Goal: Information Seeking & Learning: Learn about a topic

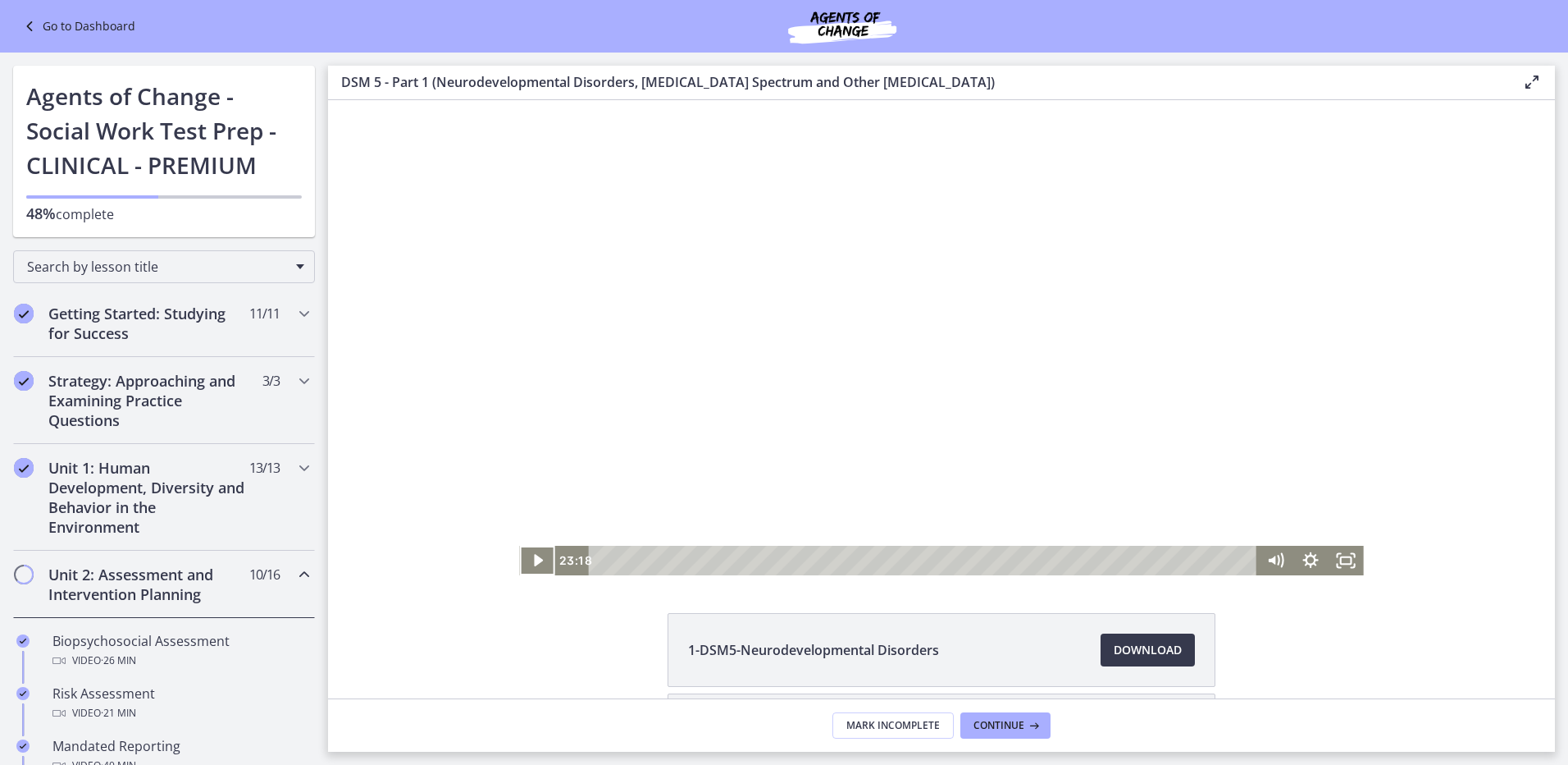
scroll to position [82, 0]
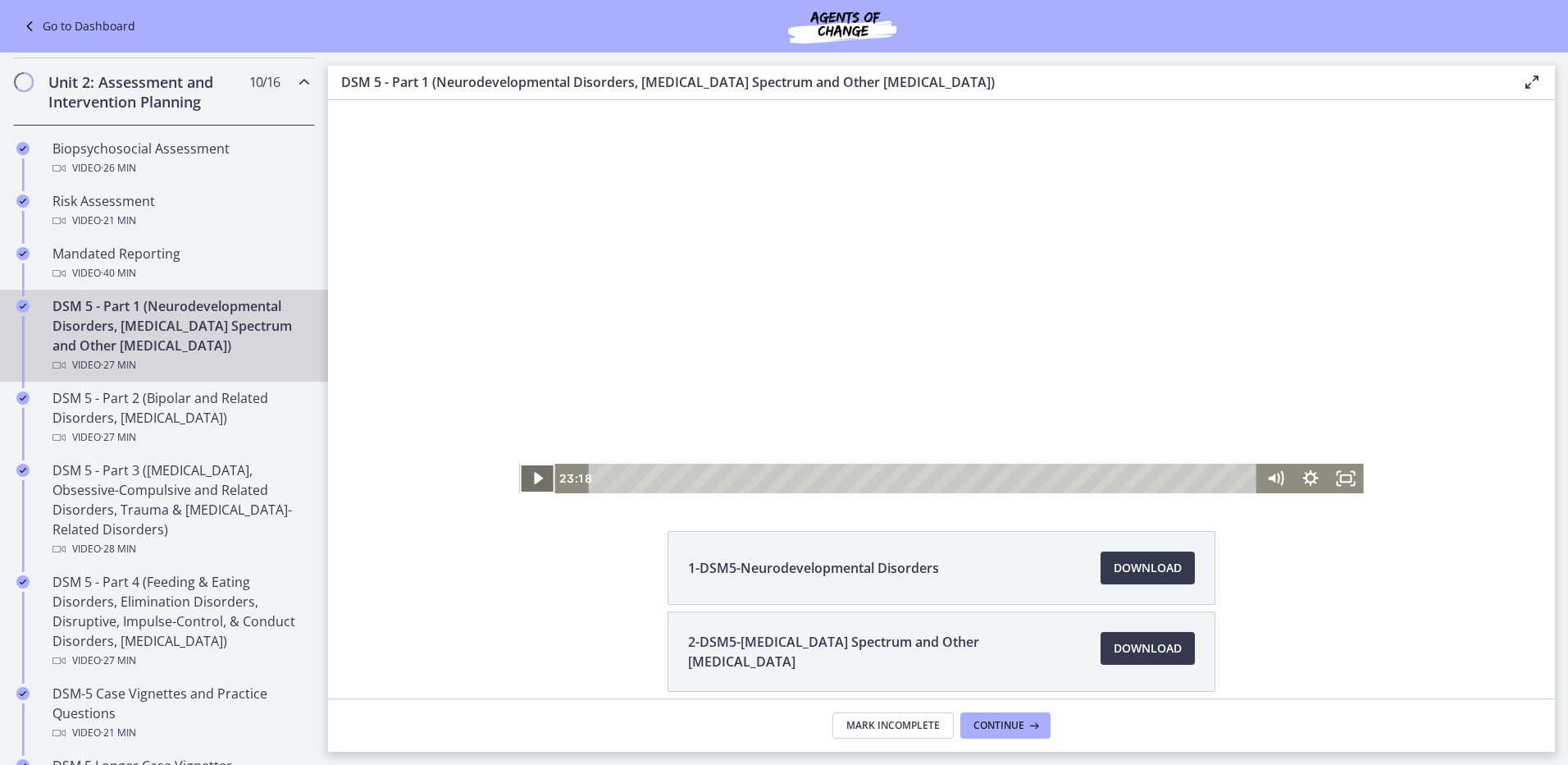
click at [542, 478] on icon "Play Video" at bounding box center [538, 478] width 35 height 30
click at [1338, 479] on icon "Fullscreen" at bounding box center [1346, 478] width 35 height 30
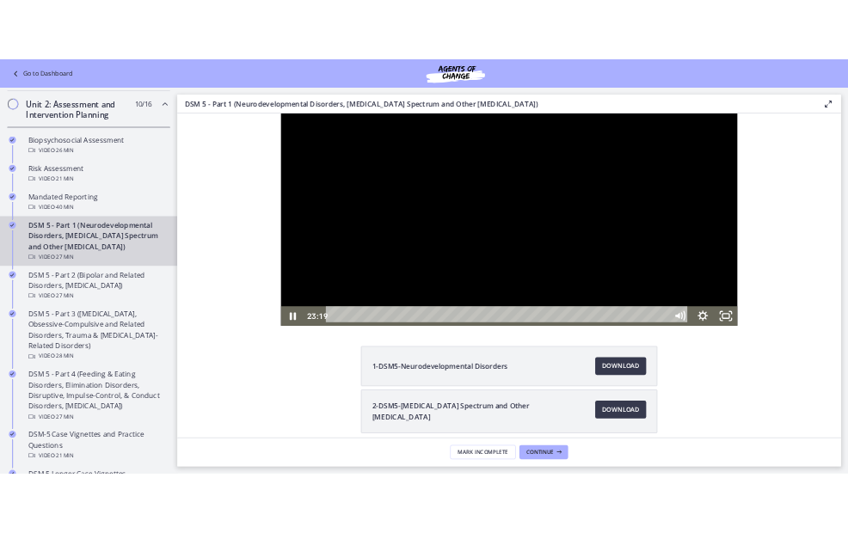
scroll to position [0, 0]
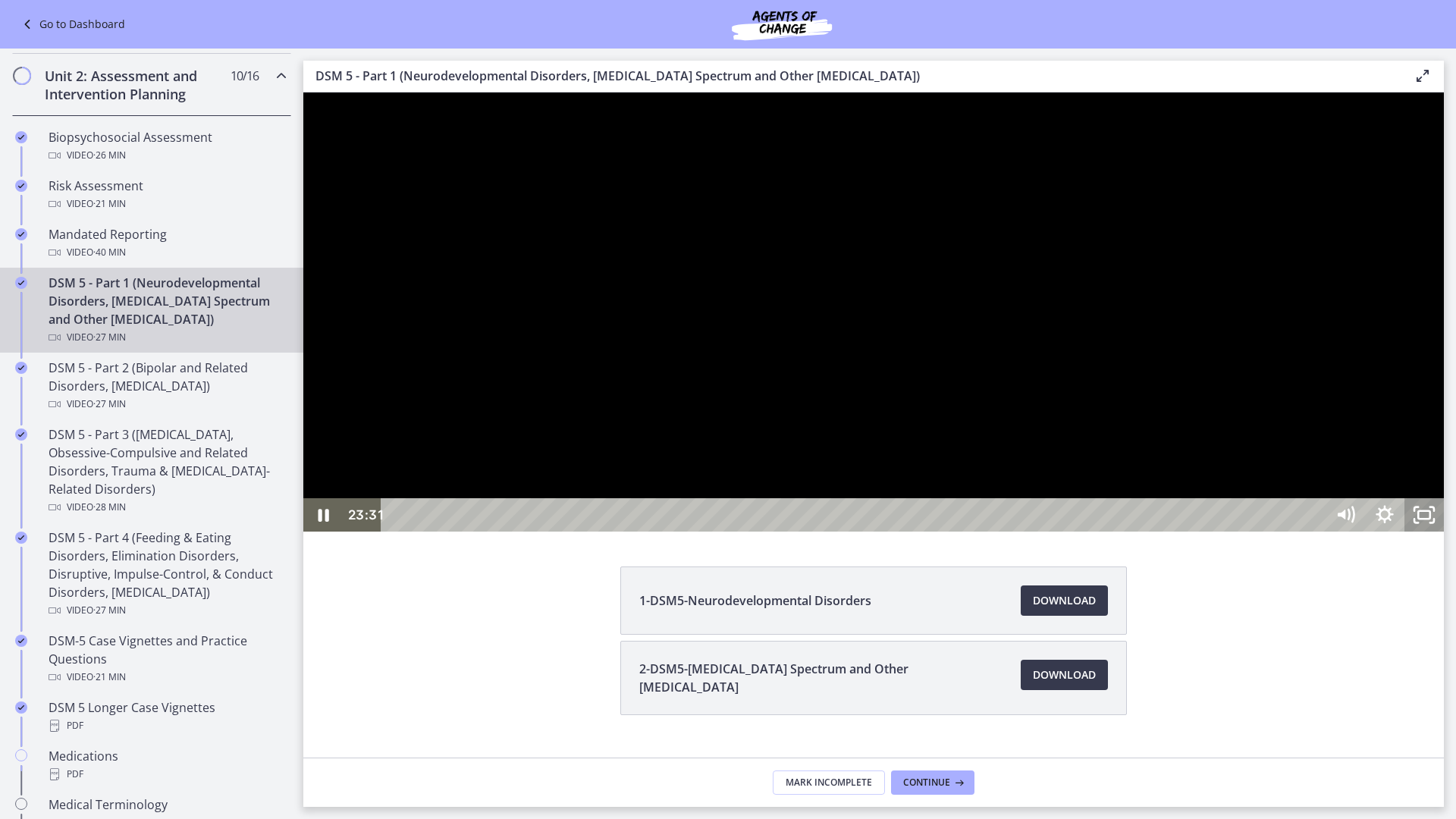
click at [1445, 532] on icon "Unfullscreen" at bounding box center [1424, 515] width 40 height 34
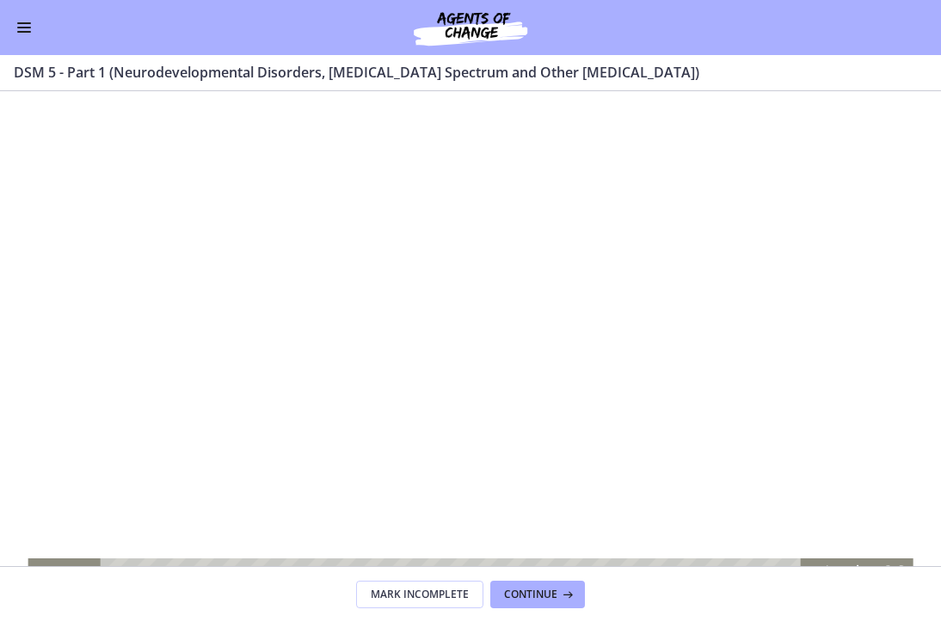
click at [31, 556] on div at bounding box center [470, 340] width 885 height 498
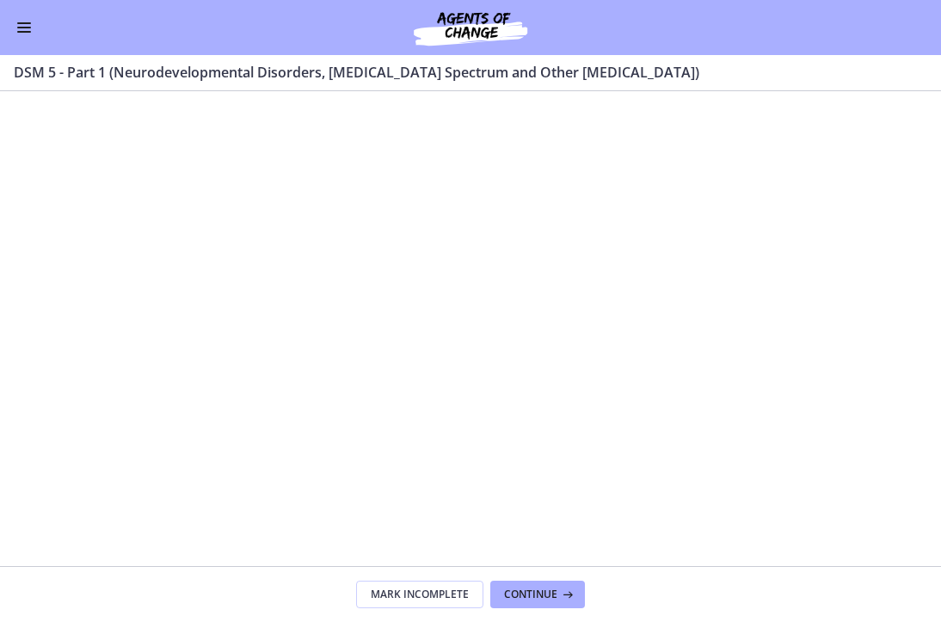
click at [36, 542] on div at bounding box center [470, 340] width 885 height 498
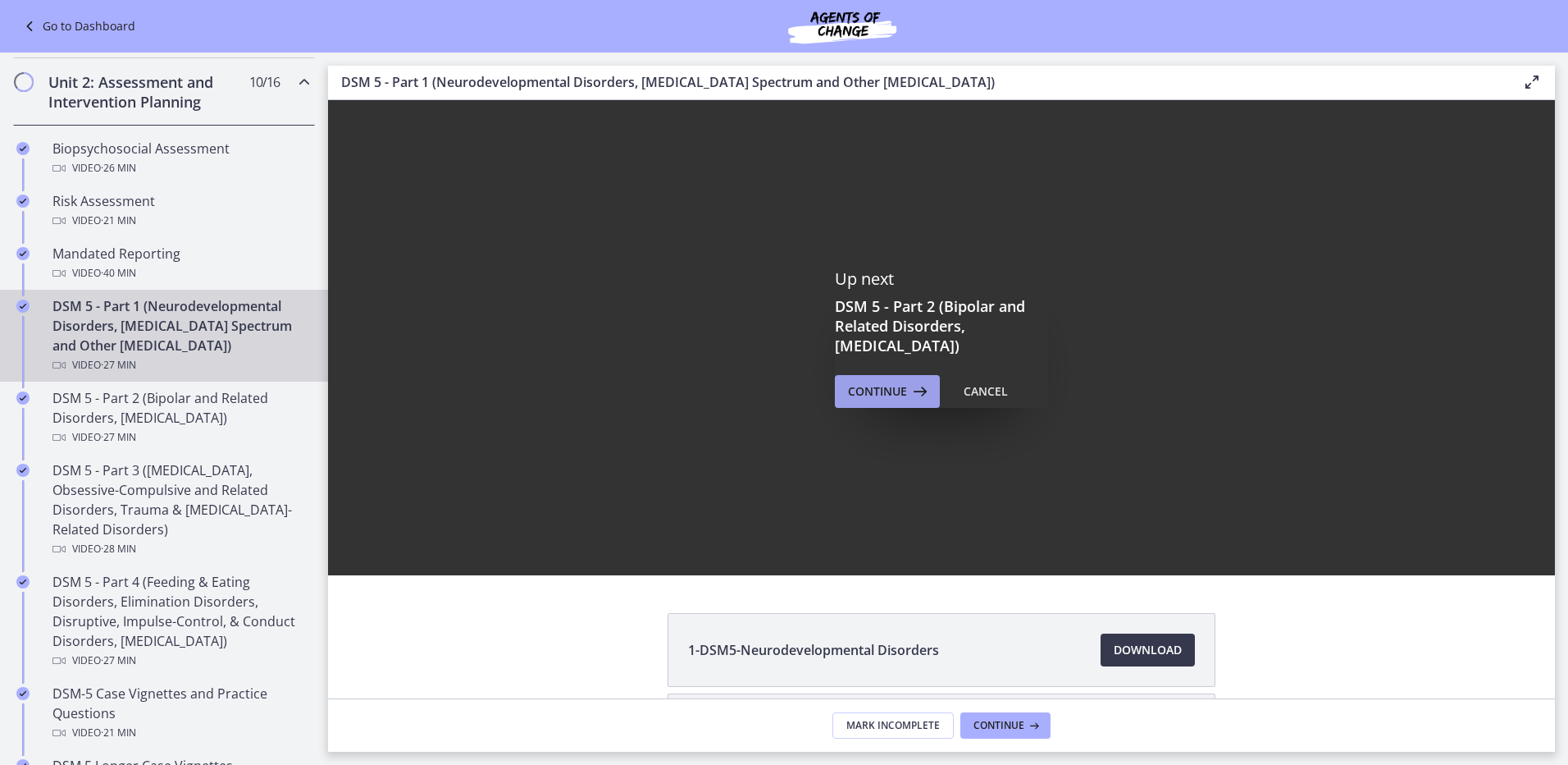
click at [892, 387] on span "Continue" at bounding box center [877, 391] width 59 height 20
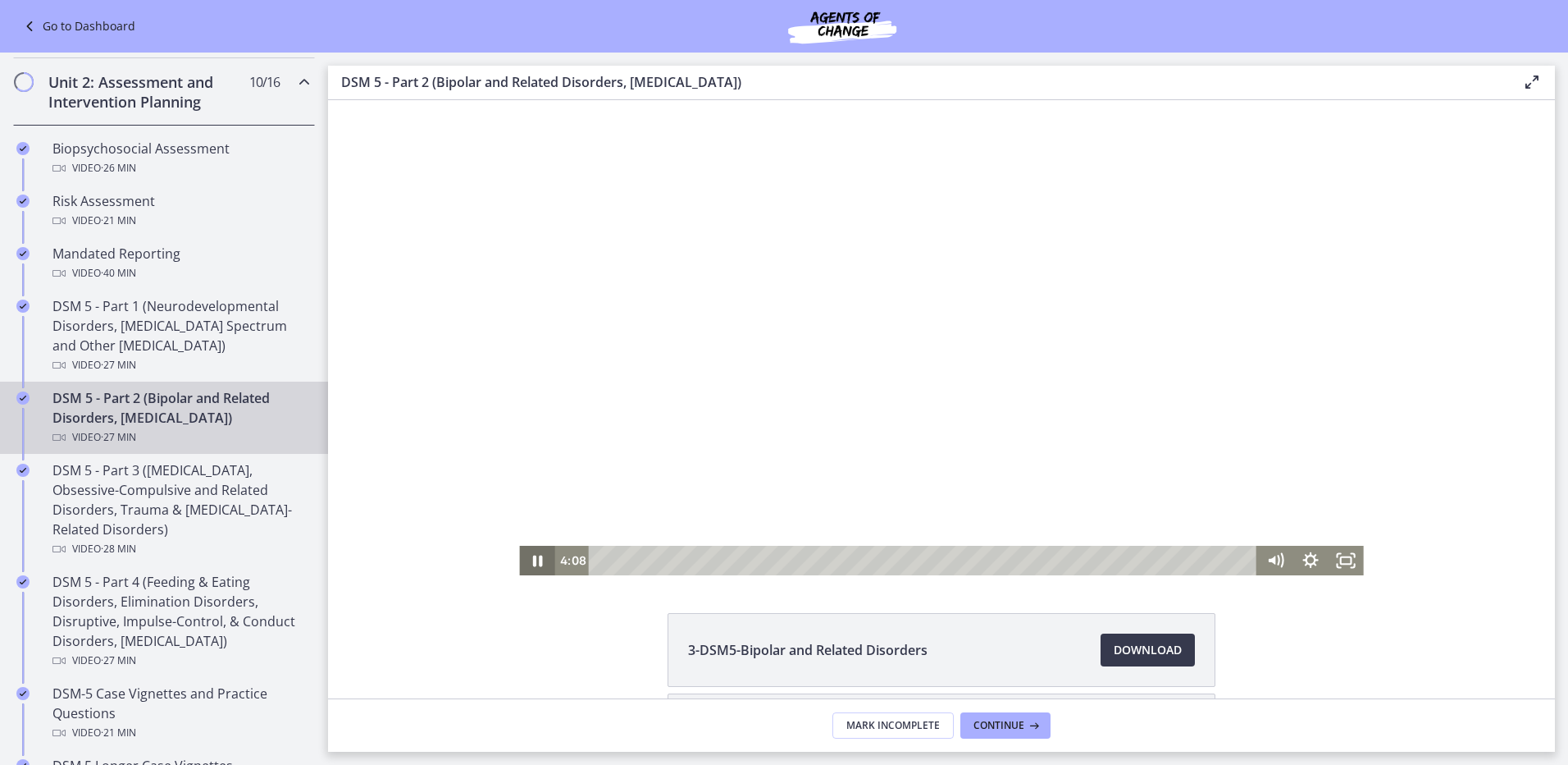
click at [531, 560] on icon "Pause" at bounding box center [536, 560] width 35 height 30
click at [540, 560] on icon "Play Video" at bounding box center [538, 560] width 35 height 30
click at [547, 566] on icon "Pause" at bounding box center [537, 560] width 42 height 35
click at [531, 554] on icon "Play Video" at bounding box center [539, 560] width 42 height 35
click at [532, 559] on icon "Pause" at bounding box center [537, 560] width 42 height 35
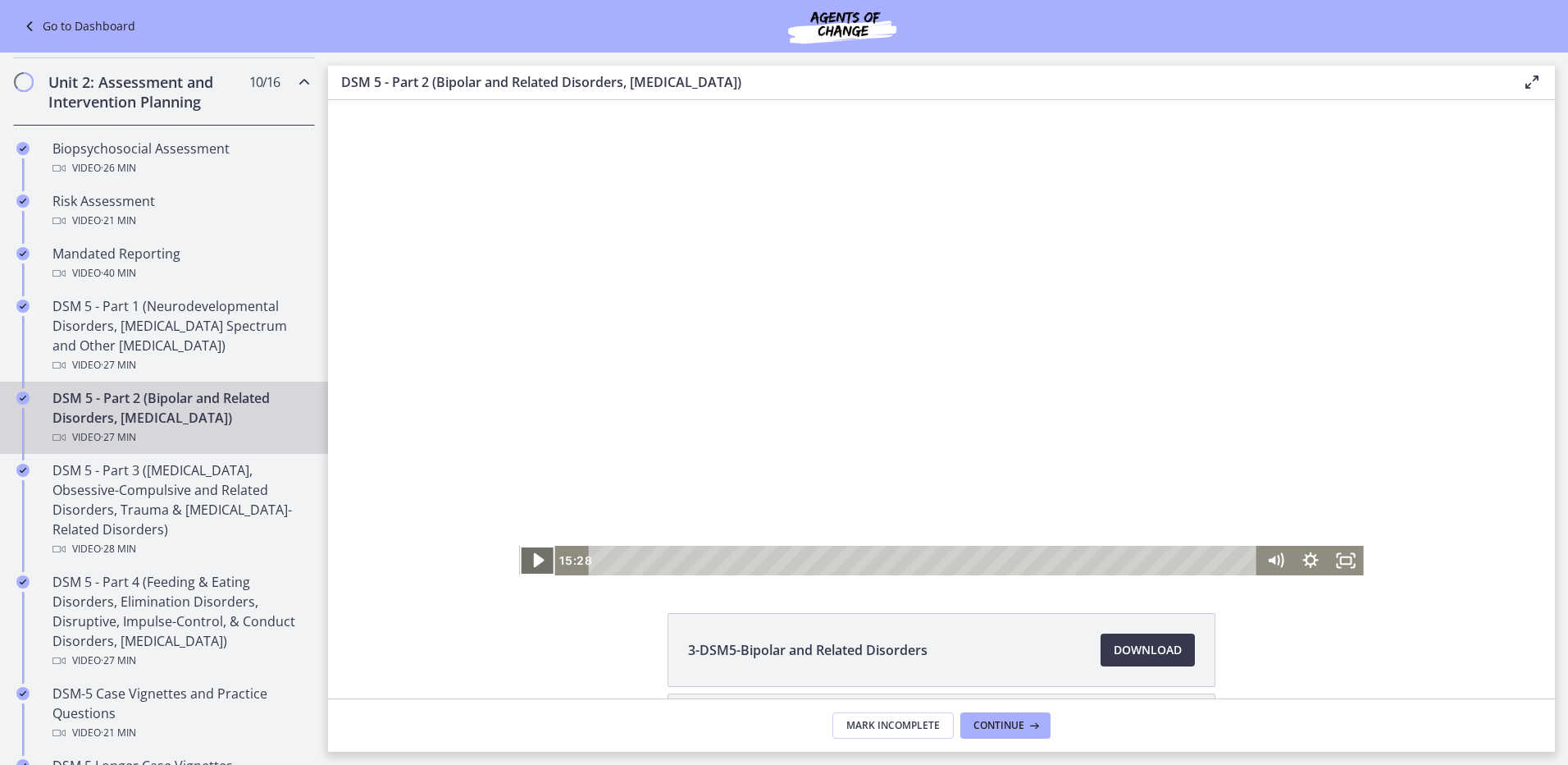
click at [530, 555] on icon "Play Video" at bounding box center [539, 560] width 42 height 35
click at [536, 564] on icon "Pause" at bounding box center [537, 561] width 11 height 14
click at [540, 564] on icon "Play Video" at bounding box center [539, 560] width 42 height 35
click at [538, 562] on icon "Pause" at bounding box center [537, 560] width 42 height 35
click at [542, 561] on icon "Play Video" at bounding box center [538, 560] width 35 height 30
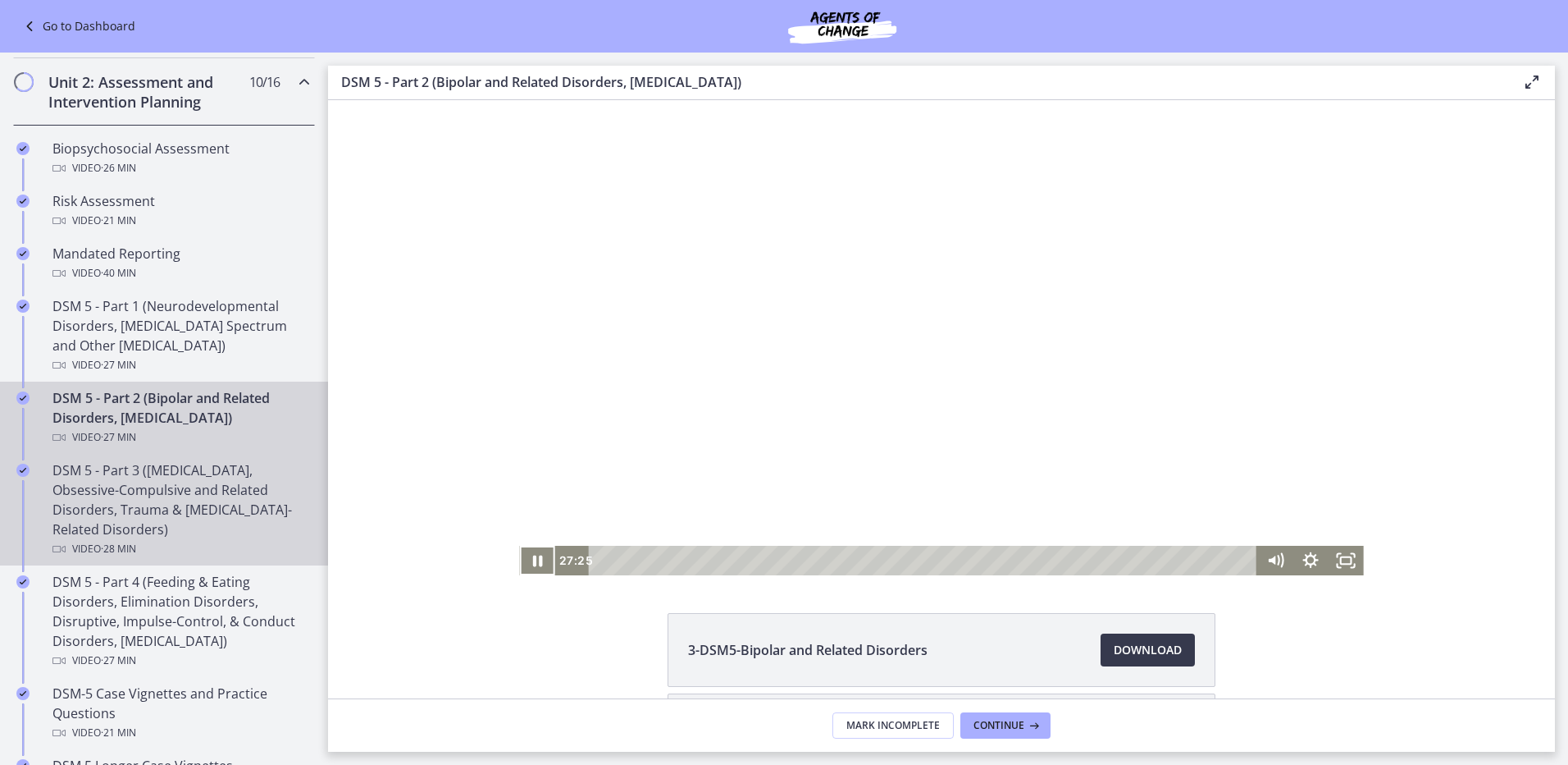
click at [241, 496] on div "DSM 5 - Part 3 ([MEDICAL_DATA], Obsessive-Compulsive and Related Disorders, Tra…" at bounding box center [180, 509] width 256 height 98
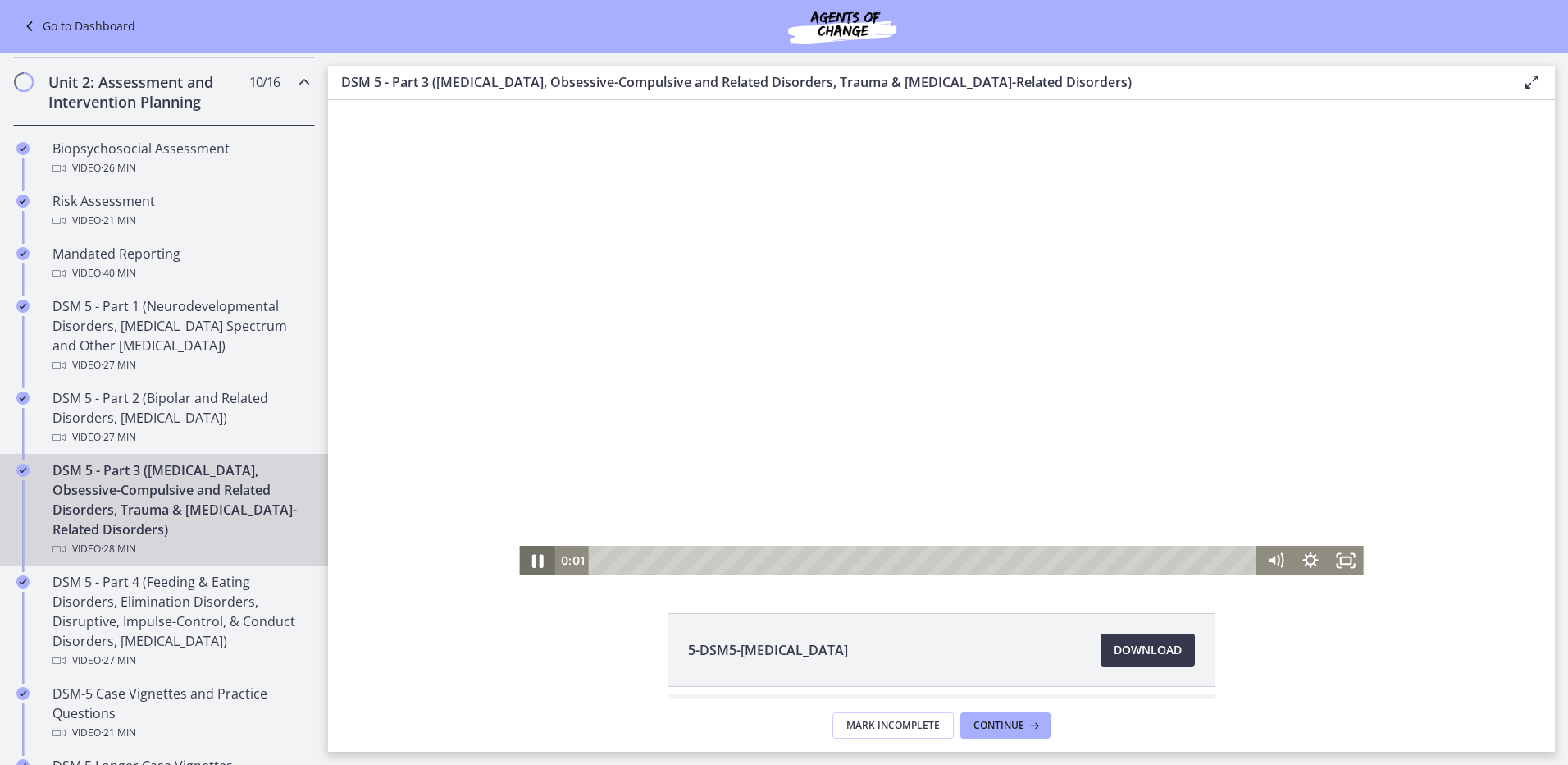
click at [534, 560] on icon "Pause" at bounding box center [537, 561] width 11 height 14
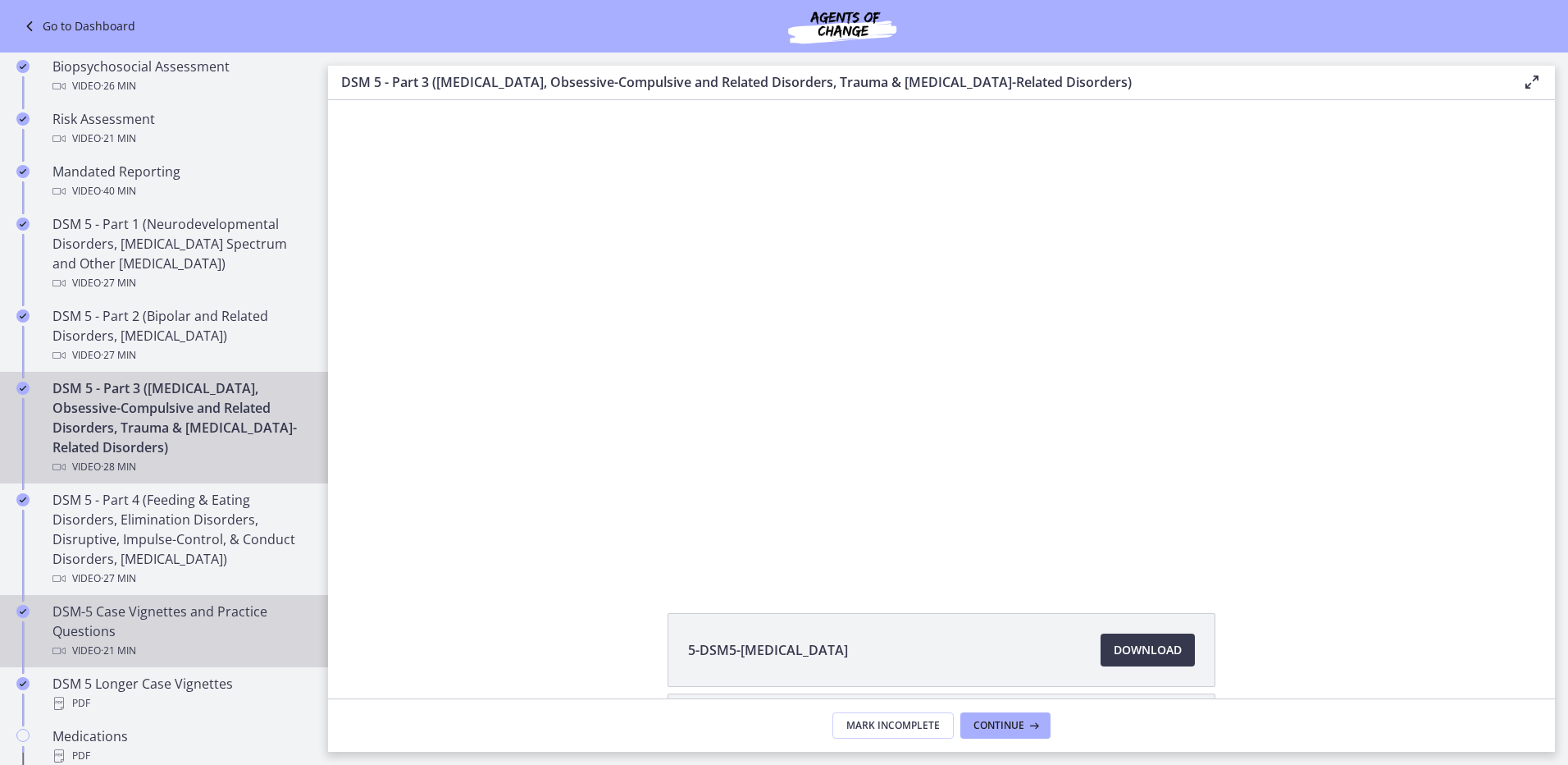
scroll to position [656, 0]
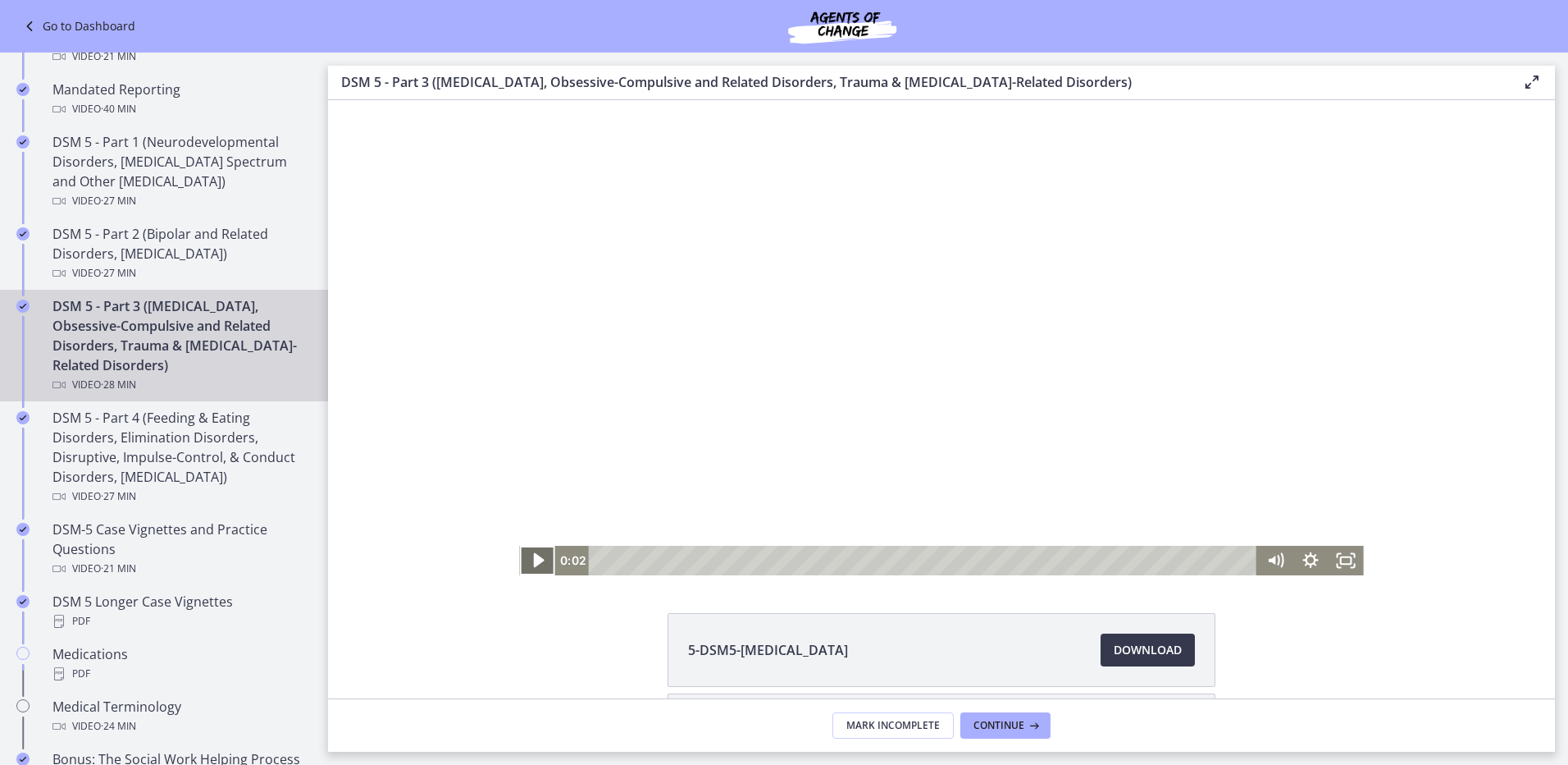
click at [527, 556] on icon "Play Video" at bounding box center [539, 560] width 42 height 35
click at [658, 558] on div "2:42" at bounding box center [924, 560] width 648 height 30
click at [666, 558] on div "3:04" at bounding box center [924, 560] width 648 height 30
click at [678, 558] on div "3:36" at bounding box center [924, 560] width 648 height 30
click at [714, 556] on div "5:10" at bounding box center [924, 560] width 648 height 30
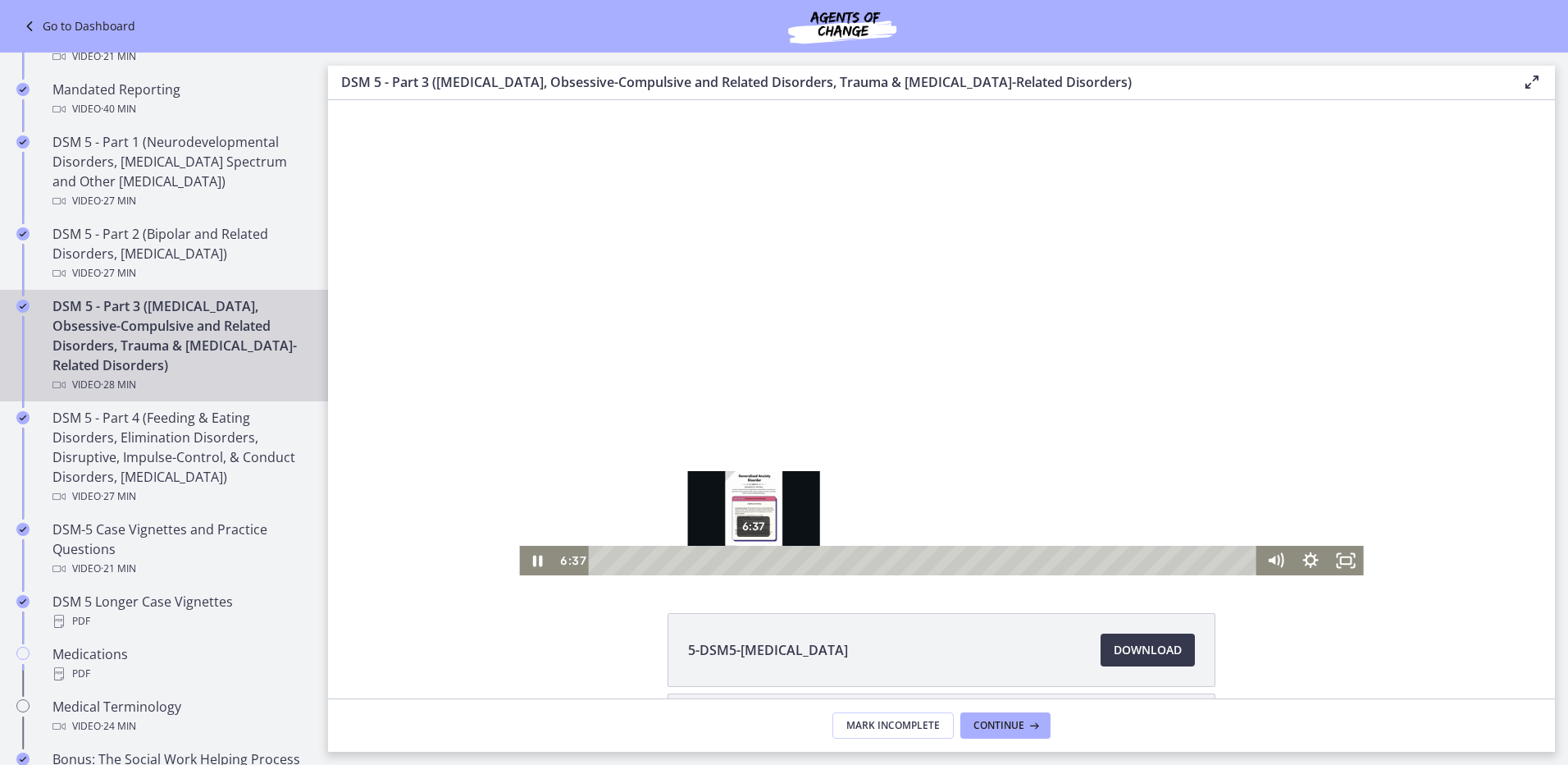
click at [748, 559] on div "6:37" at bounding box center [924, 560] width 648 height 30
click at [773, 560] on div "7:41" at bounding box center [924, 560] width 648 height 30
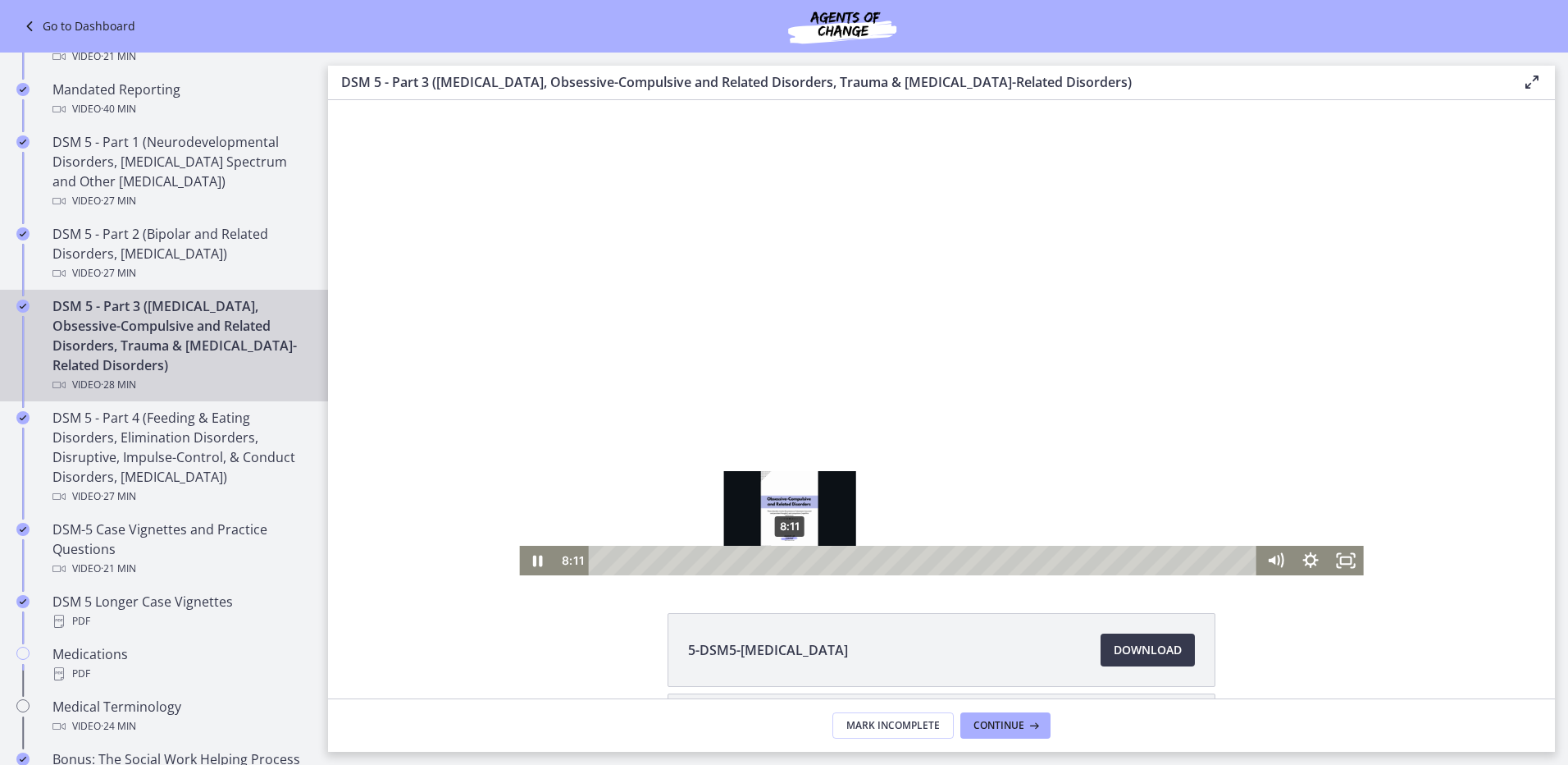
click at [784, 560] on div "8:11" at bounding box center [924, 560] width 648 height 30
click at [793, 560] on div "8:32" at bounding box center [924, 560] width 648 height 30
click at [800, 560] on div "8:47" at bounding box center [924, 560] width 648 height 30
click at [805, 560] on div "9:04" at bounding box center [924, 560] width 648 height 30
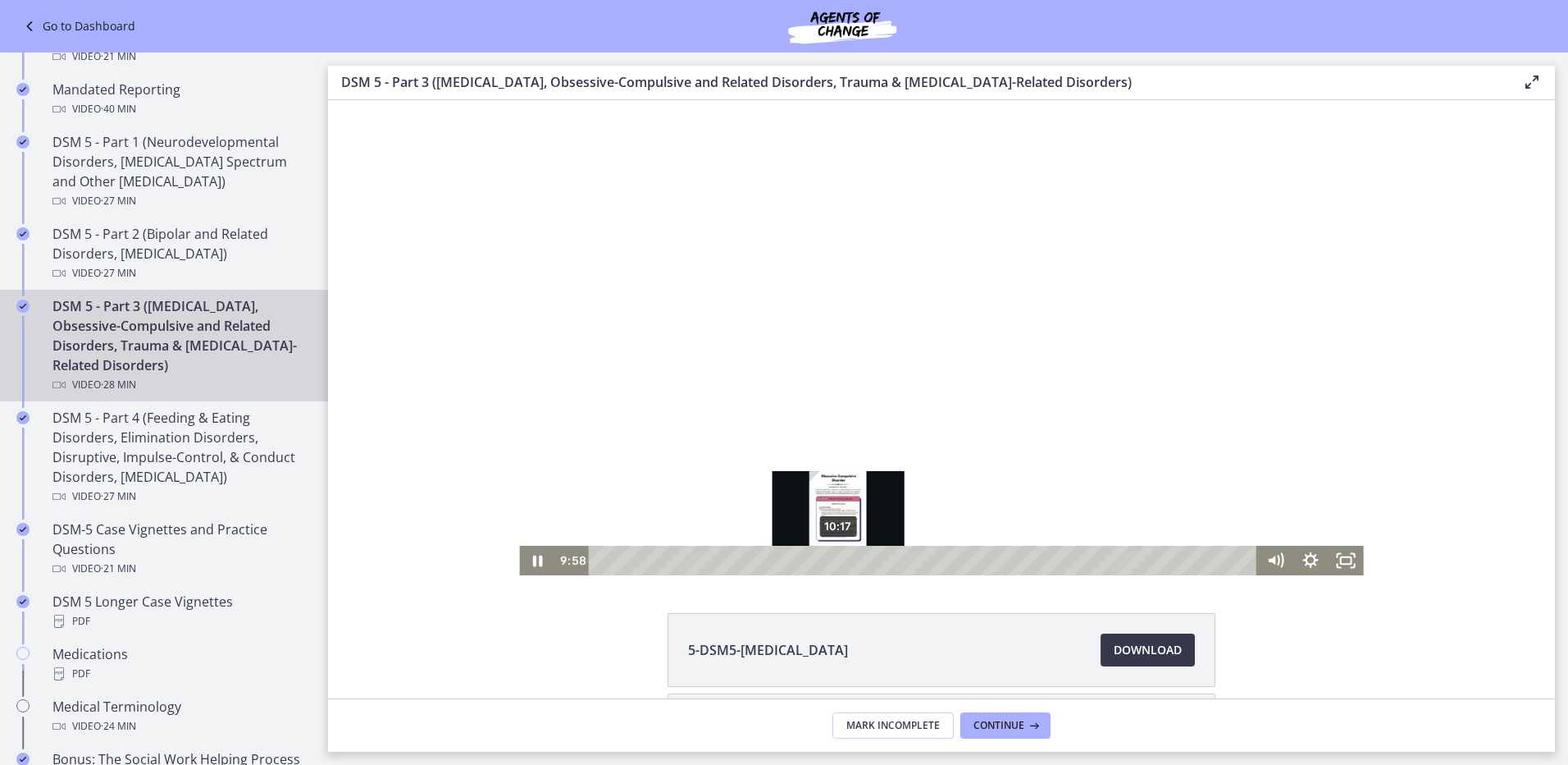
click at [833, 560] on div "10:17" at bounding box center [924, 560] width 648 height 30
click at [850, 559] on div "11:02" at bounding box center [924, 560] width 648 height 30
click at [858, 559] on div "11:23" at bounding box center [924, 560] width 648 height 30
click at [870, 557] on div "11:53" at bounding box center [924, 560] width 648 height 30
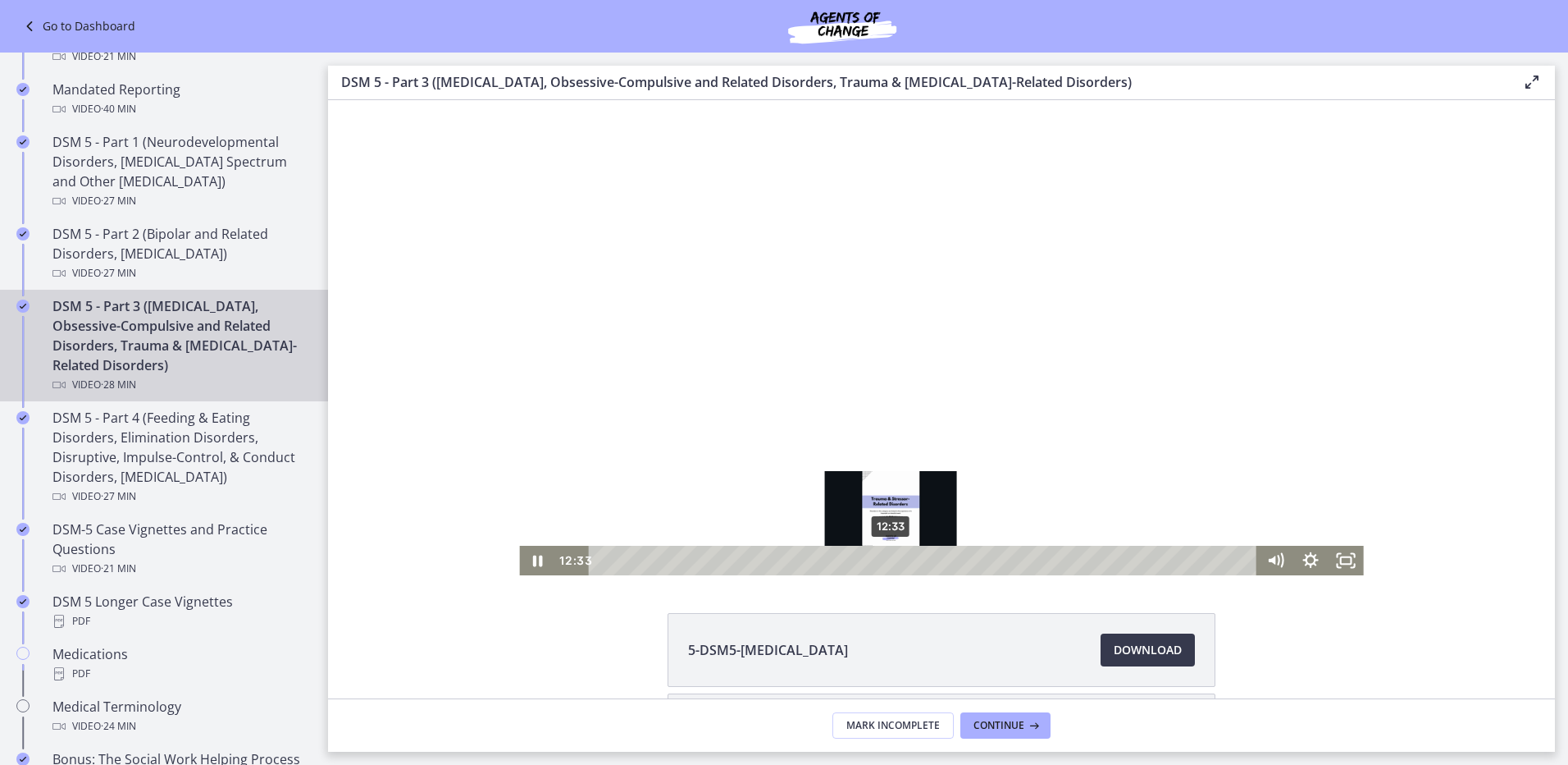
click at [885, 560] on div "12:33" at bounding box center [924, 560] width 648 height 30
click at [894, 560] on div "12:55" at bounding box center [924, 560] width 648 height 30
click at [905, 560] on div "13:24" at bounding box center [924, 560] width 648 height 30
click at [918, 563] on div "13:59" at bounding box center [924, 560] width 648 height 30
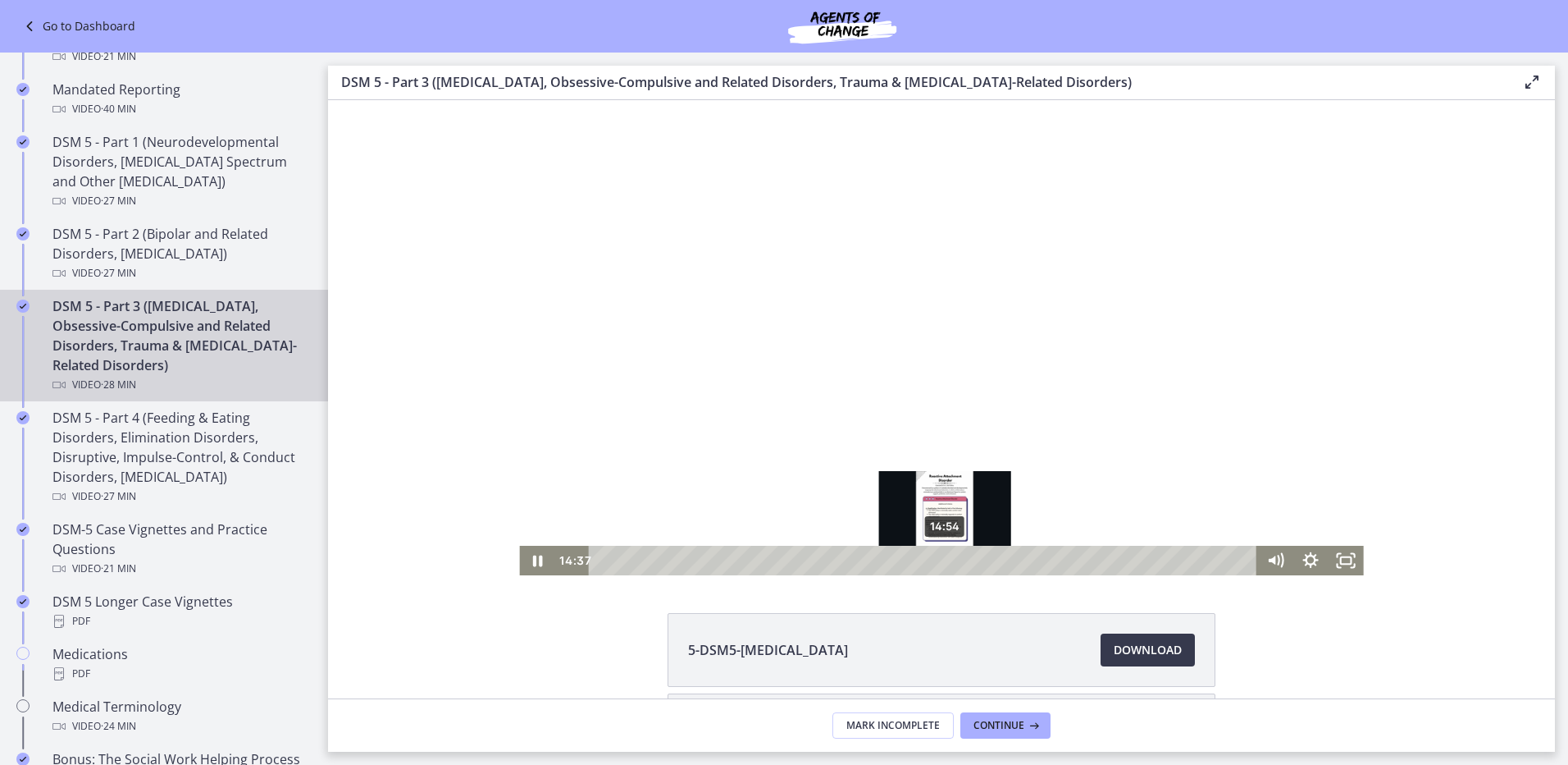
click at [939, 564] on div "14:54" at bounding box center [924, 560] width 648 height 30
click at [959, 564] on div "15:43" at bounding box center [924, 560] width 648 height 30
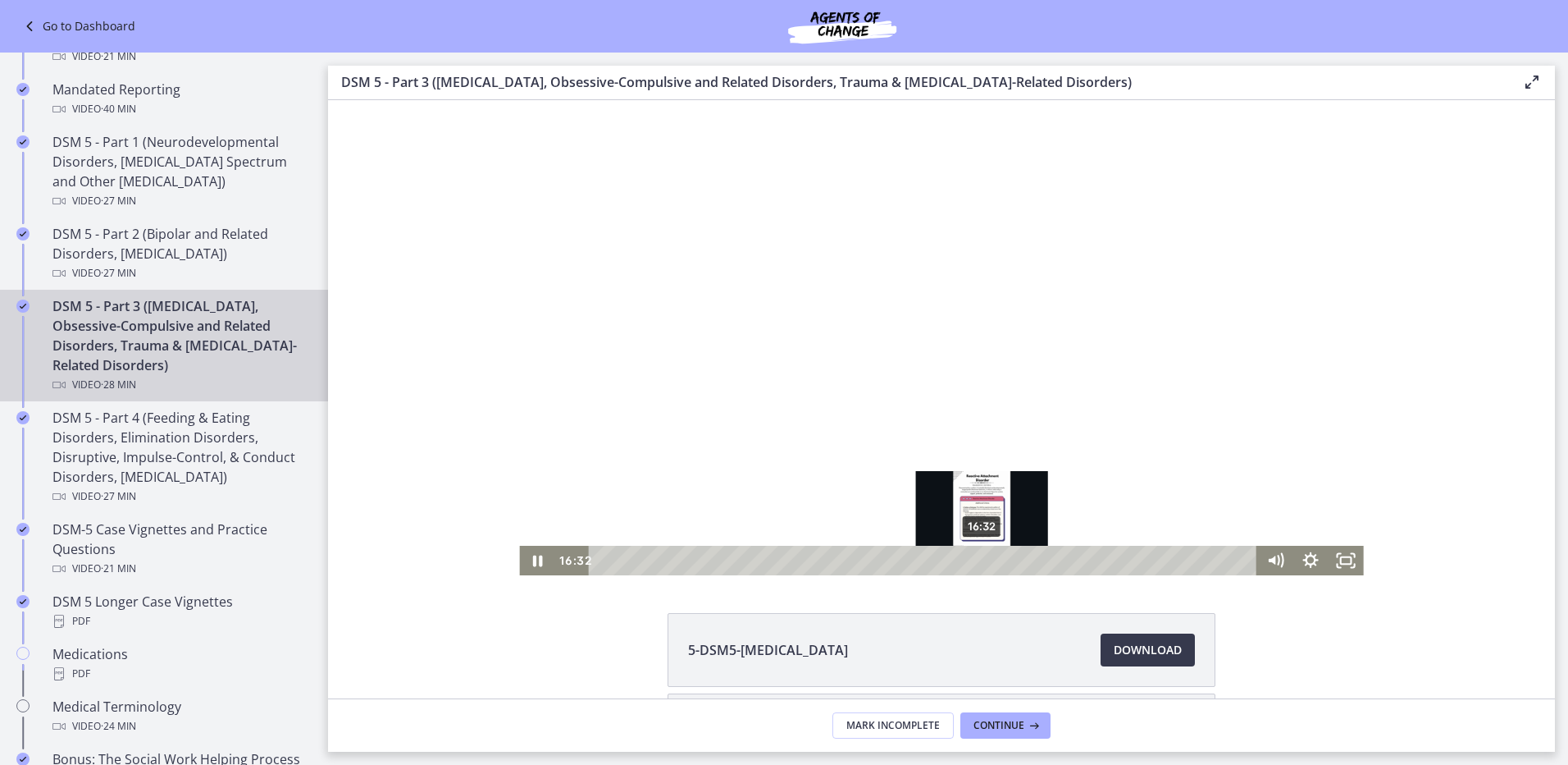
click at [977, 564] on div "16:32" at bounding box center [924, 560] width 648 height 30
click at [1000, 560] on div "17:32" at bounding box center [924, 560] width 648 height 30
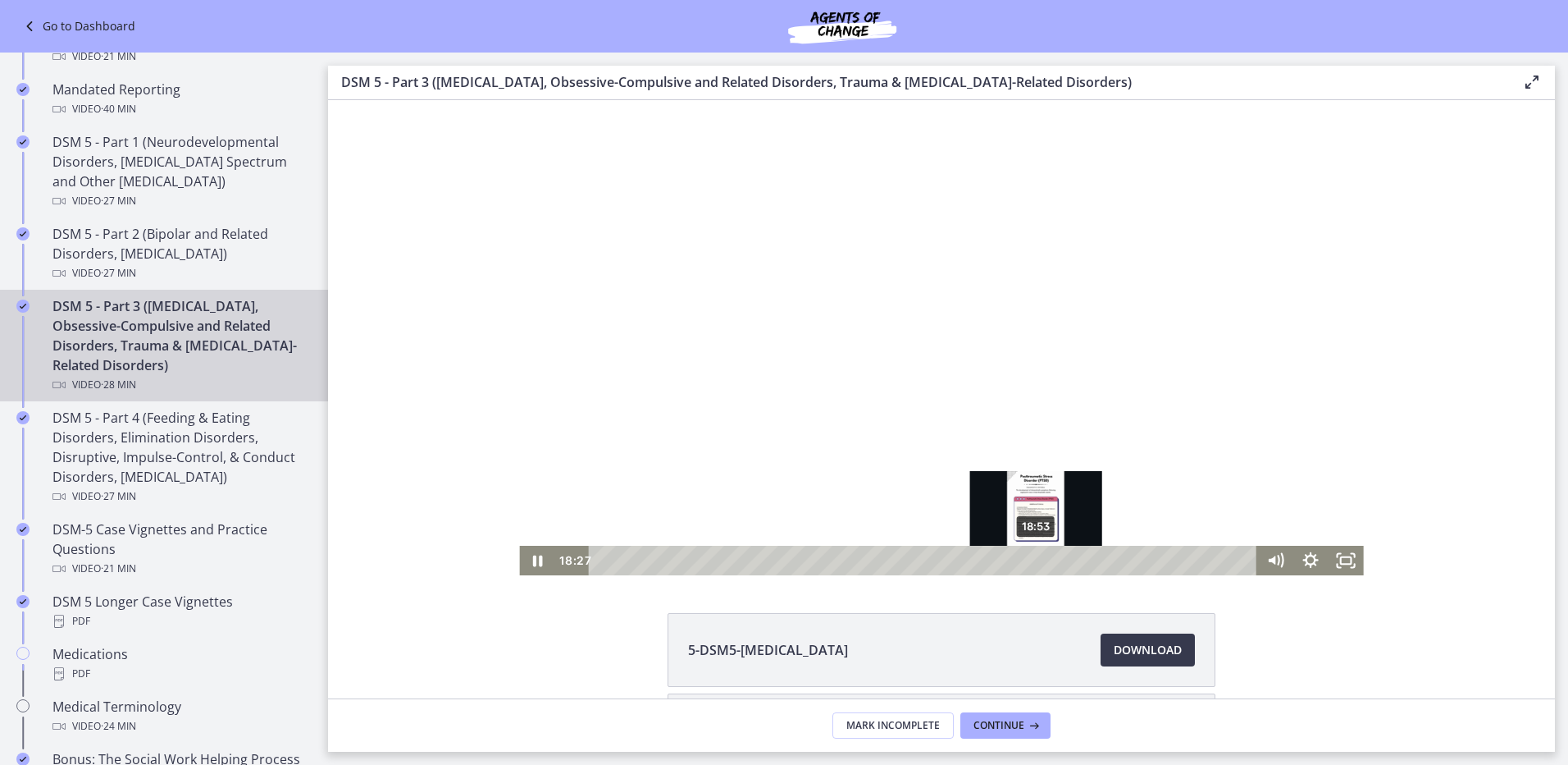
click at [1031, 562] on div "18:53" at bounding box center [924, 560] width 648 height 30
click at [1046, 562] on div "19:33" at bounding box center [924, 560] width 648 height 30
click at [1062, 563] on div "20:12" at bounding box center [924, 560] width 648 height 30
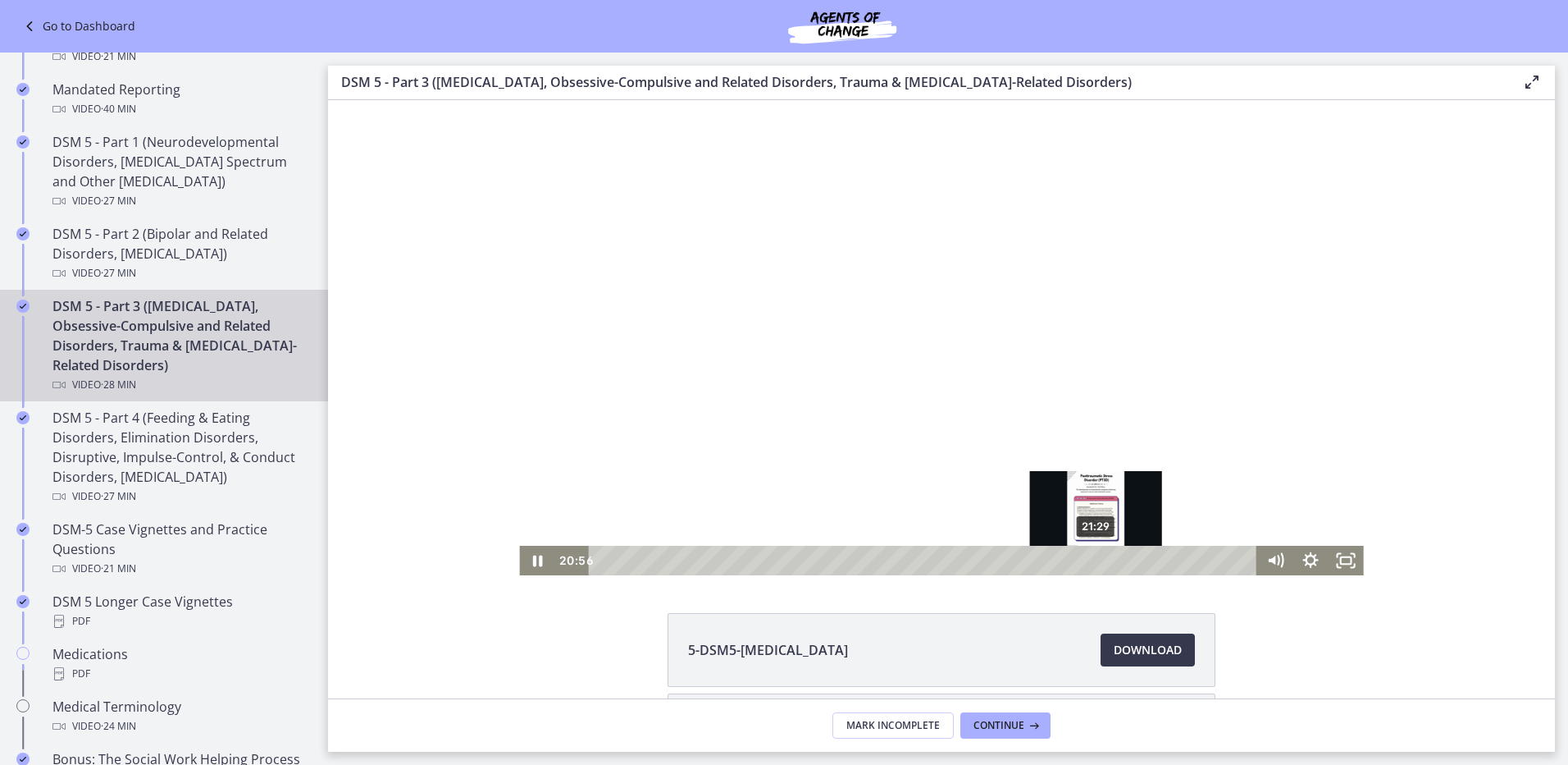
click at [1091, 557] on div "21:29" at bounding box center [924, 560] width 648 height 30
click at [1115, 560] on div "22:31" at bounding box center [924, 560] width 648 height 30
click at [1123, 560] on div "22:48" at bounding box center [924, 560] width 648 height 30
click at [1116, 563] on div "22:33" at bounding box center [924, 560] width 648 height 30
click at [530, 559] on icon "Pause" at bounding box center [537, 560] width 42 height 35
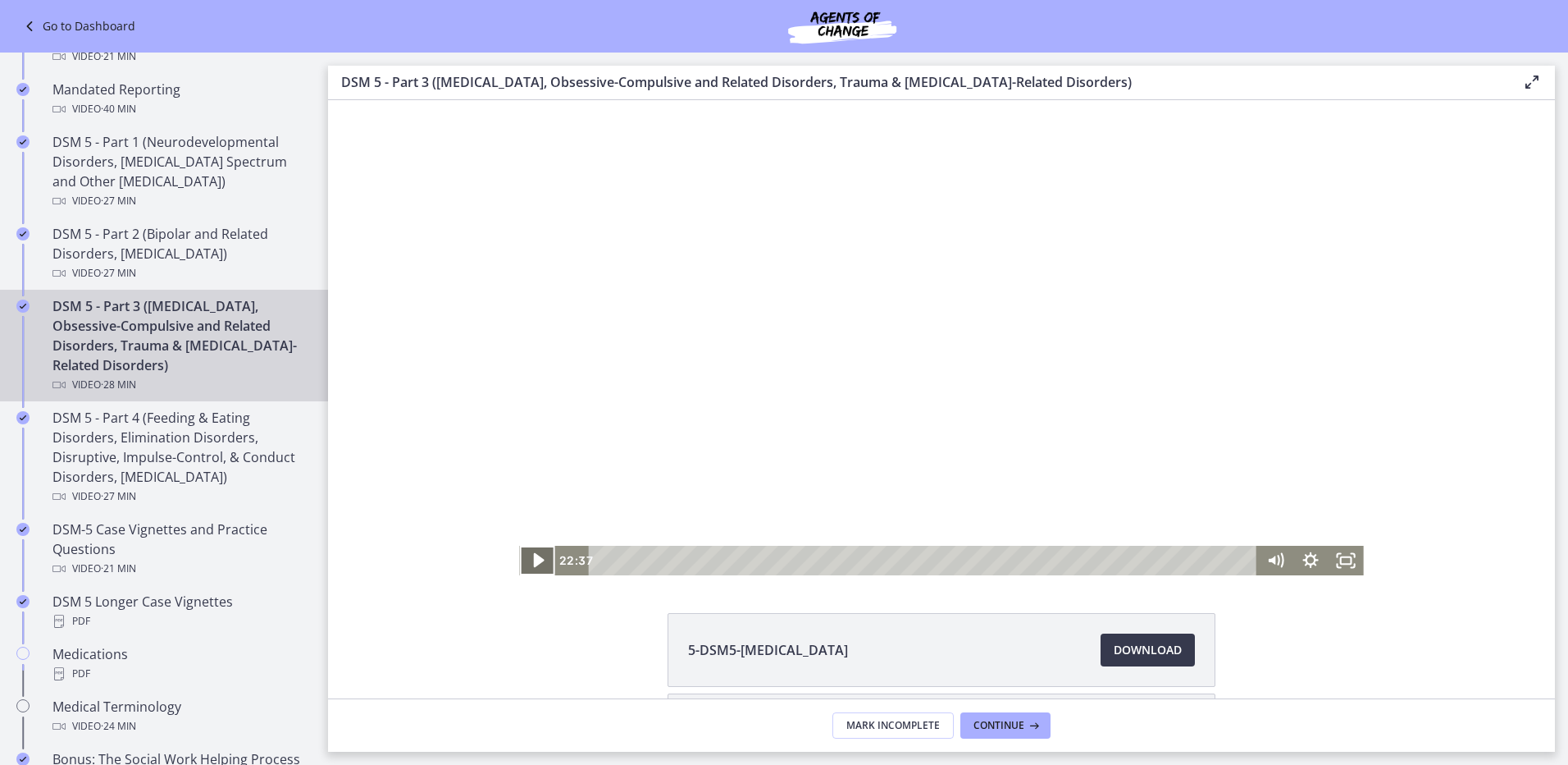
click at [526, 553] on icon "Play Video" at bounding box center [539, 560] width 42 height 35
click at [1148, 561] on div "23:58" at bounding box center [924, 560] width 648 height 30
click at [1155, 561] on div "24:15" at bounding box center [924, 560] width 648 height 30
click at [1164, 561] on div "24:36" at bounding box center [924, 560] width 648 height 30
click at [1176, 561] on div "25:11" at bounding box center [924, 560] width 648 height 30
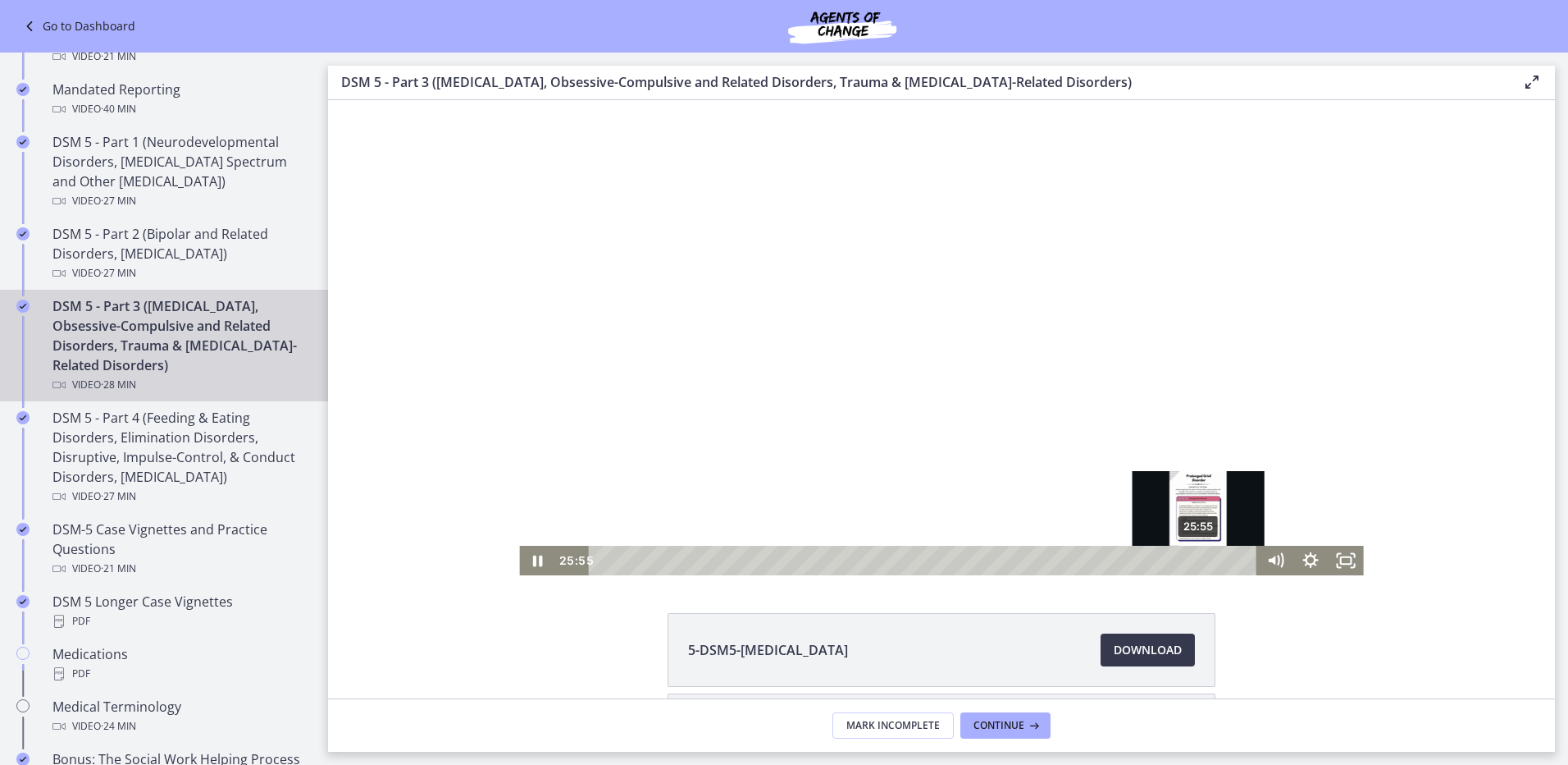
click at [1193, 561] on div "25:55" at bounding box center [924, 560] width 648 height 30
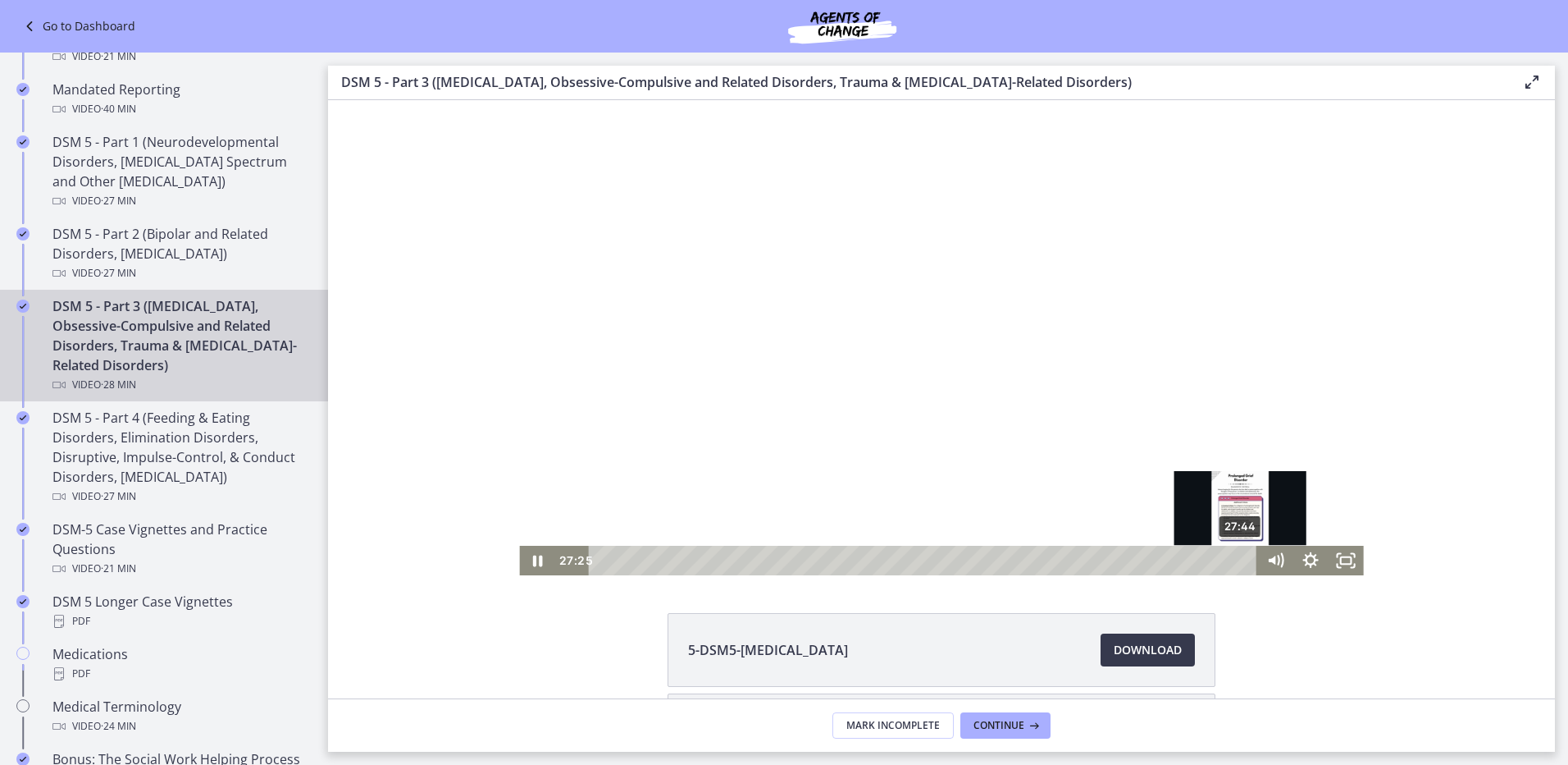
click at [1235, 559] on div "27:44" at bounding box center [924, 560] width 648 height 30
click at [1241, 560] on div "27:59" at bounding box center [924, 560] width 648 height 30
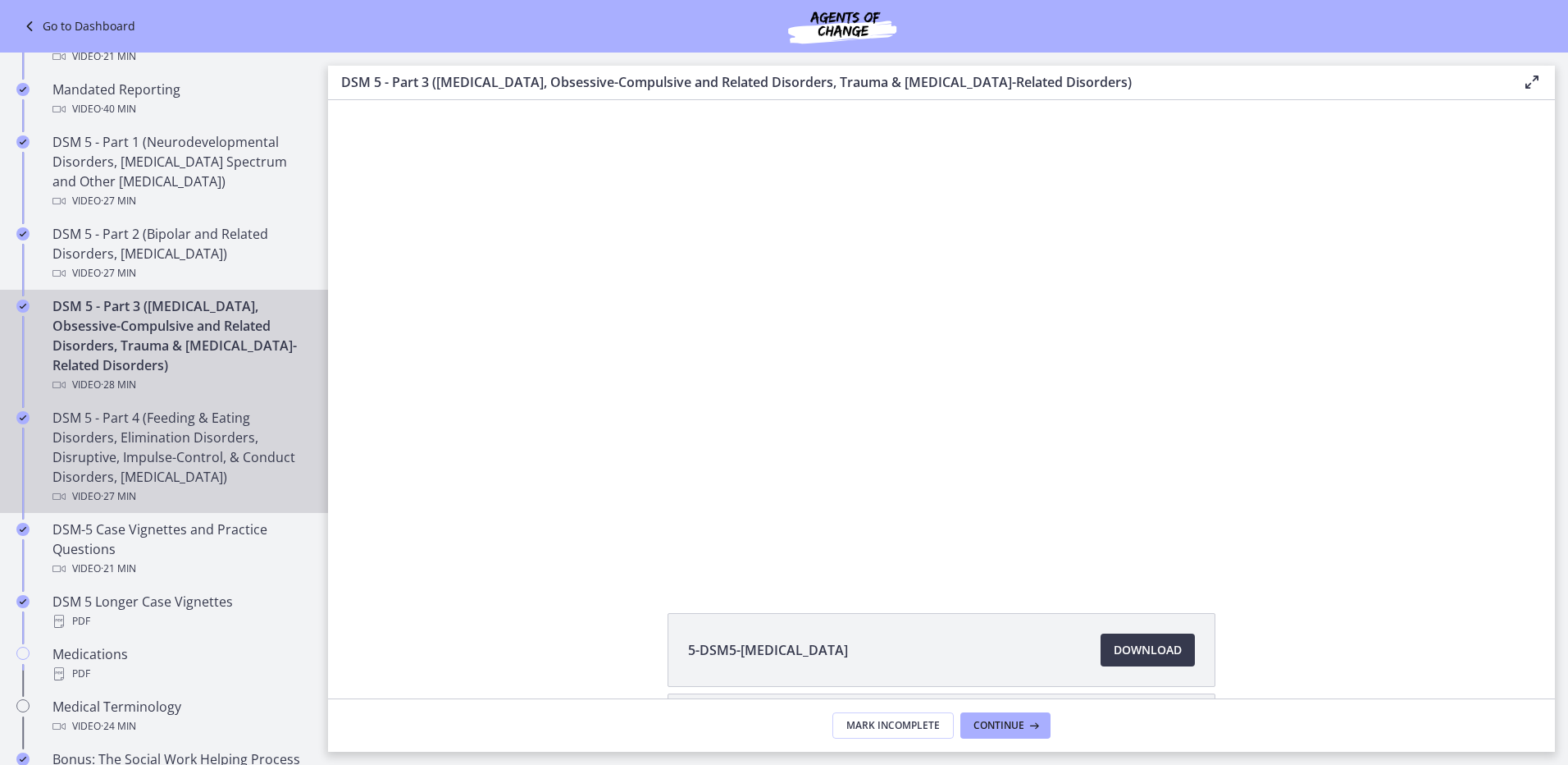
click at [185, 441] on div "DSM 5 - Part 4 (Feeding & Eating Disorders, Elimination Disorders, Disruptive, …" at bounding box center [180, 456] width 256 height 98
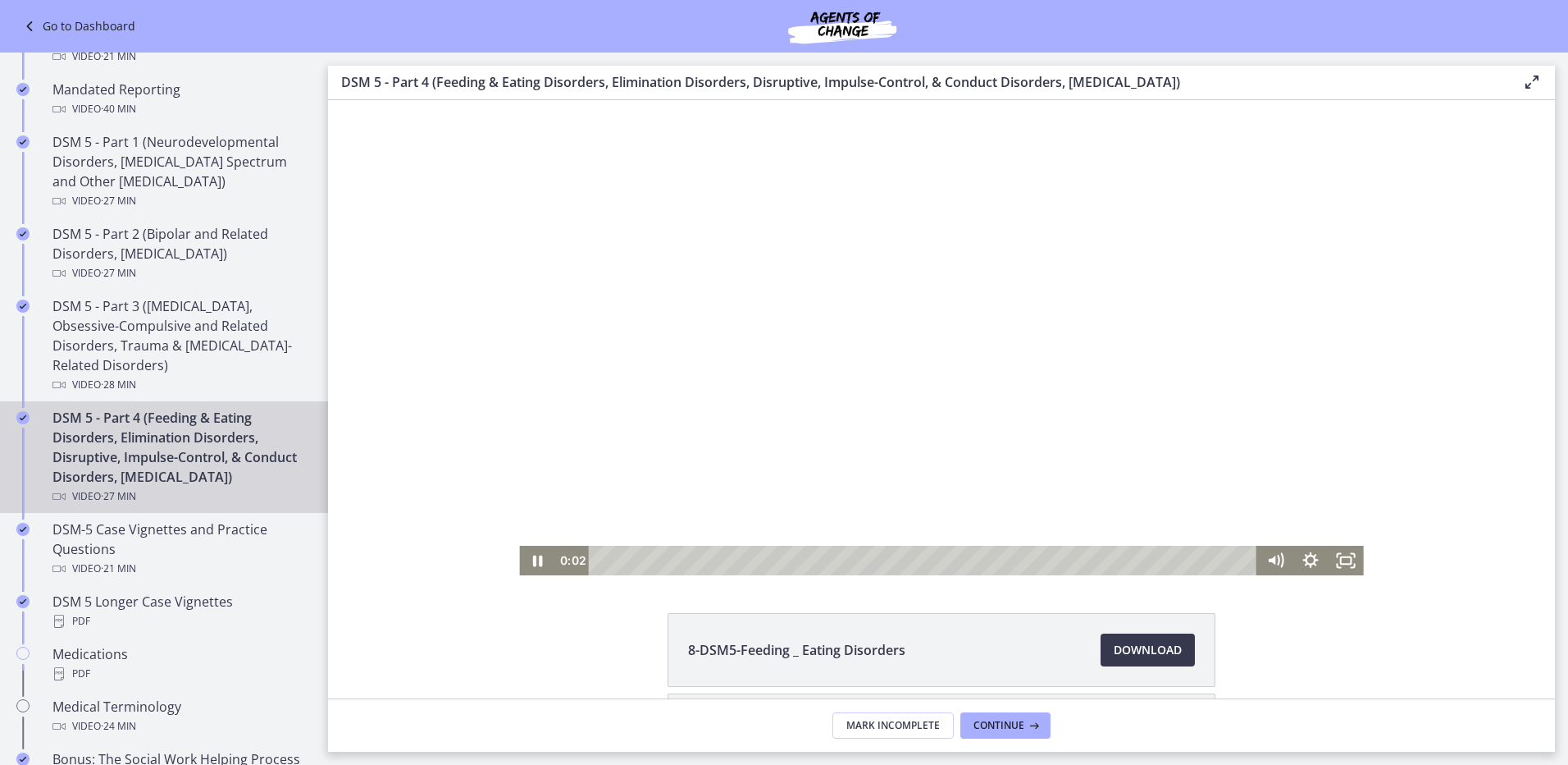
click at [609, 559] on div "Playbar" at bounding box center [924, 560] width 648 height 30
click at [626, 565] on div "1:16" at bounding box center [924, 560] width 648 height 30
click at [660, 558] on div "2:42" at bounding box center [924, 560] width 648 height 30
click at [674, 558] on div "3:16" at bounding box center [924, 560] width 648 height 30
click at [691, 558] on div "3:59" at bounding box center [924, 560] width 648 height 30
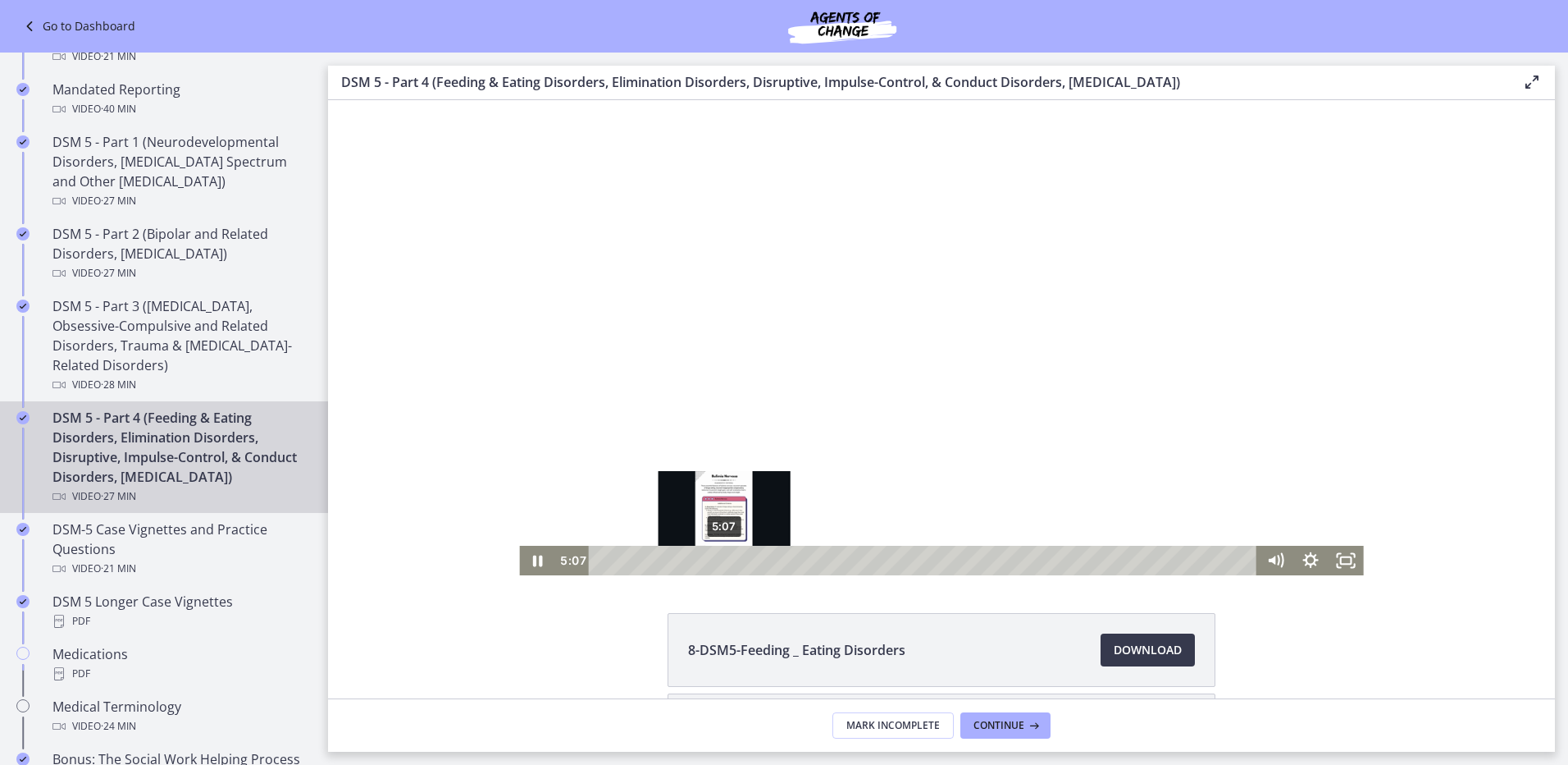
click at [718, 558] on div "5:07" at bounding box center [924, 560] width 648 height 30
click at [748, 561] on div "6:18" at bounding box center [924, 560] width 648 height 30
click at [765, 559] on div "6:57" at bounding box center [924, 560] width 648 height 30
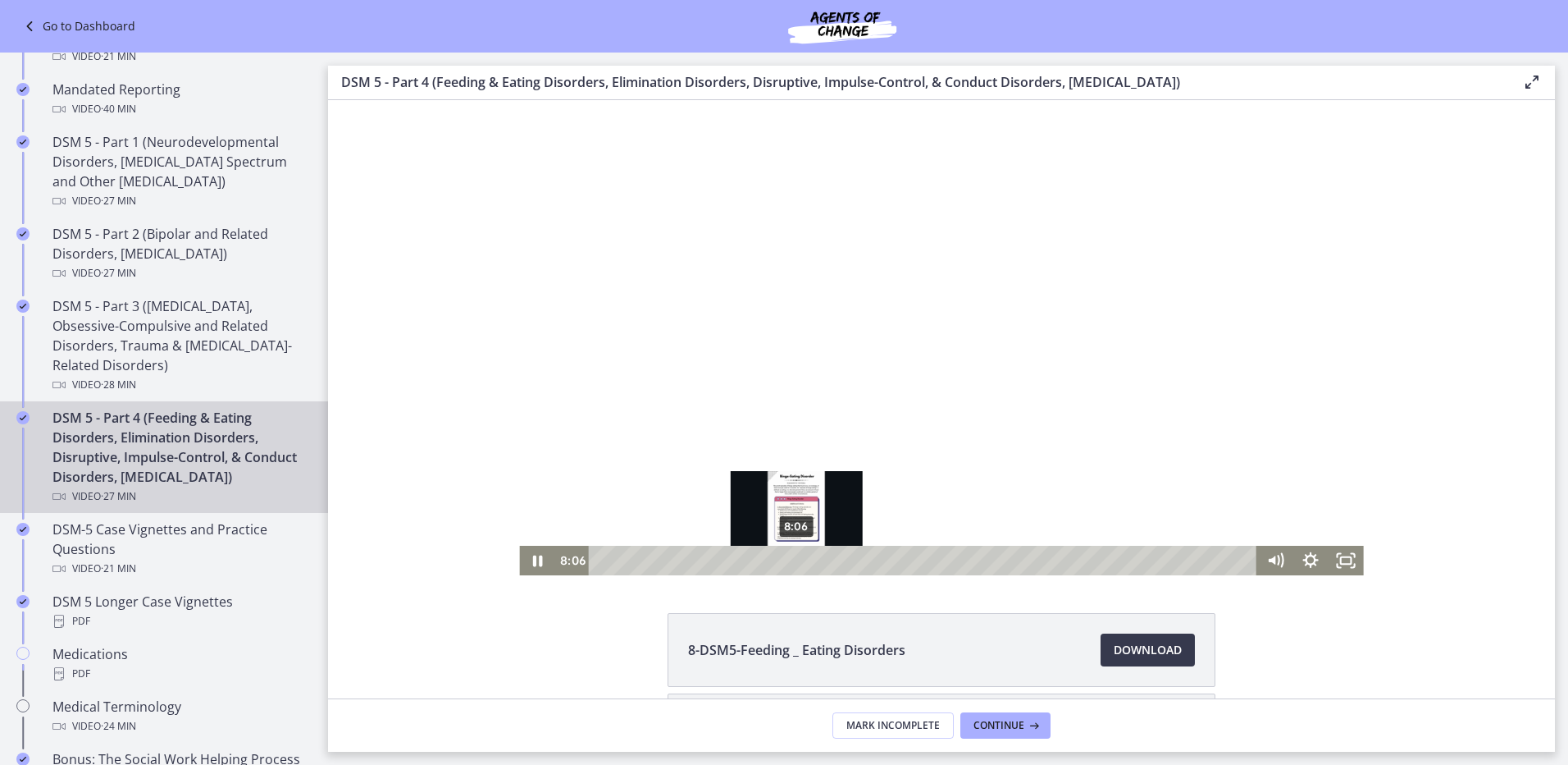
click at [791, 555] on div "8:06" at bounding box center [924, 560] width 648 height 30
click at [817, 558] on div "9:12" at bounding box center [924, 560] width 648 height 30
click at [800, 555] on div "8:31" at bounding box center [924, 560] width 648 height 30
click at [812, 556] on div "8:59" at bounding box center [924, 560] width 648 height 30
click at [799, 559] on div "8:27" at bounding box center [924, 560] width 648 height 30
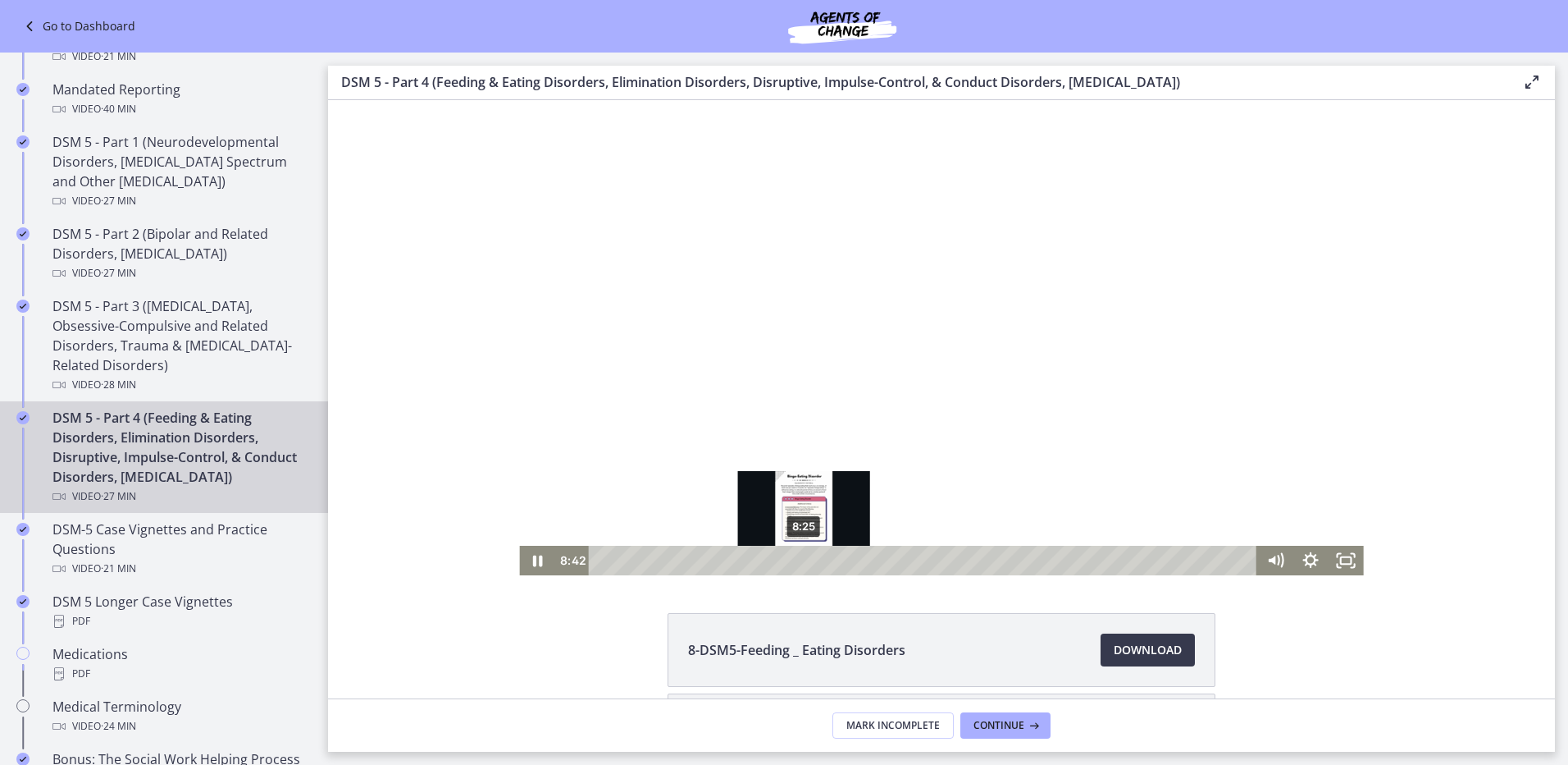
click at [798, 560] on div "8:25" at bounding box center [924, 560] width 648 height 30
click at [821, 560] on div "9:22" at bounding box center [924, 560] width 648 height 30
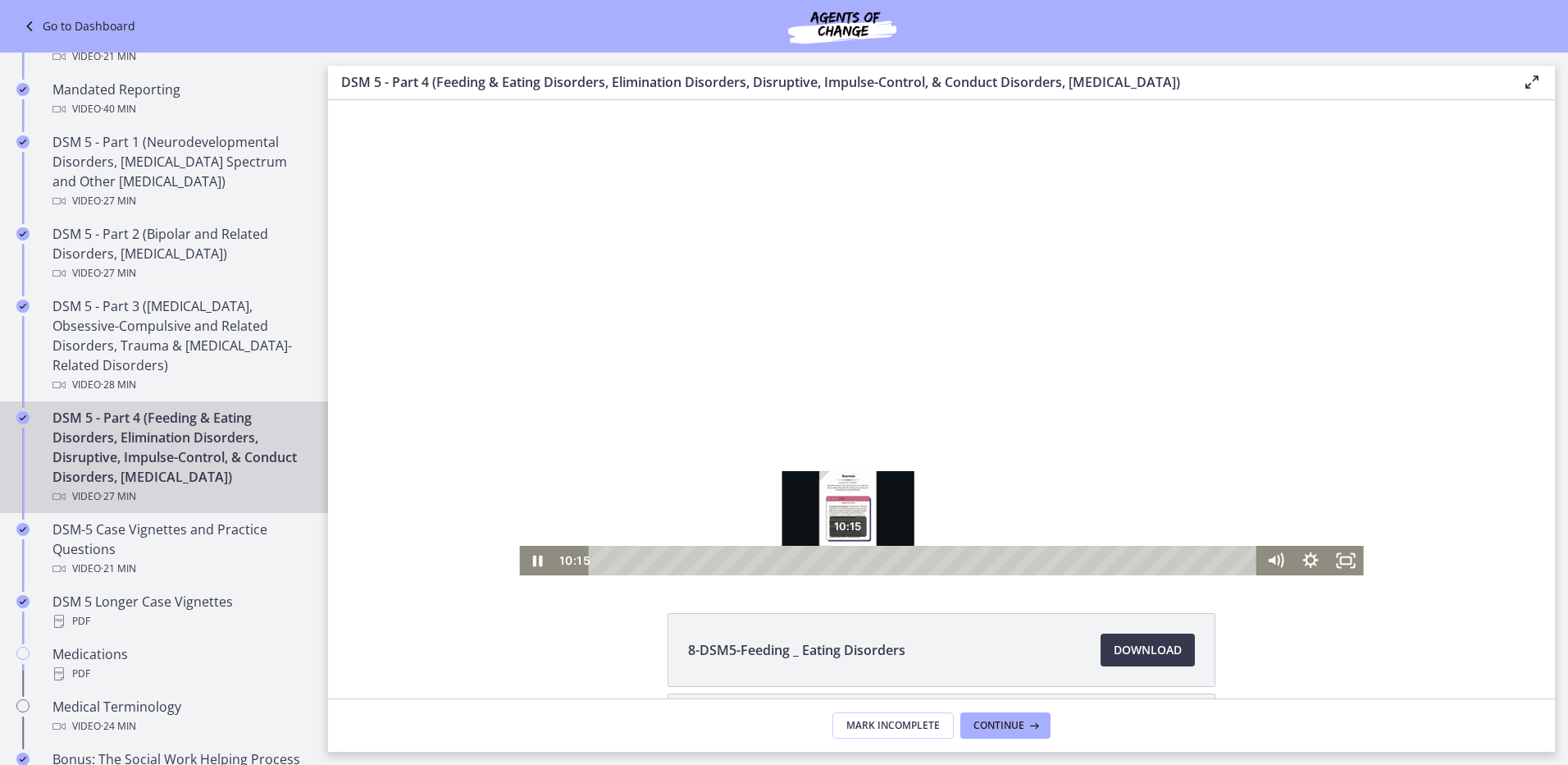
click at [842, 563] on div "10:15" at bounding box center [924, 560] width 648 height 30
click at [856, 561] on div "10:48" at bounding box center [924, 560] width 648 height 30
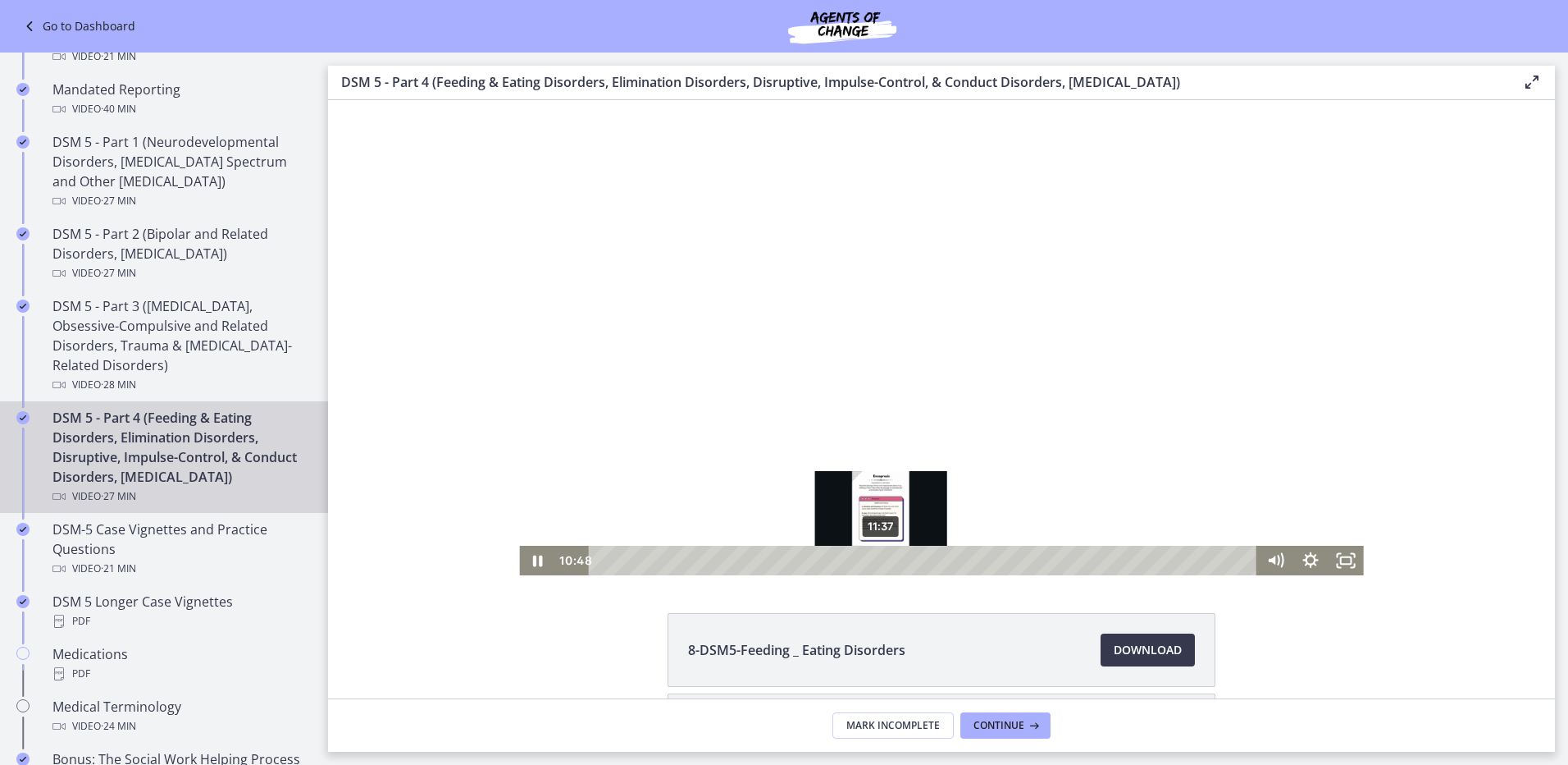
click at [876, 561] on div "11:37" at bounding box center [924, 560] width 648 height 30
click at [902, 561] on div "12:44" at bounding box center [924, 560] width 648 height 30
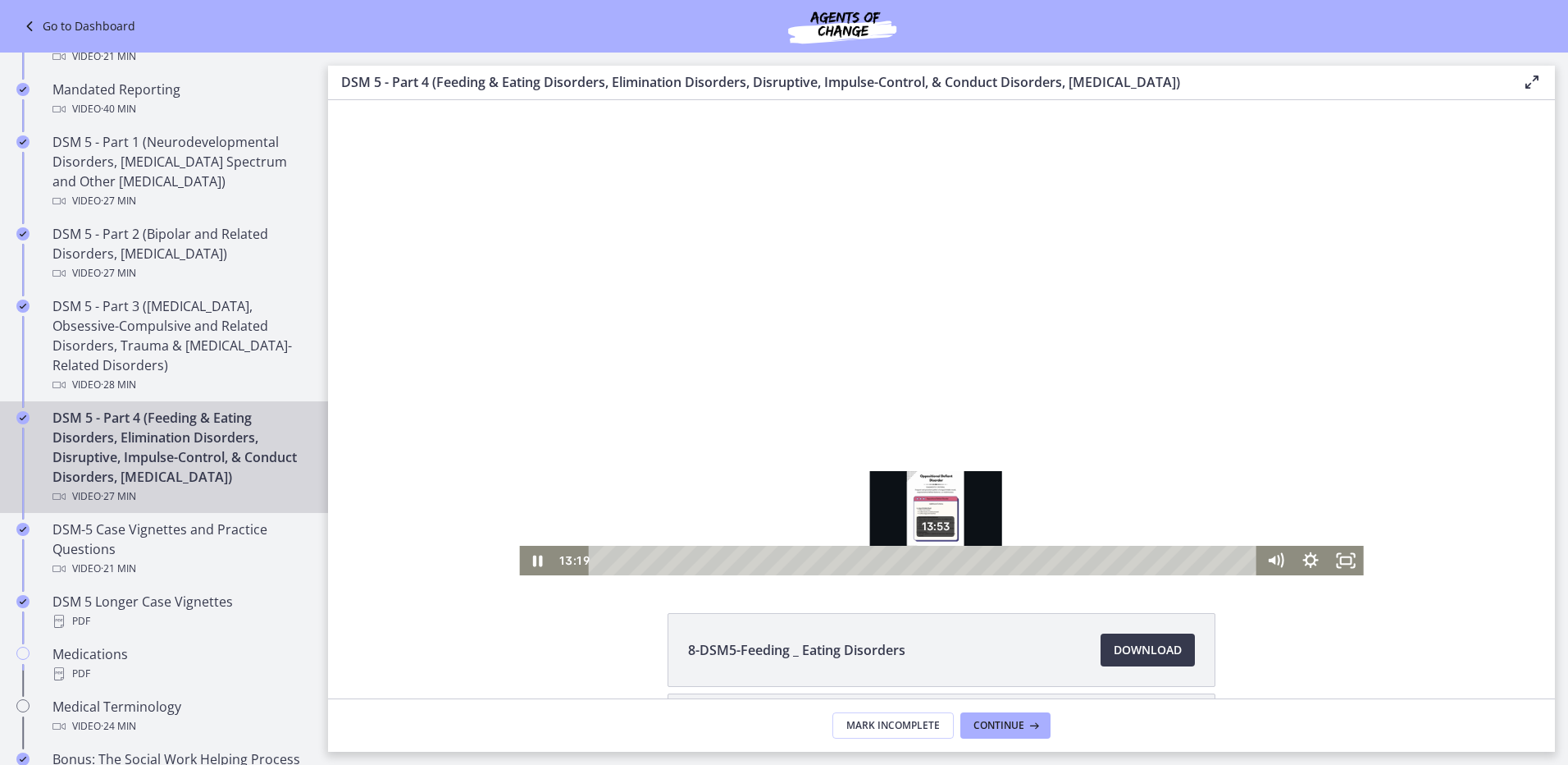
click at [930, 562] on div "13:53" at bounding box center [924, 560] width 648 height 30
click at [947, 561] on div "14:34" at bounding box center [924, 560] width 648 height 30
click at [966, 560] on div "15:23" at bounding box center [924, 560] width 648 height 30
click at [536, 551] on icon "Pause" at bounding box center [537, 560] width 42 height 35
click at [965, 559] on div "15:21" at bounding box center [924, 560] width 648 height 30
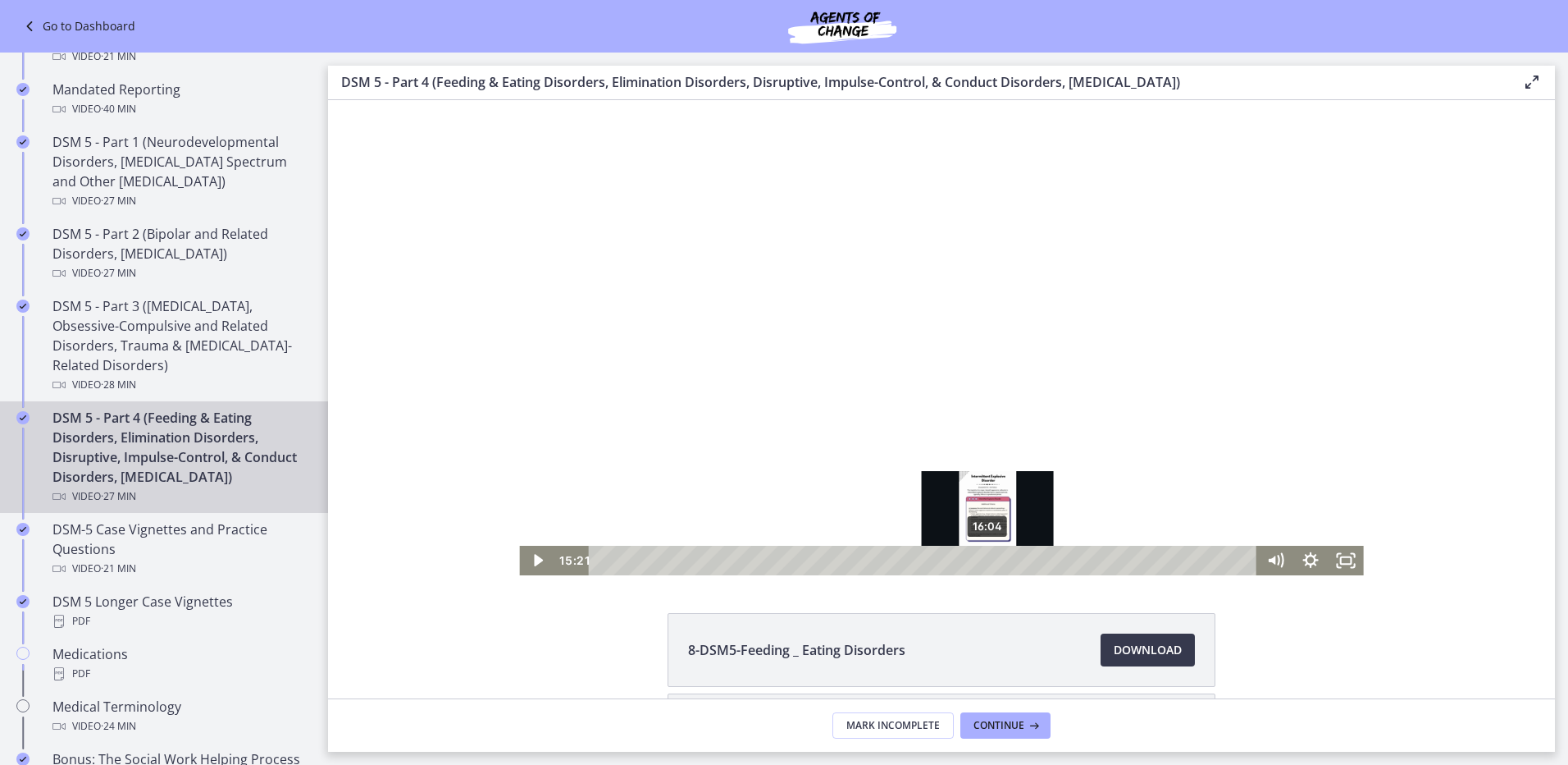
click at [982, 558] on div "16:04" at bounding box center [924, 560] width 648 height 30
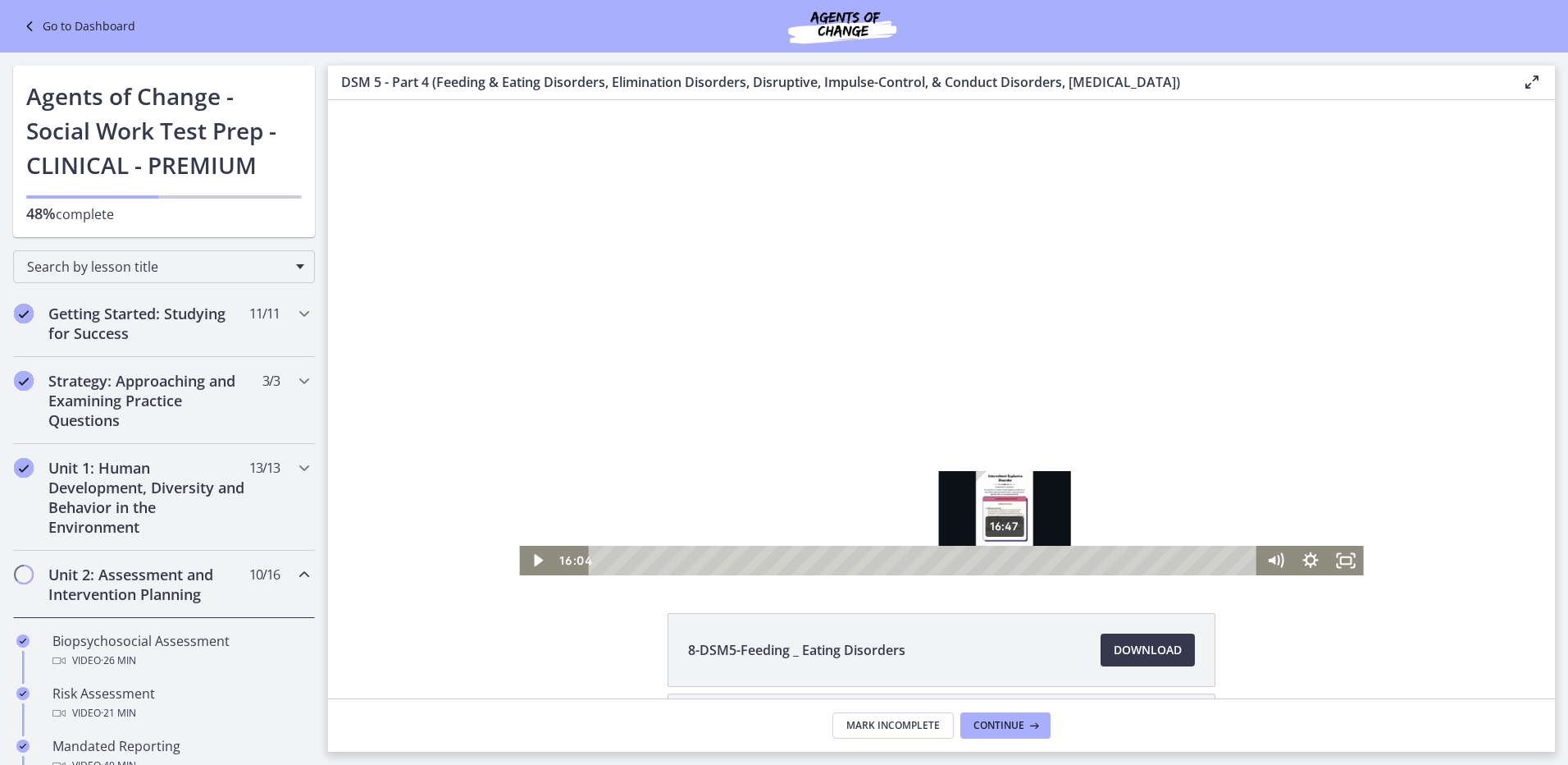
scroll to position [656, 0]
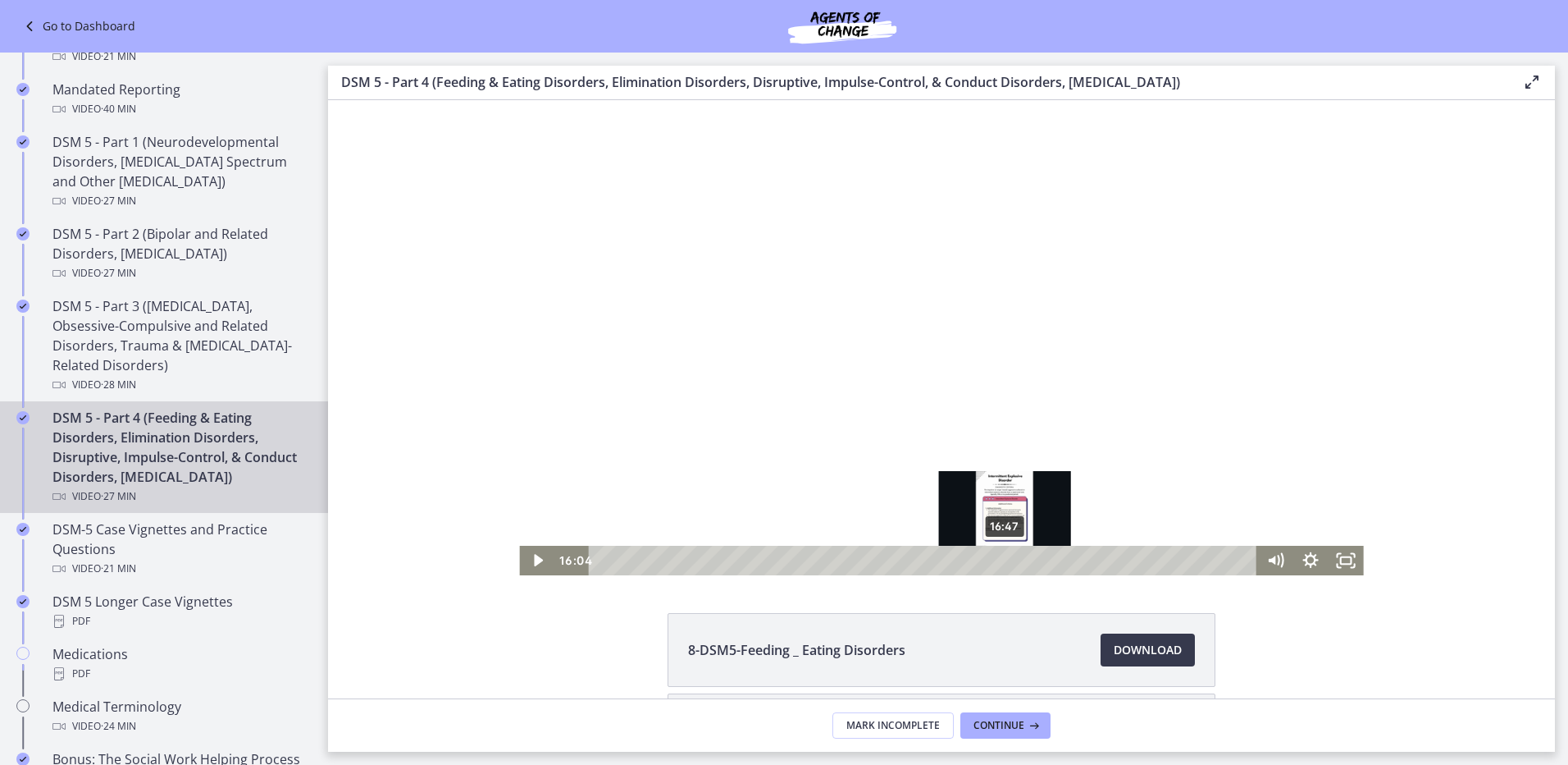
click at [1000, 558] on div "16:47" at bounding box center [924, 560] width 648 height 30
click at [1014, 561] on div "17:22" at bounding box center [924, 560] width 648 height 30
click at [1025, 560] on div "17:50" at bounding box center [924, 560] width 648 height 30
click at [1033, 560] on div "18:09" at bounding box center [924, 560] width 648 height 30
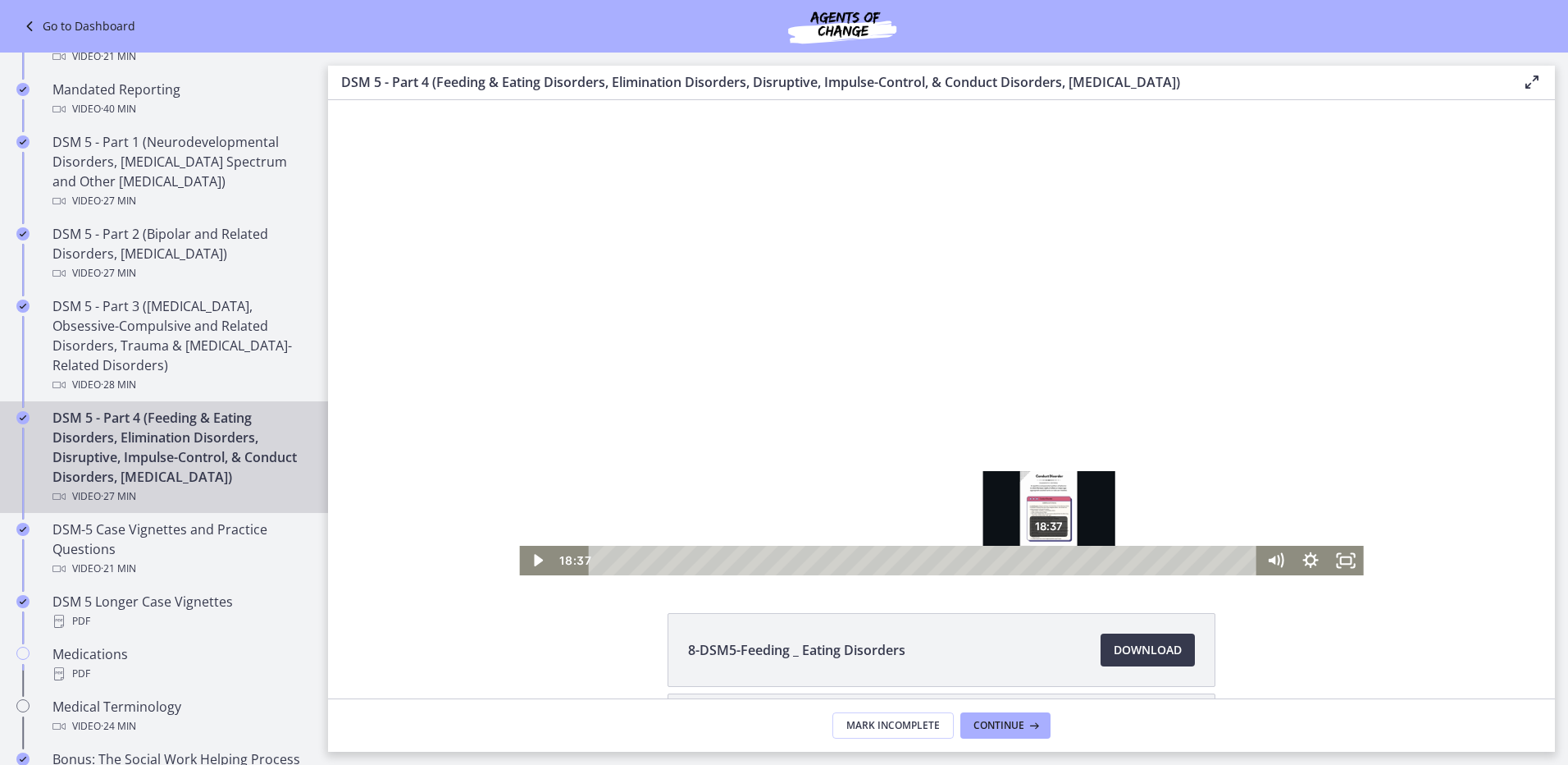
click at [1044, 561] on div "18:37" at bounding box center [924, 560] width 648 height 30
click at [1058, 561] on div "19:10" at bounding box center [924, 560] width 648 height 30
click at [1069, 561] on div "19:38" at bounding box center [924, 560] width 648 height 30
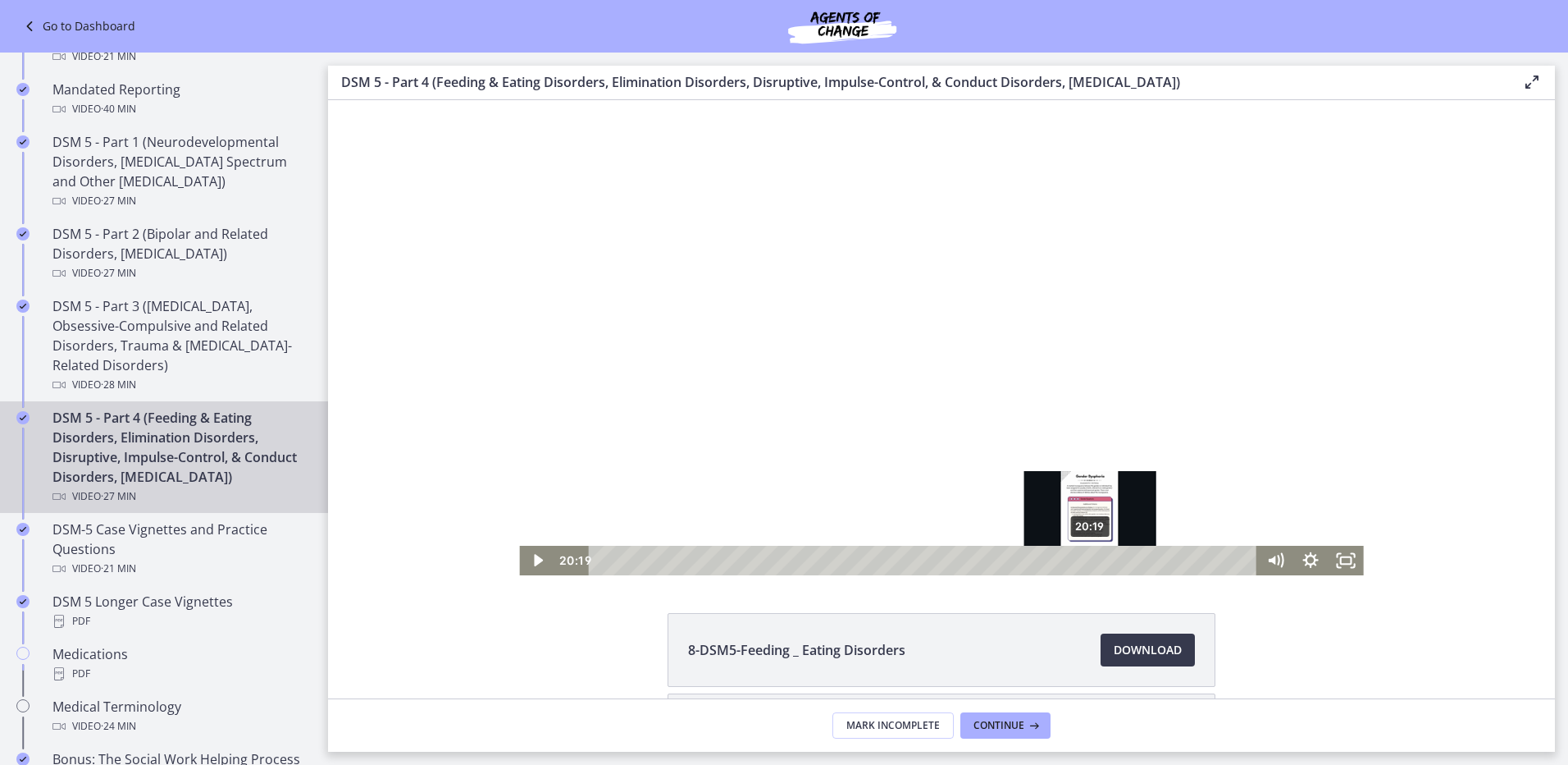
click at [1085, 561] on div "20:19" at bounding box center [924, 560] width 648 height 30
click at [1095, 560] on div "20:44" at bounding box center [924, 560] width 648 height 30
click at [1114, 558] on div "21:31" at bounding box center [924, 560] width 648 height 30
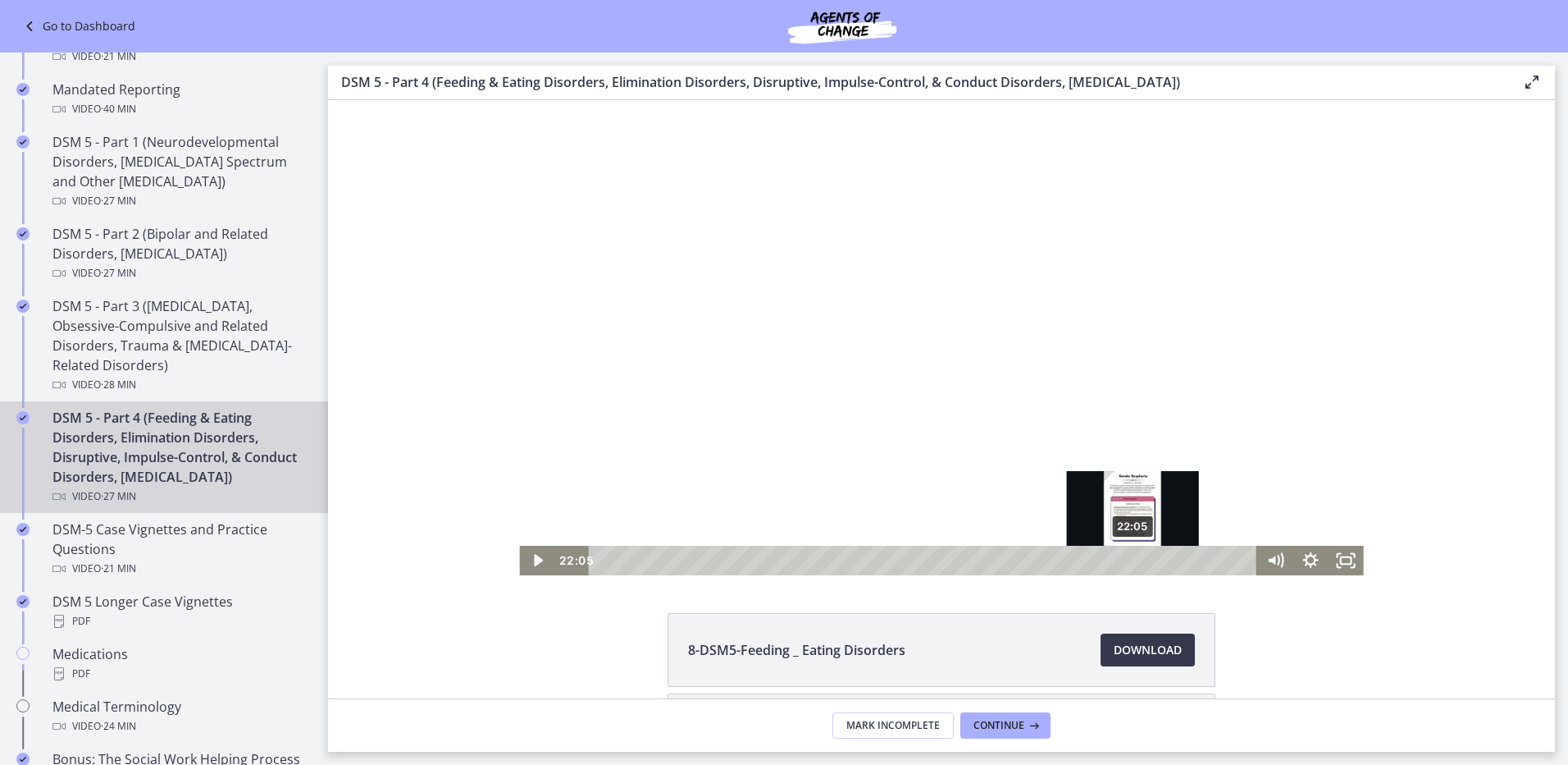
click at [1128, 558] on div "22:05" at bounding box center [924, 560] width 648 height 30
click at [1143, 561] on div "22:42" at bounding box center [924, 560] width 648 height 30
click at [1155, 563] on div "23:13" at bounding box center [924, 560] width 648 height 30
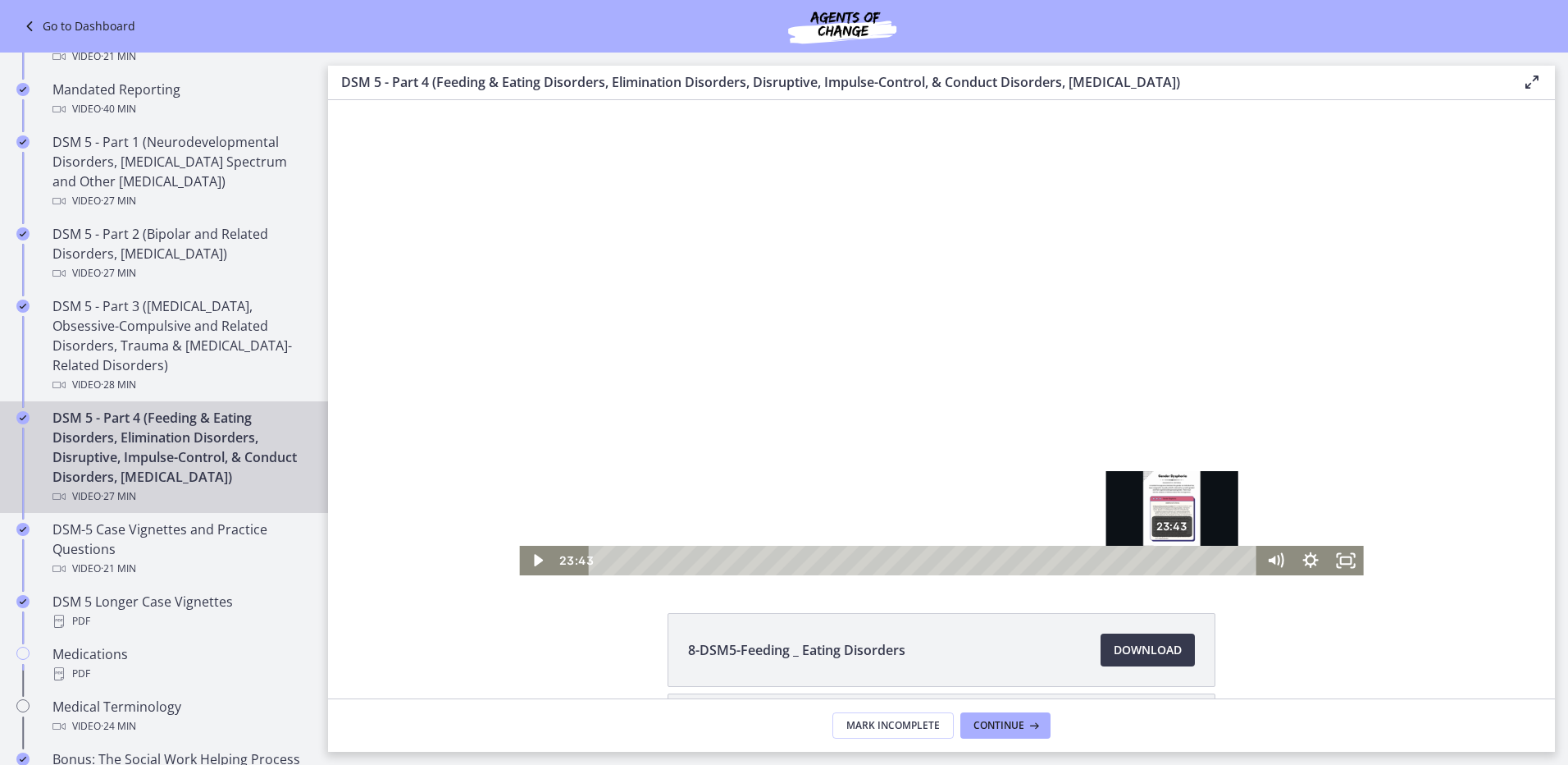
click at [1167, 563] on div "23:43" at bounding box center [924, 560] width 648 height 30
click at [1180, 563] on div "24:14" at bounding box center [924, 560] width 648 height 30
click at [1189, 562] on div "24:39" at bounding box center [924, 560] width 648 height 30
click at [1201, 562] on div "25:07" at bounding box center [924, 560] width 648 height 30
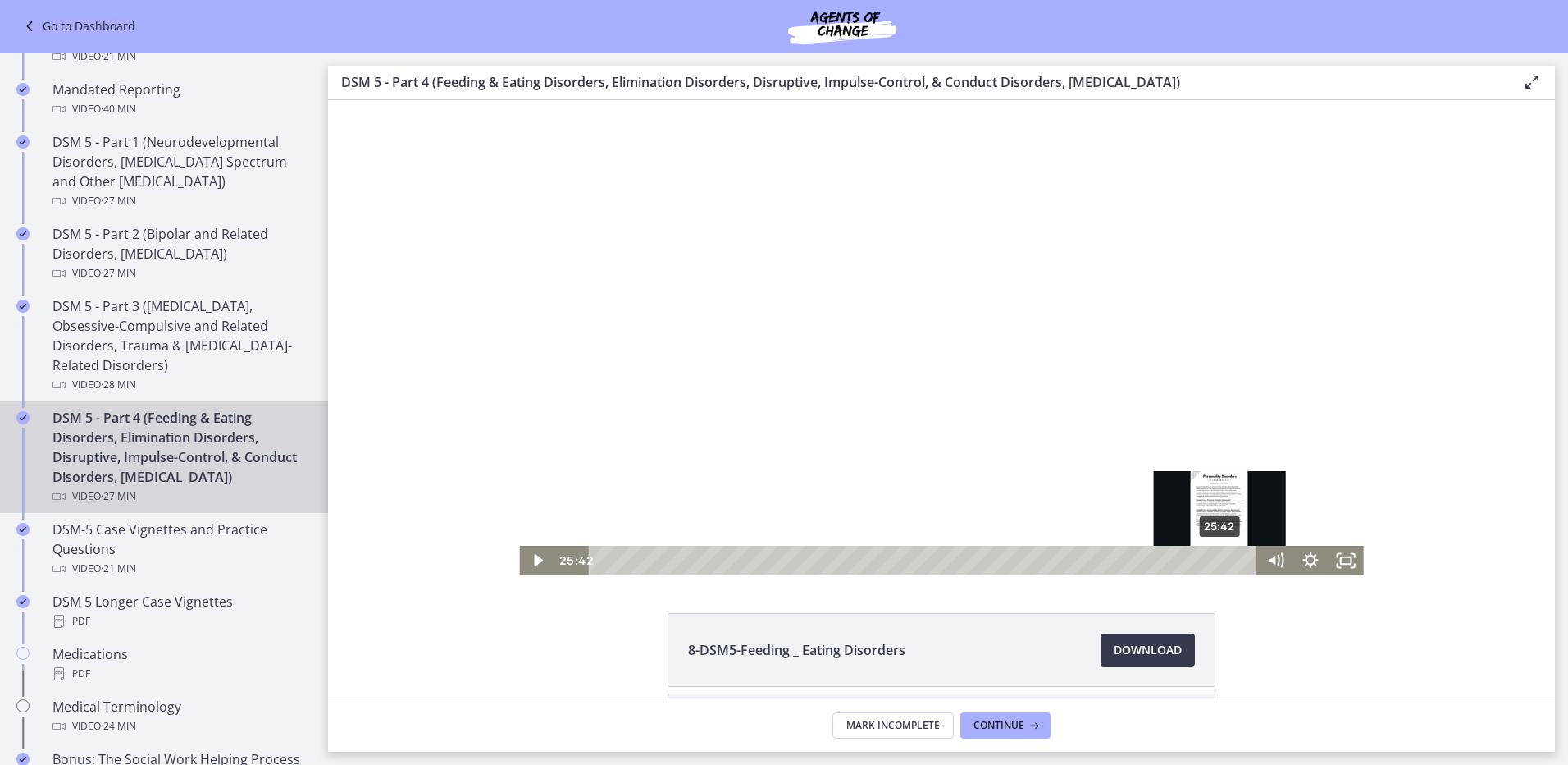
click at [1215, 560] on div "25:42" at bounding box center [924, 560] width 648 height 30
click at [1226, 560] on div "26:08" at bounding box center [924, 560] width 648 height 30
click at [1234, 560] on div "26:29" at bounding box center [924, 560] width 648 height 30
click at [1240, 561] on div "26:43" at bounding box center [924, 560] width 648 height 30
drag, startPoint x: 1239, startPoint y: 556, endPoint x: 1258, endPoint y: 560, distance: 19.4
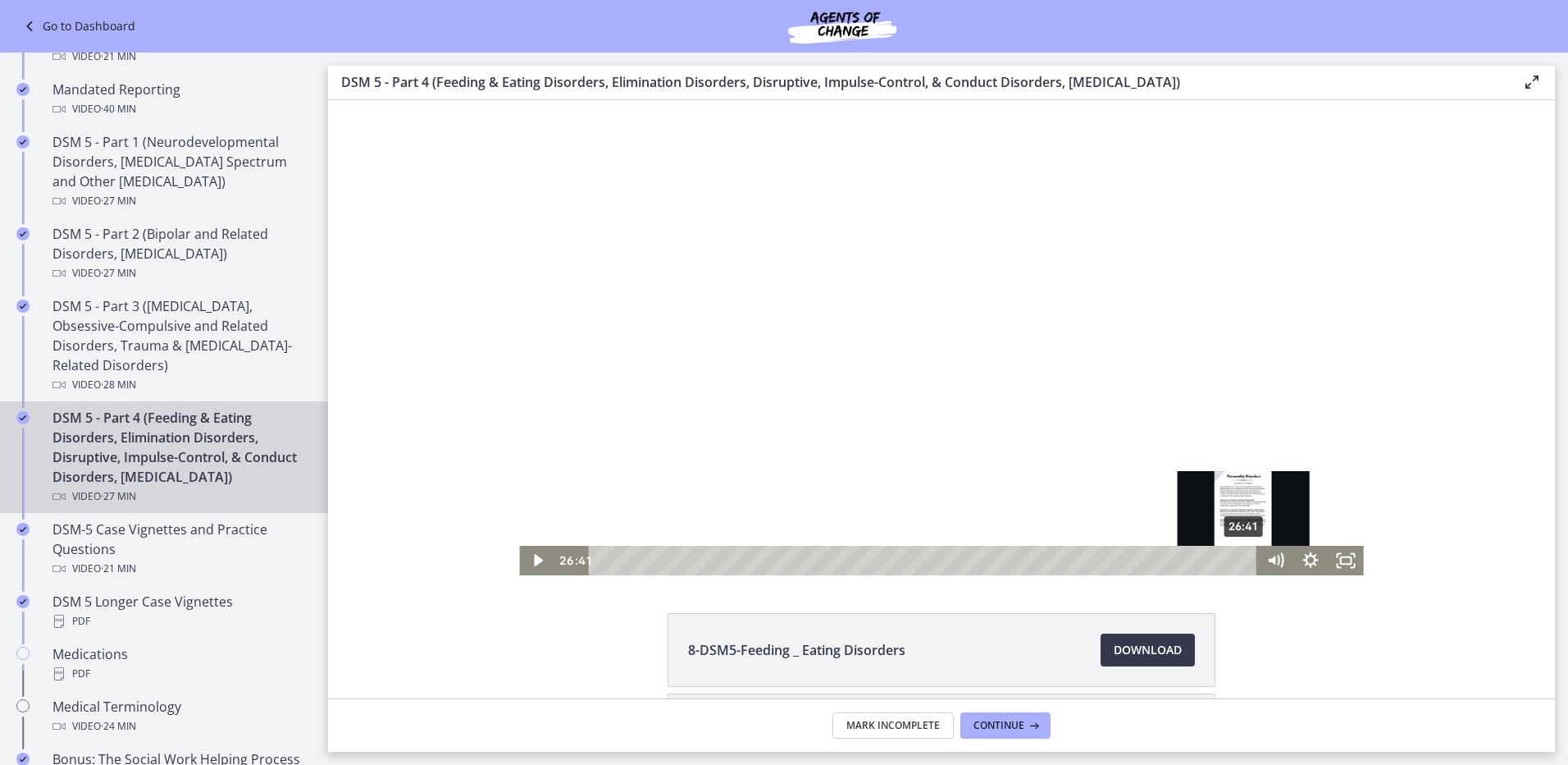
click at [1258, 559] on div "26:41 26:41" at bounding box center [940, 560] width 844 height 30
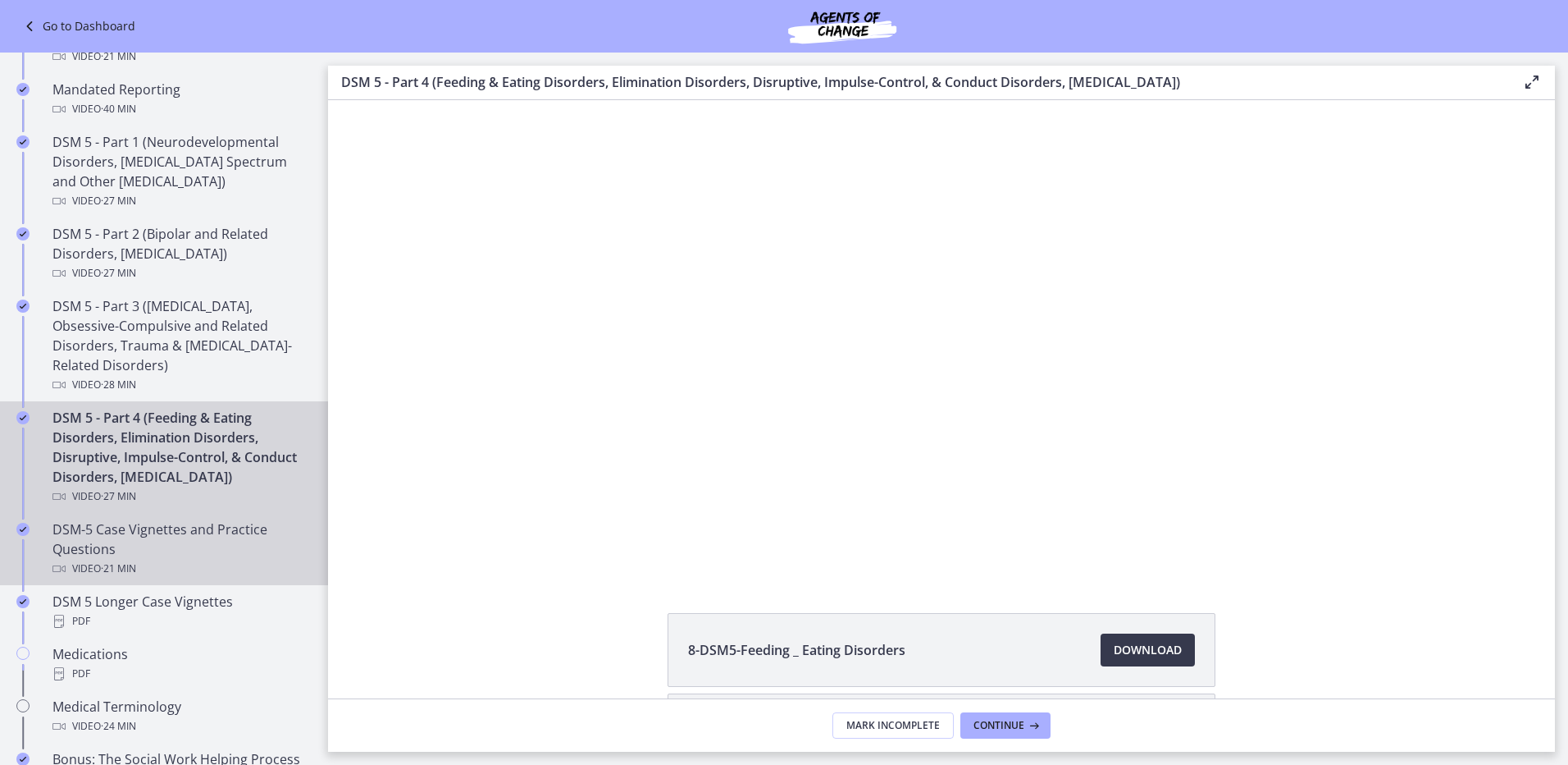
click at [139, 567] on div "DSM-5 Case Vignettes and Practice Questions Video · 21 min" at bounding box center [180, 548] width 256 height 59
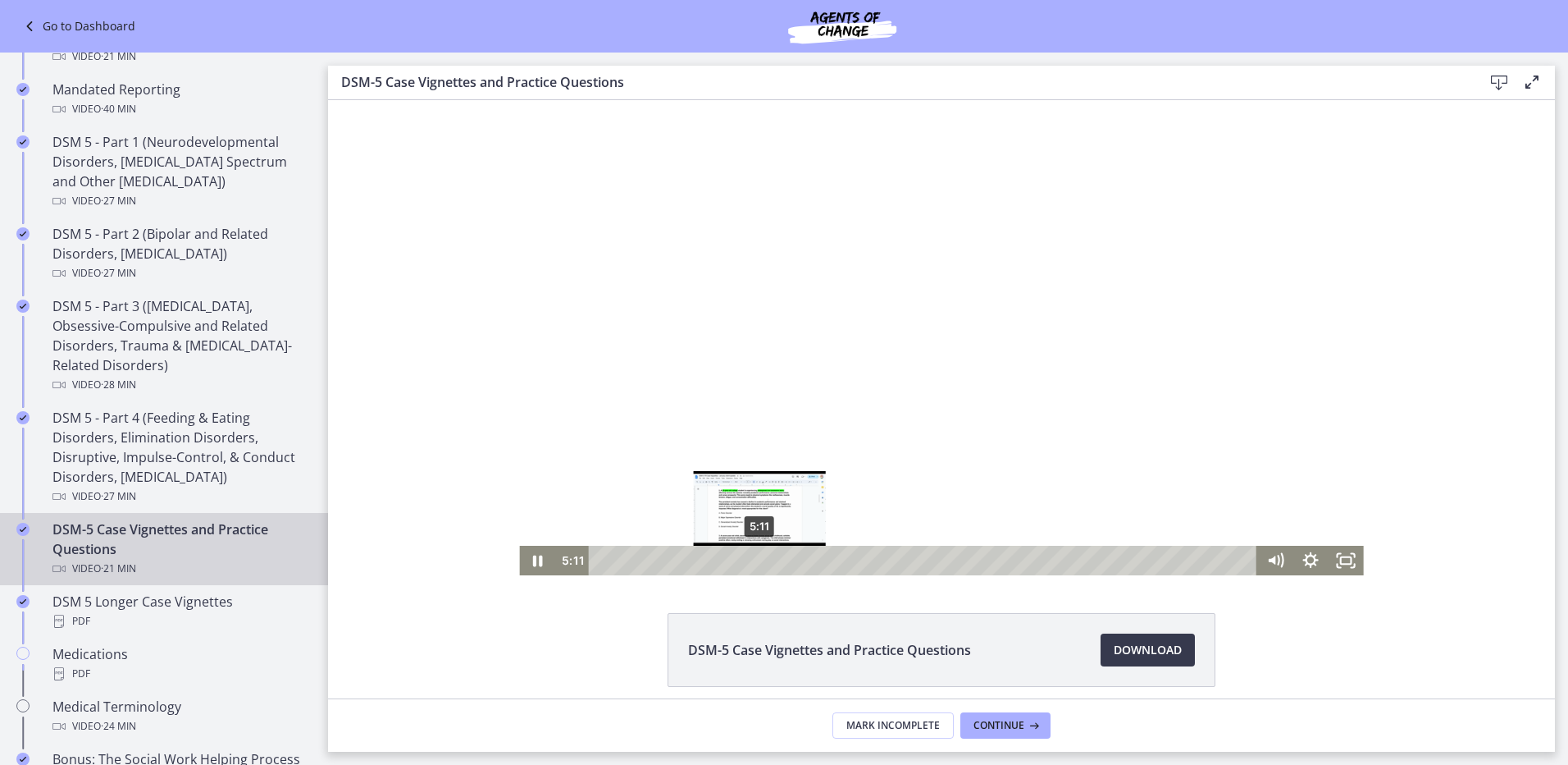
click at [753, 564] on div "5:11" at bounding box center [924, 560] width 648 height 30
click at [765, 563] on div "5:32" at bounding box center [924, 560] width 648 height 30
click at [777, 562] on div "5:56" at bounding box center [924, 560] width 648 height 30
click at [794, 560] on div "6:31" at bounding box center [924, 560] width 648 height 30
click at [803, 560] on div "6:48" at bounding box center [924, 560] width 648 height 30
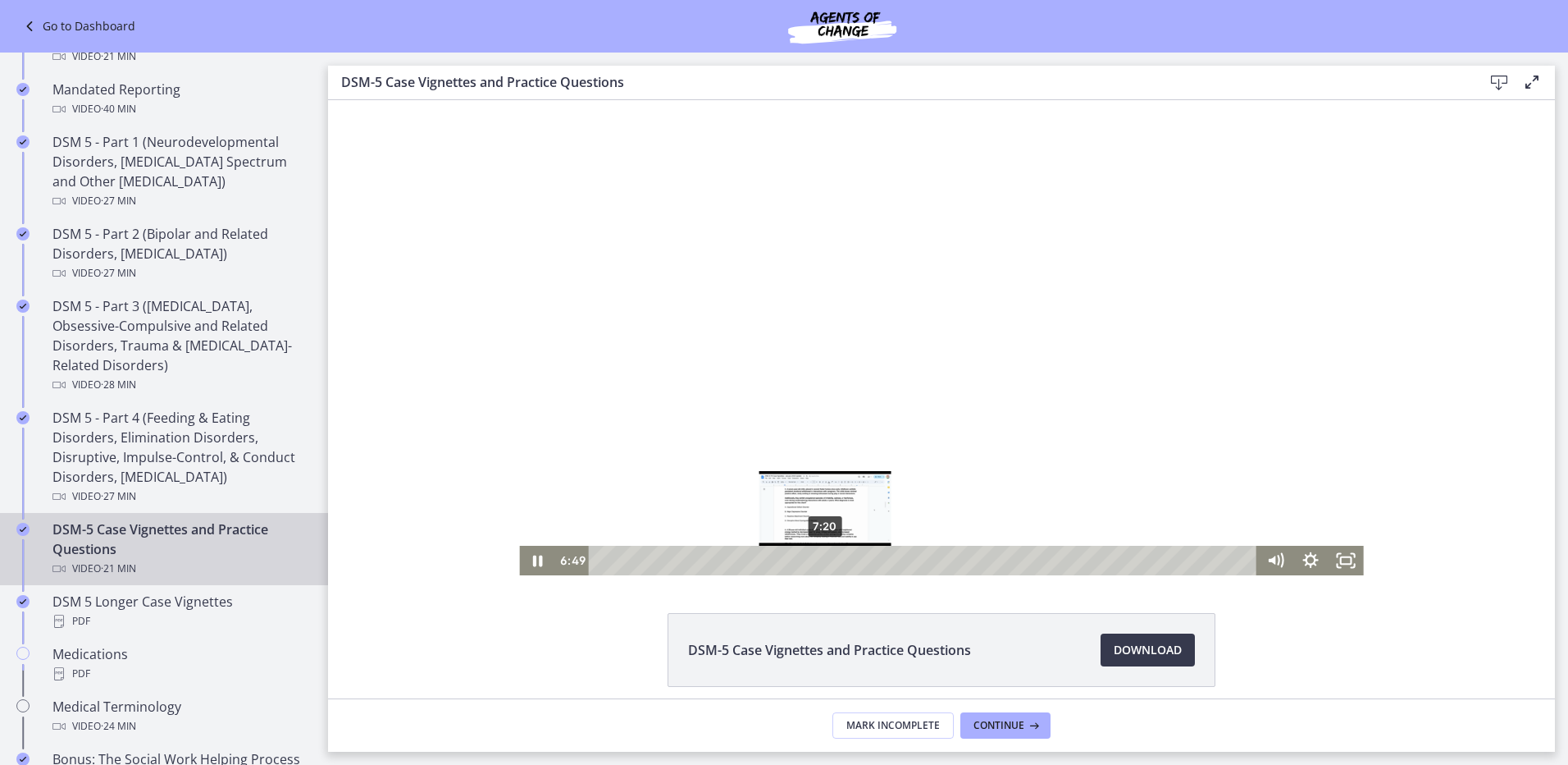
click at [819, 559] on div "7:20" at bounding box center [924, 560] width 648 height 30
click at [856, 564] on div "8:31" at bounding box center [924, 560] width 648 height 30
click at [879, 561] on div "9:17" at bounding box center [924, 560] width 648 height 30
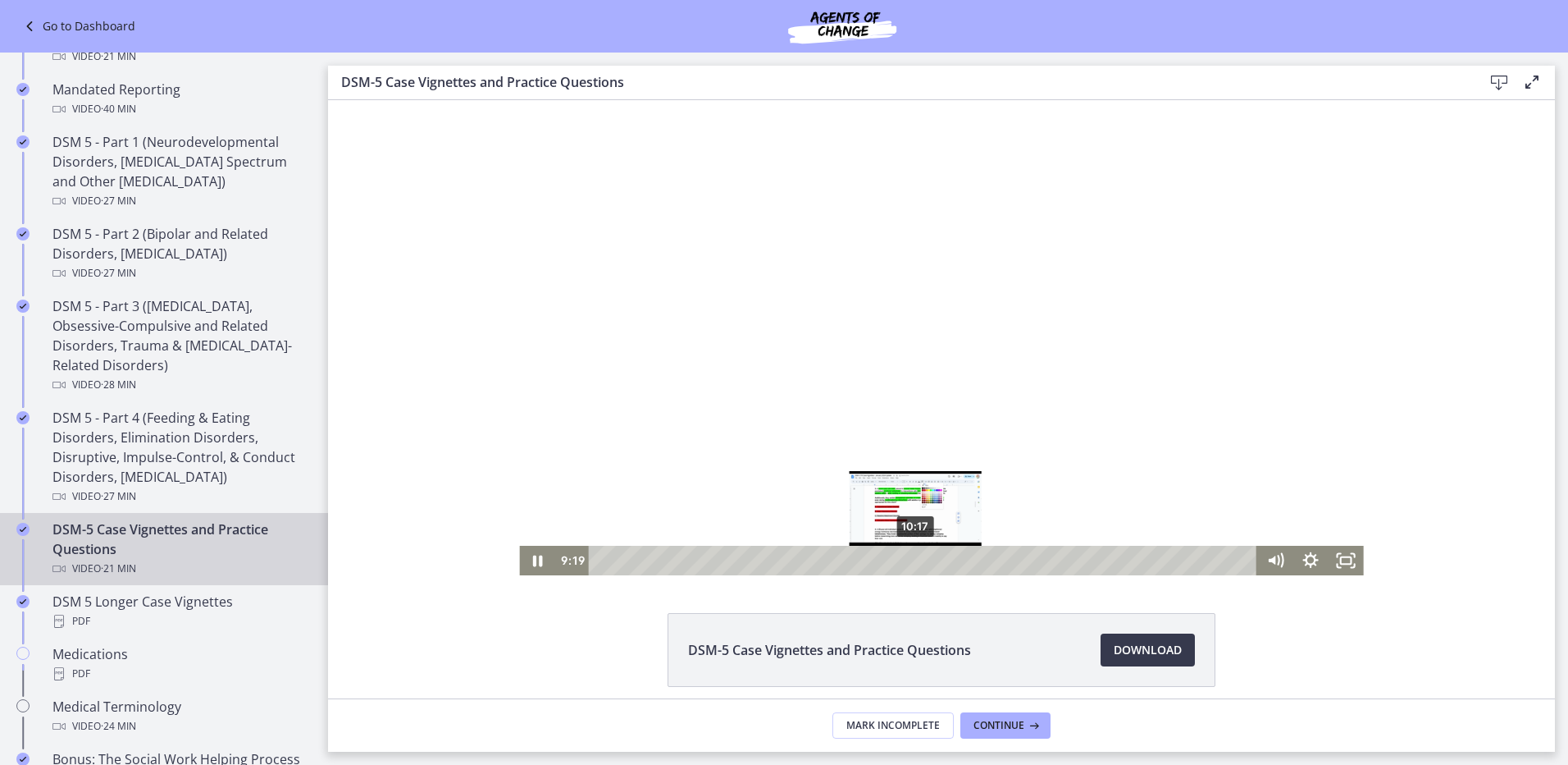
click at [910, 559] on div "10:17" at bounding box center [924, 560] width 648 height 30
click at [919, 559] on div "10:36" at bounding box center [924, 560] width 648 height 30
click at [943, 560] on div "11:23" at bounding box center [924, 560] width 648 height 30
click at [941, 562] on div "Playbar" at bounding box center [946, 560] width 10 height 10
click at [932, 561] on div "11:00" at bounding box center [924, 560] width 648 height 30
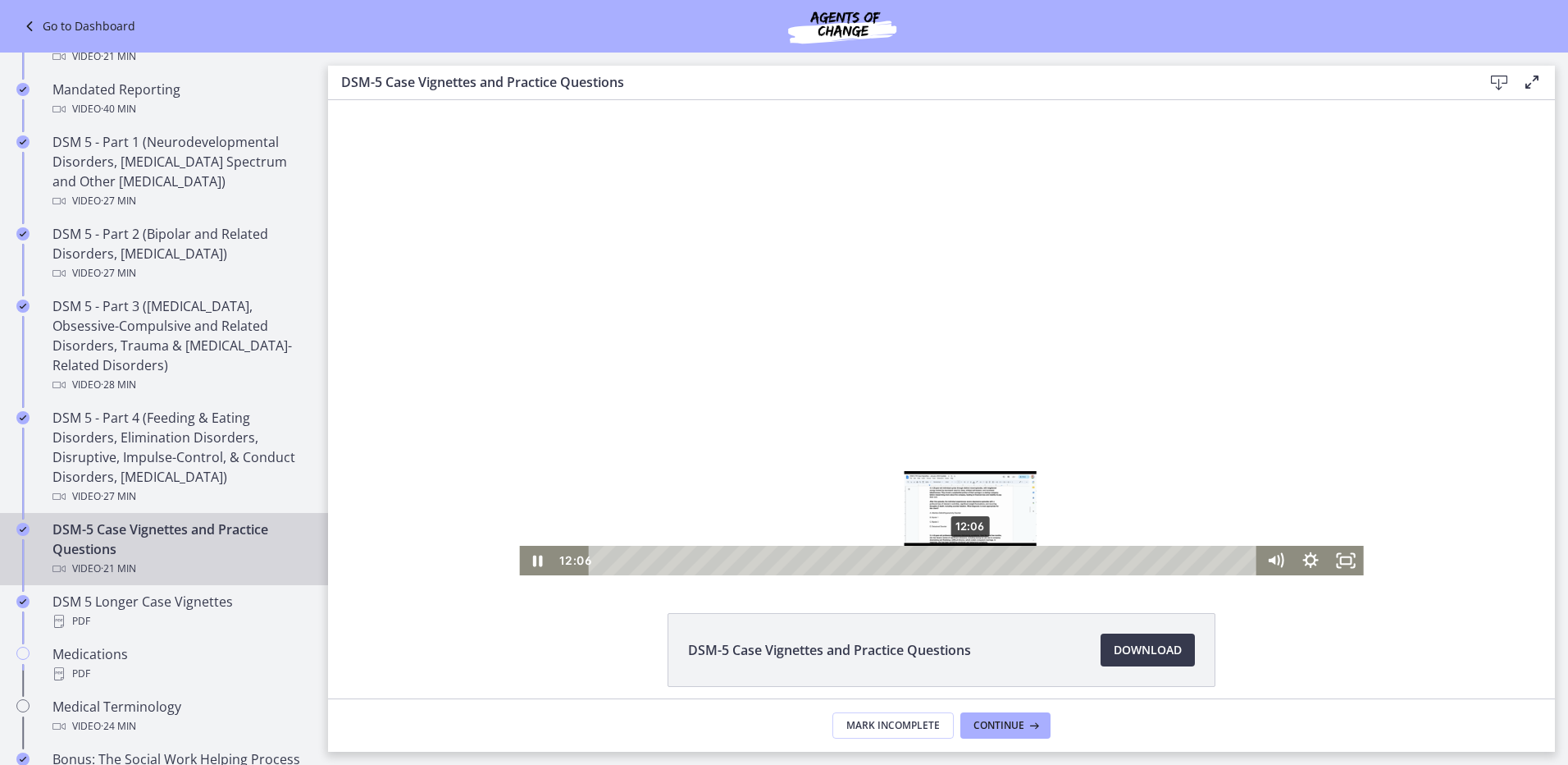
click at [965, 559] on div "12:06" at bounding box center [924, 560] width 648 height 30
click at [996, 558] on div "13:06" at bounding box center [924, 560] width 648 height 30
click at [1015, 558] on div "13:43" at bounding box center [924, 560] width 648 height 30
click at [1037, 560] on div "14:26" at bounding box center [924, 560] width 648 height 30
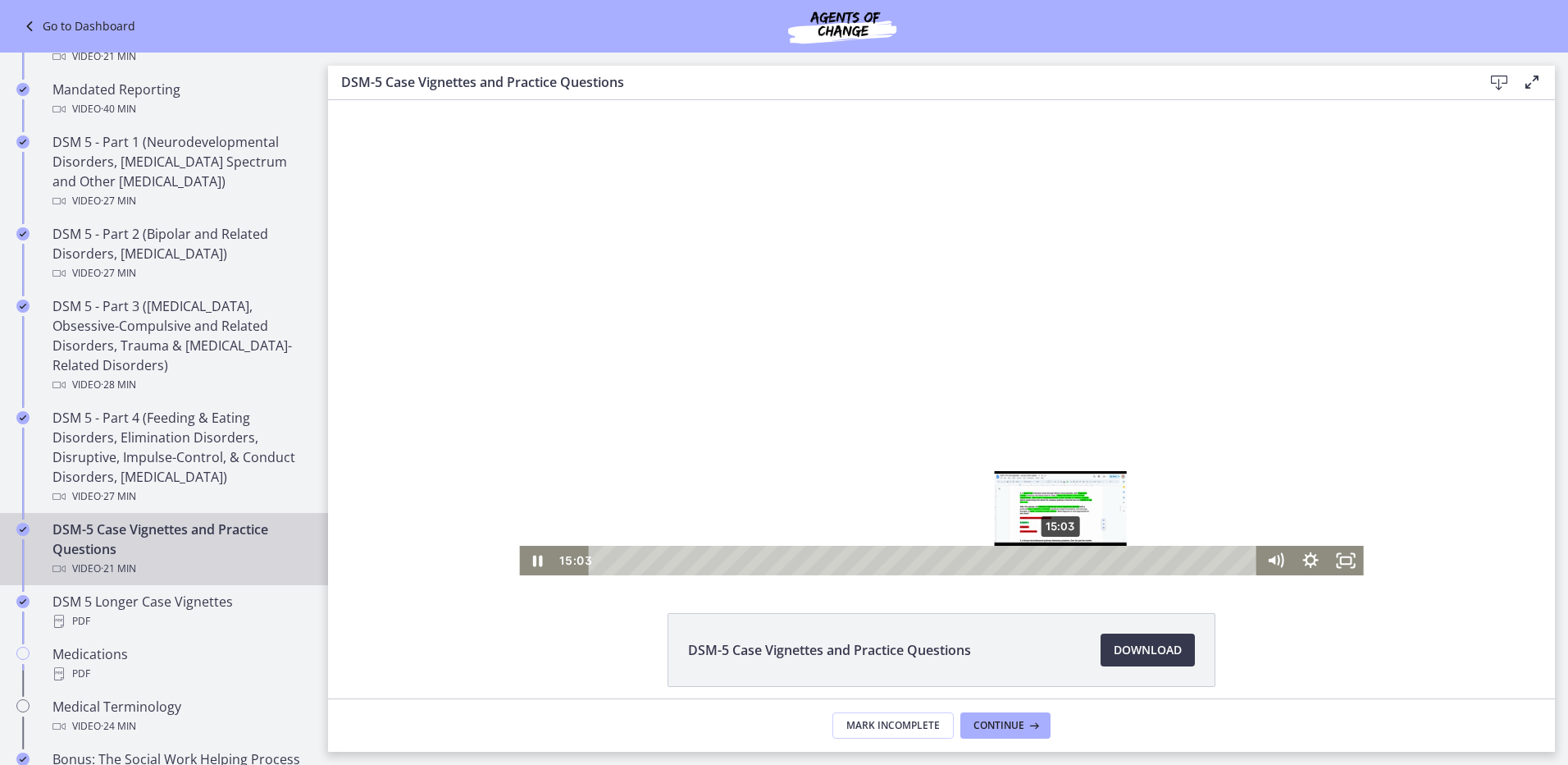
click at [1056, 560] on div "15:03" at bounding box center [924, 560] width 648 height 30
click at [1083, 560] on div "15:58" at bounding box center [924, 560] width 648 height 30
click at [1107, 564] on div "16:43" at bounding box center [924, 560] width 648 height 30
click at [1124, 564] on div "17:19" at bounding box center [924, 560] width 648 height 30
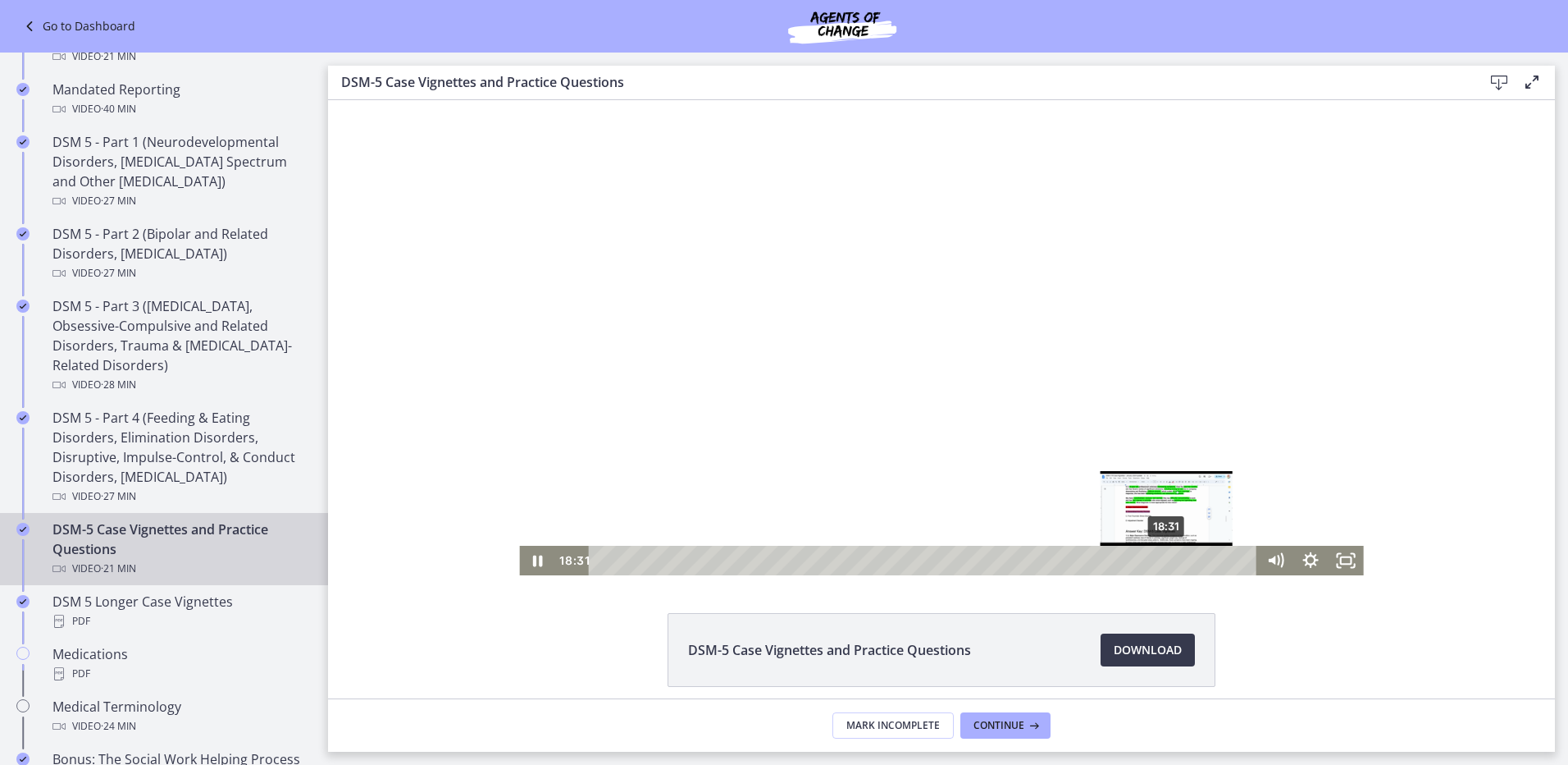
click at [1162, 564] on div "18:31" at bounding box center [924, 560] width 648 height 30
click at [1178, 563] on div "19:03" at bounding box center [924, 560] width 648 height 30
click at [1211, 560] on div "20:09" at bounding box center [924, 560] width 648 height 30
click at [1218, 560] on div "20:21" at bounding box center [924, 560] width 648 height 30
click at [1234, 560] on div "20:54" at bounding box center [924, 560] width 648 height 30
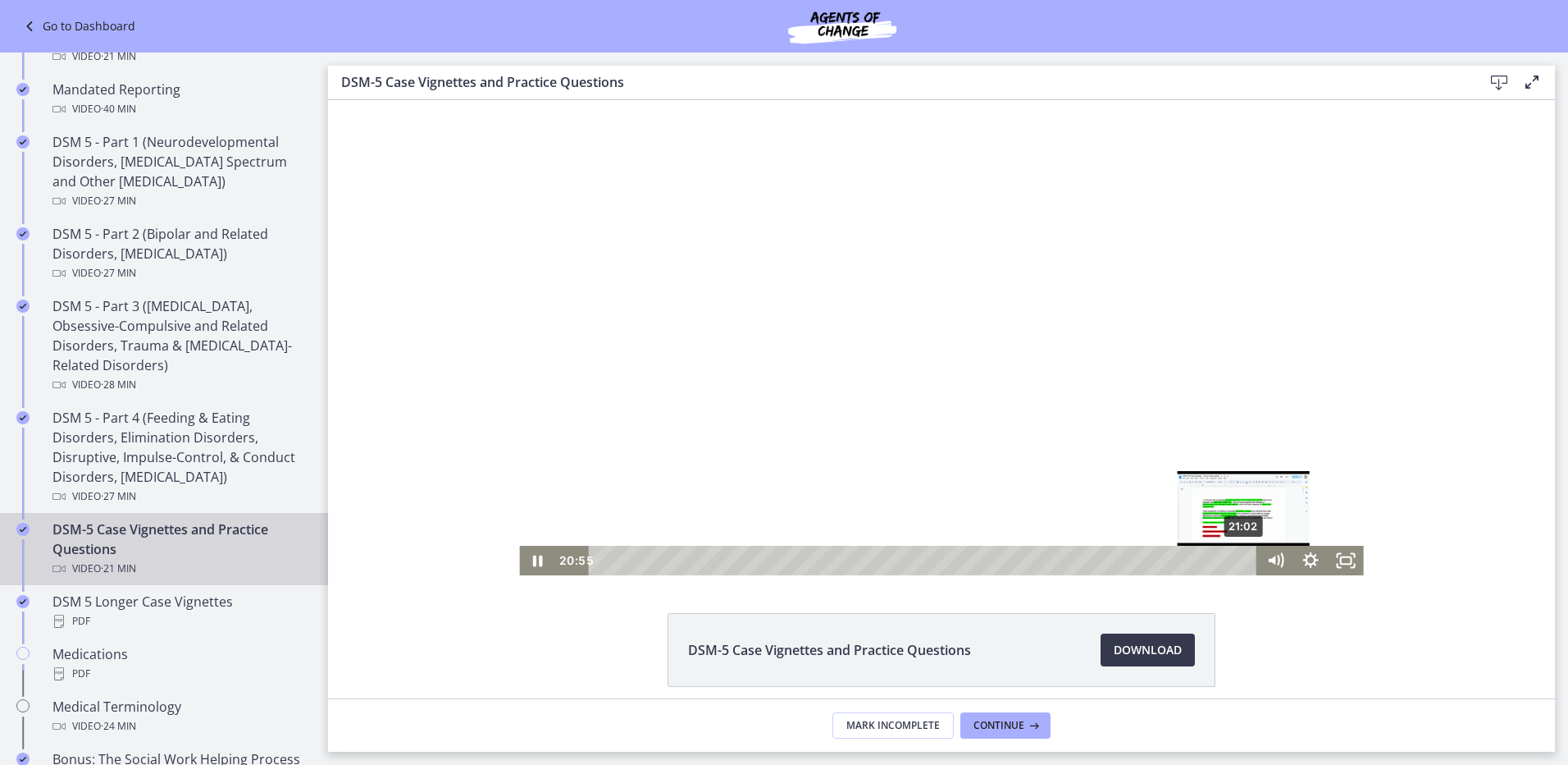
click at [1239, 560] on div "21:02" at bounding box center [924, 560] width 648 height 30
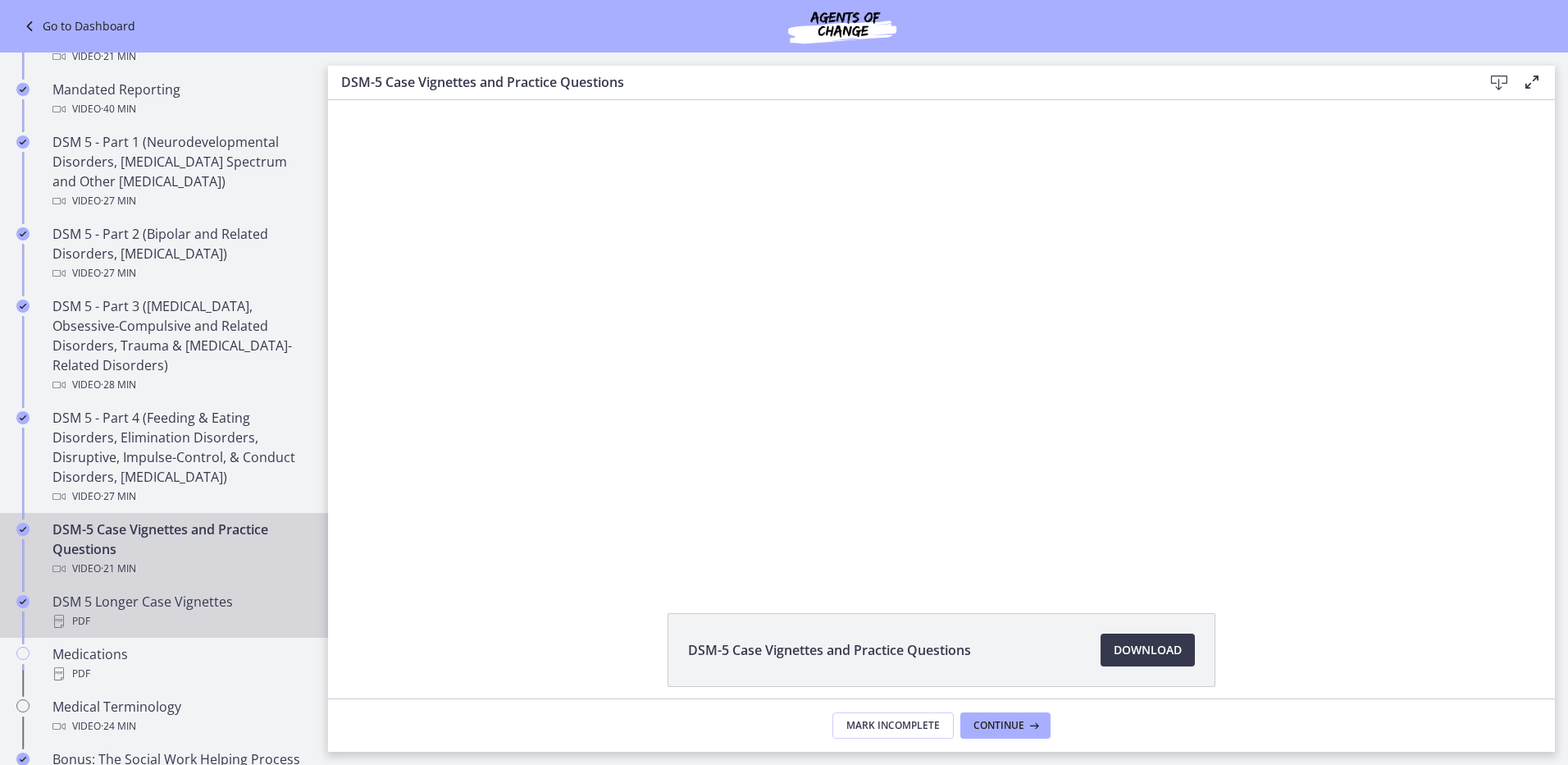
click at [171, 623] on div "PDF" at bounding box center [180, 621] width 256 height 20
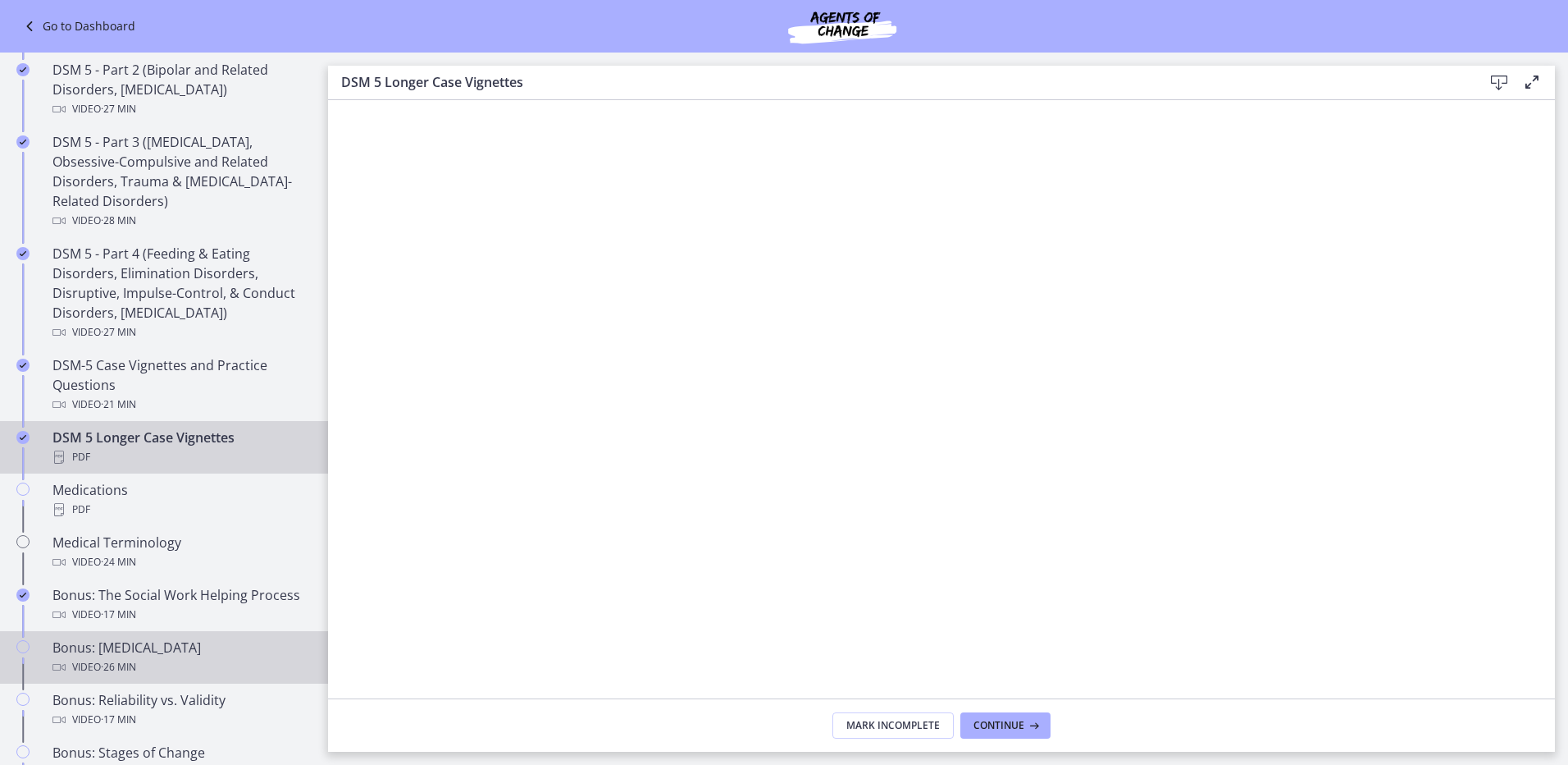
scroll to position [902, 0]
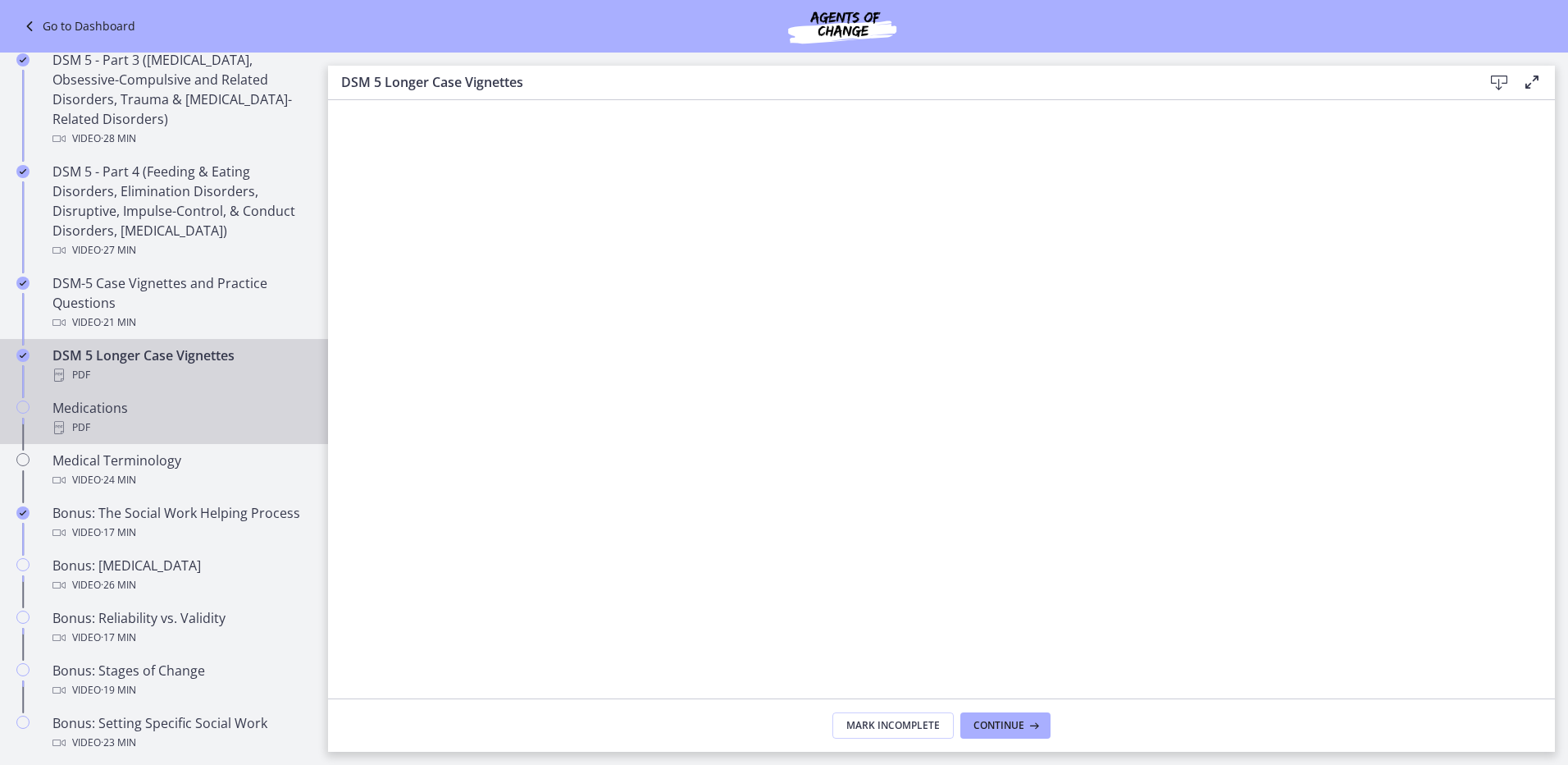
drag, startPoint x: 139, startPoint y: 415, endPoint x: 202, endPoint y: 406, distance: 63.6
click at [142, 415] on div "Medications PDF" at bounding box center [180, 417] width 256 height 39
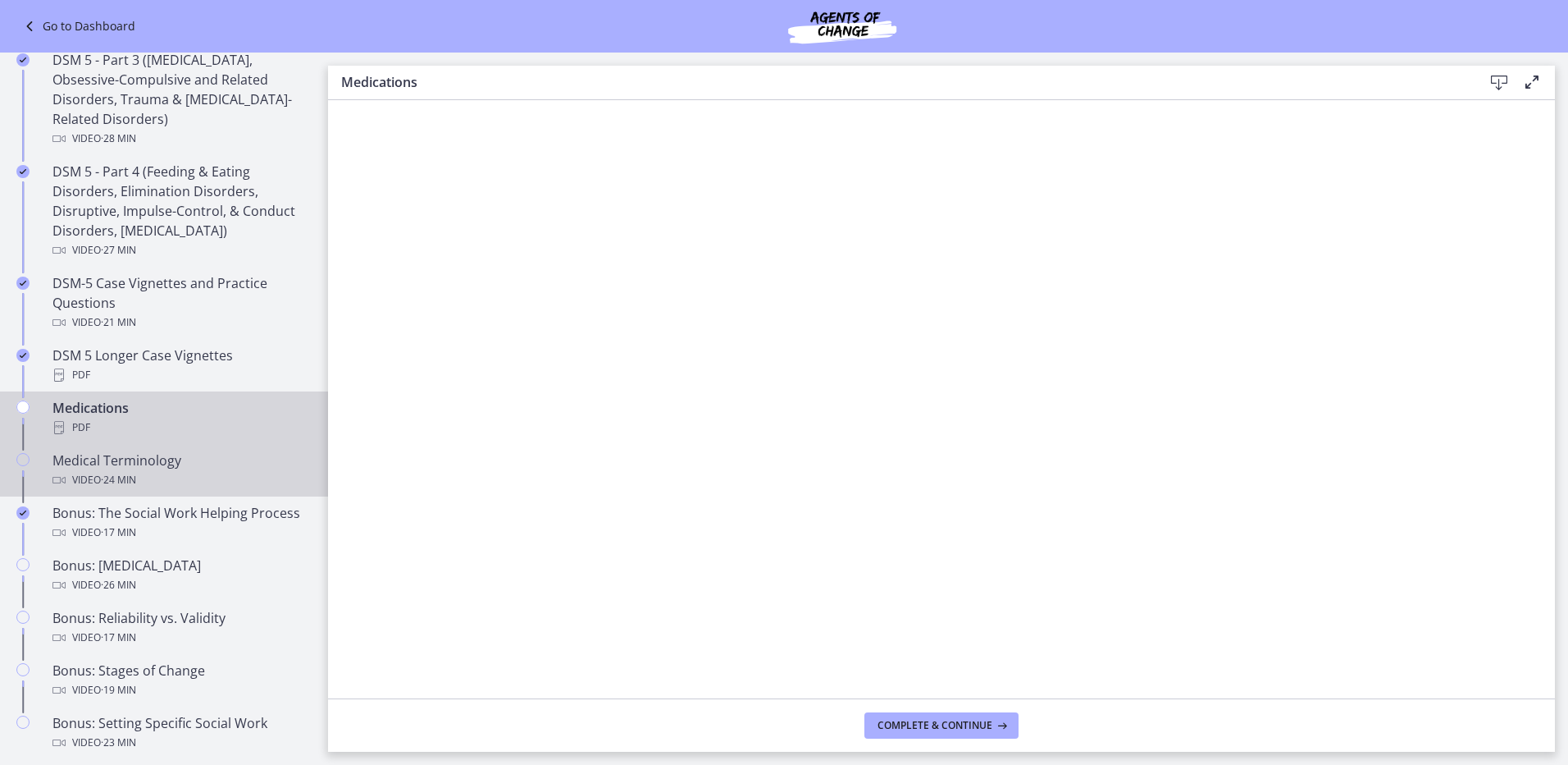
click at [210, 465] on div "Medical Terminology Video · 24 min" at bounding box center [180, 469] width 256 height 39
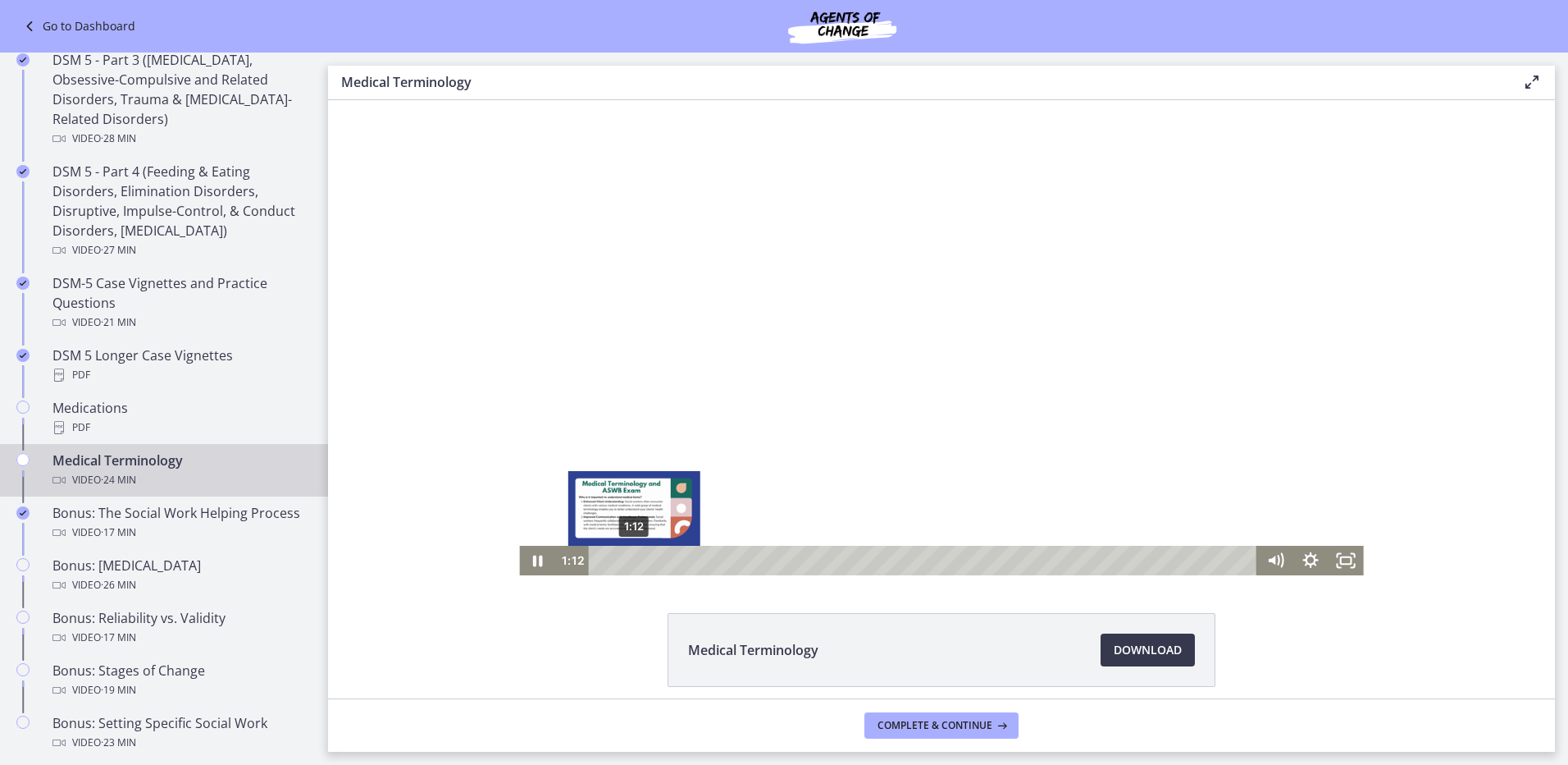
click at [629, 560] on div "1:12" at bounding box center [924, 560] width 648 height 30
click at [647, 564] on div "1:51" at bounding box center [924, 560] width 648 height 30
click at [670, 564] on div "2:42" at bounding box center [924, 560] width 648 height 30
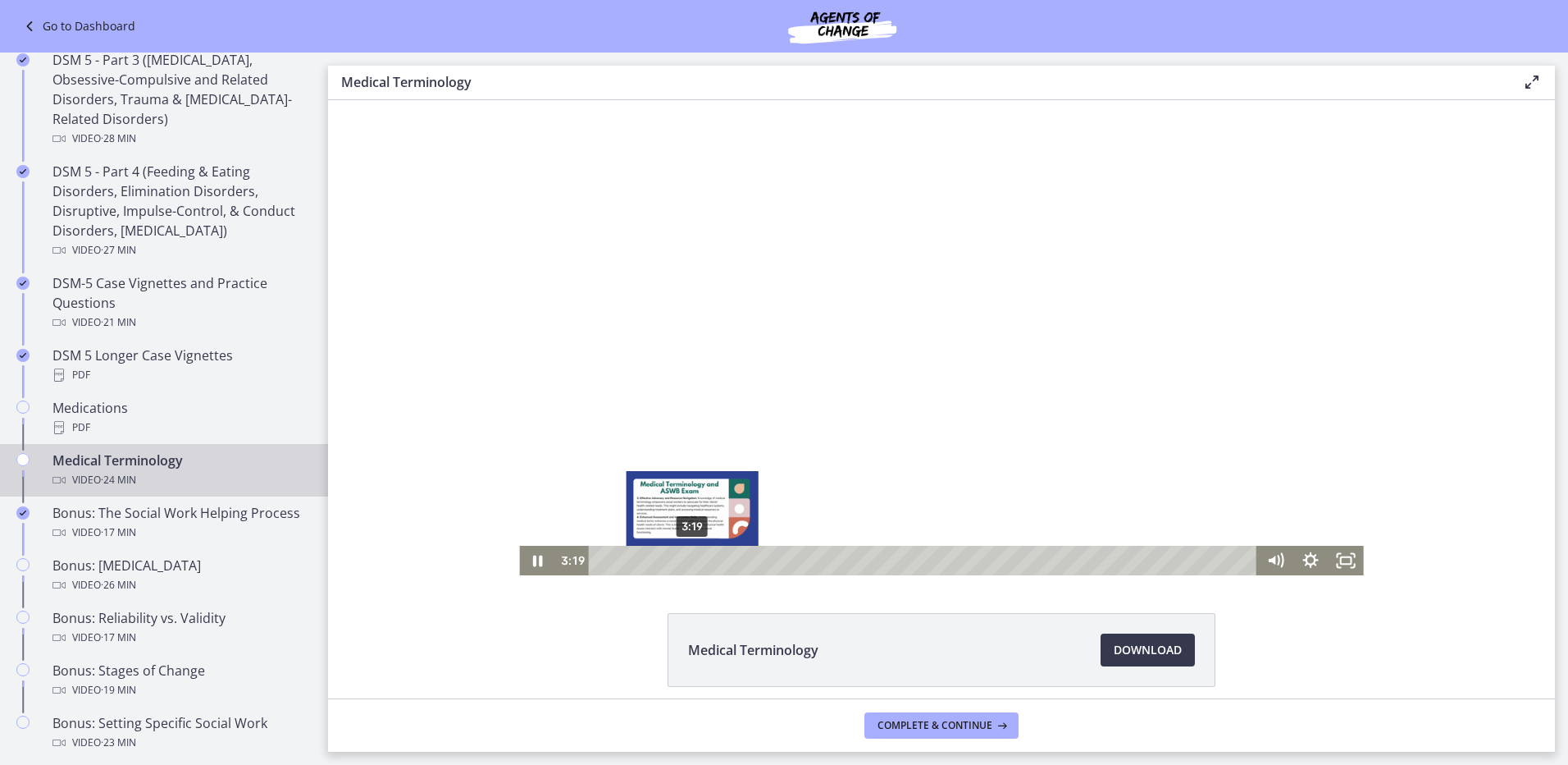
click at [687, 560] on div "3:19" at bounding box center [924, 560] width 648 height 30
click at [709, 561] on div "4:08" at bounding box center [924, 560] width 648 height 30
click at [724, 561] on div "4:42" at bounding box center [924, 560] width 648 height 30
click at [741, 560] on div "5:18" at bounding box center [924, 560] width 648 height 30
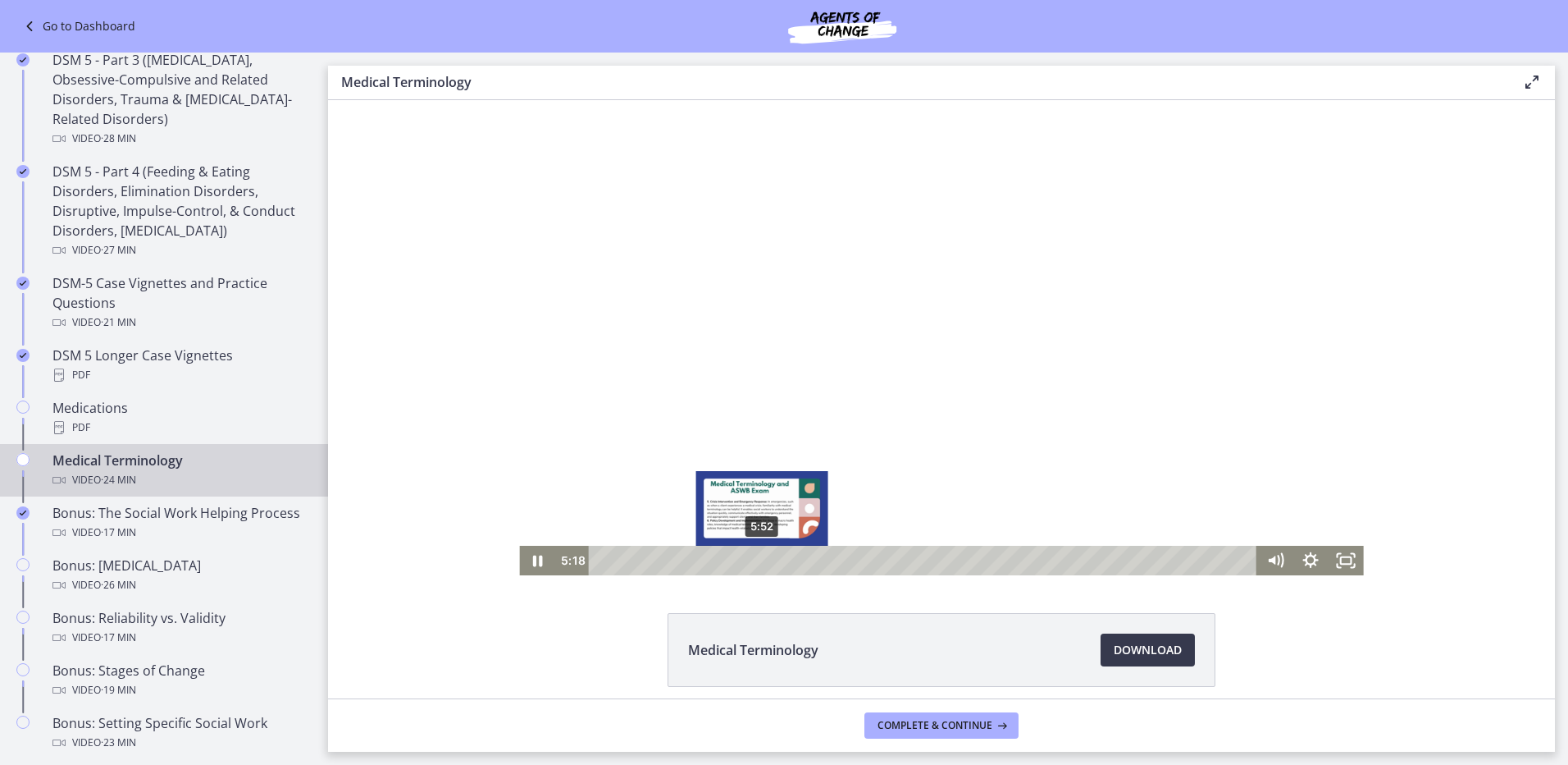
click at [756, 560] on div "5:52" at bounding box center [924, 560] width 648 height 30
click at [774, 560] on div "6:31" at bounding box center [924, 560] width 648 height 30
click at [800, 561] on div "7:27" at bounding box center [924, 560] width 648 height 30
click at [810, 575] on html "Click for sound @keyframes VOLUME_SMALL_WAVE_FLASH { 0% { opacity: 0; } 33% { o…" at bounding box center [941, 338] width 1228 height 475
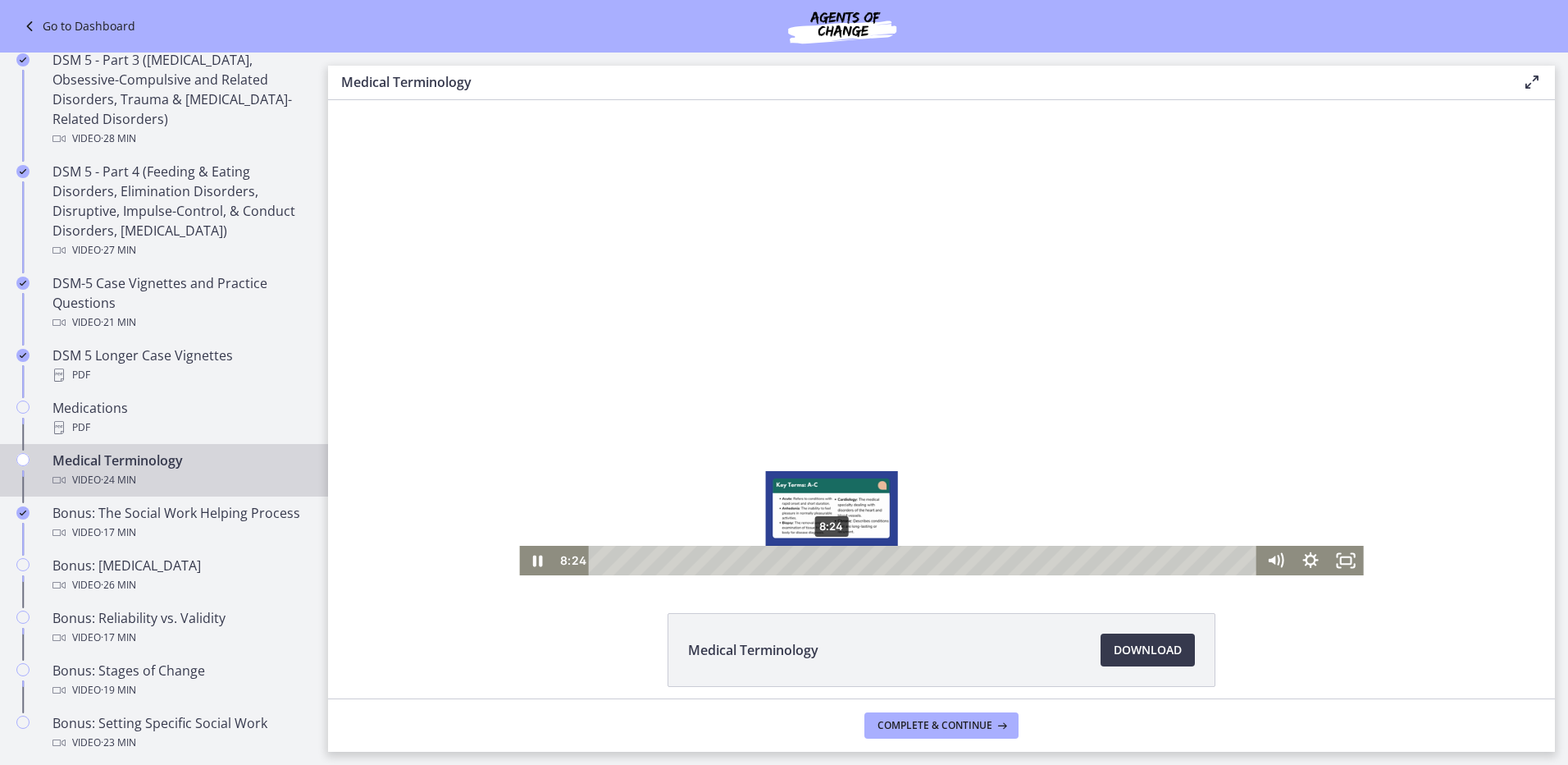
click at [826, 562] on div "8:24" at bounding box center [924, 560] width 648 height 30
click at [841, 556] on div "8:57" at bounding box center [924, 560] width 648 height 30
click at [849, 559] on div "9:15" at bounding box center [924, 560] width 648 height 30
click at [862, 560] on div "9:43" at bounding box center [924, 560] width 648 height 30
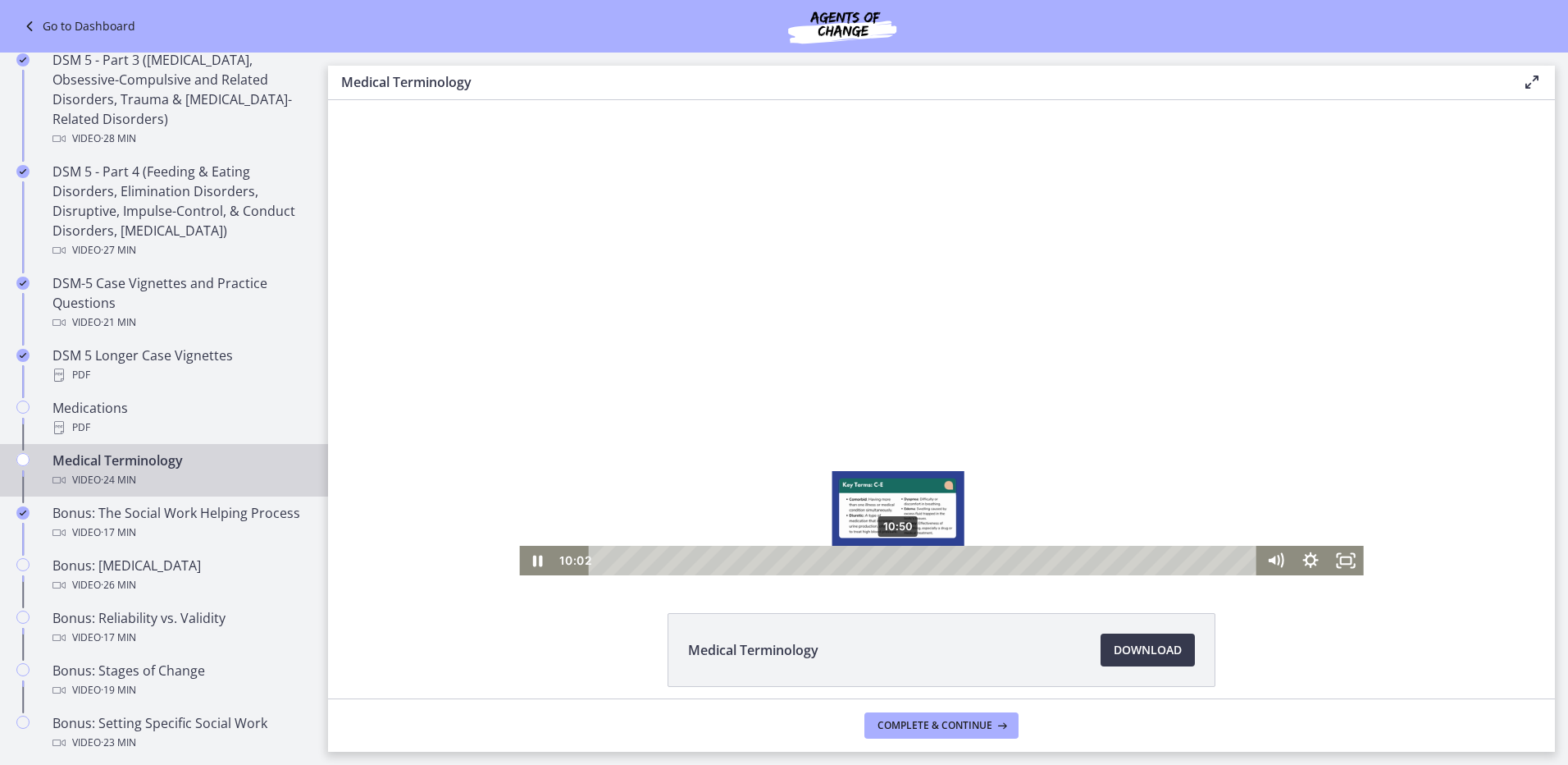
click at [893, 563] on div "10:50" at bounding box center [924, 560] width 648 height 30
click at [912, 558] on div "11:33" at bounding box center [924, 560] width 648 height 30
click at [935, 557] on div "12:21" at bounding box center [924, 560] width 648 height 30
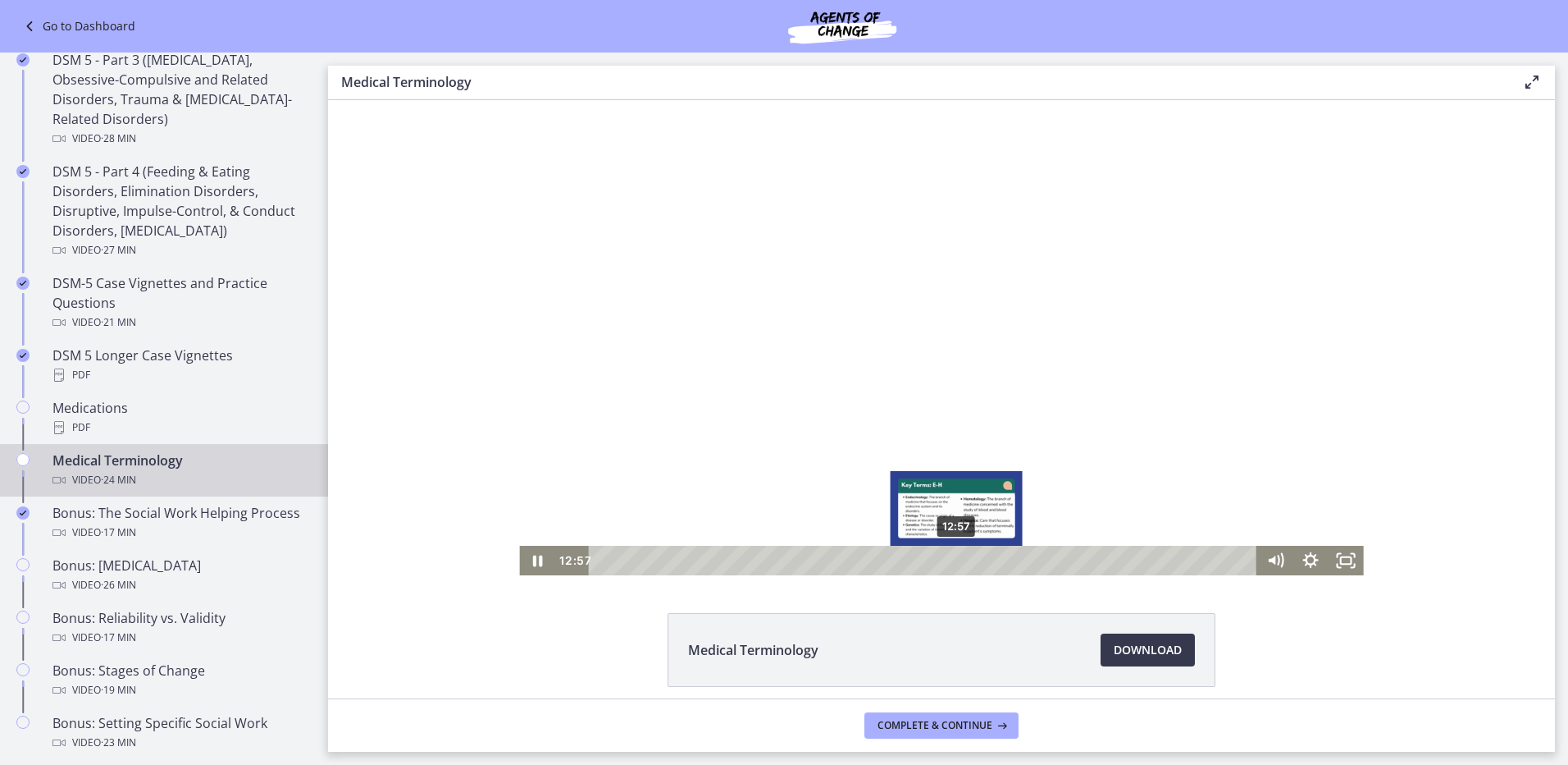
click at [951, 560] on div "12:57" at bounding box center [924, 560] width 648 height 30
click at [963, 560] on div "13:24" at bounding box center [924, 560] width 648 height 30
click at [977, 560] on div "13:54" at bounding box center [924, 560] width 648 height 30
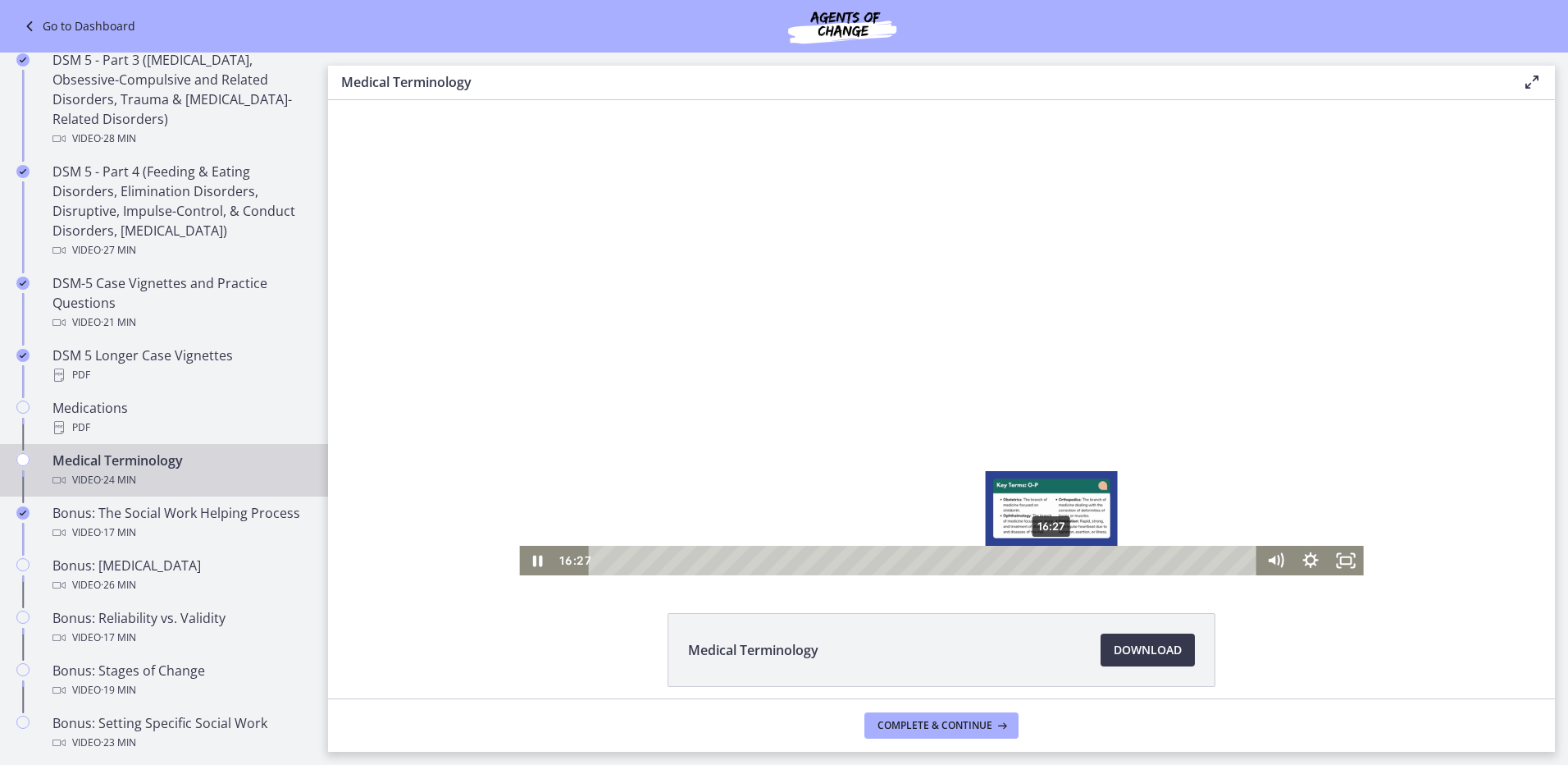
click at [1046, 560] on div "16:27" at bounding box center [924, 560] width 648 height 30
click at [1074, 556] on div "17:26" at bounding box center [924, 560] width 648 height 30
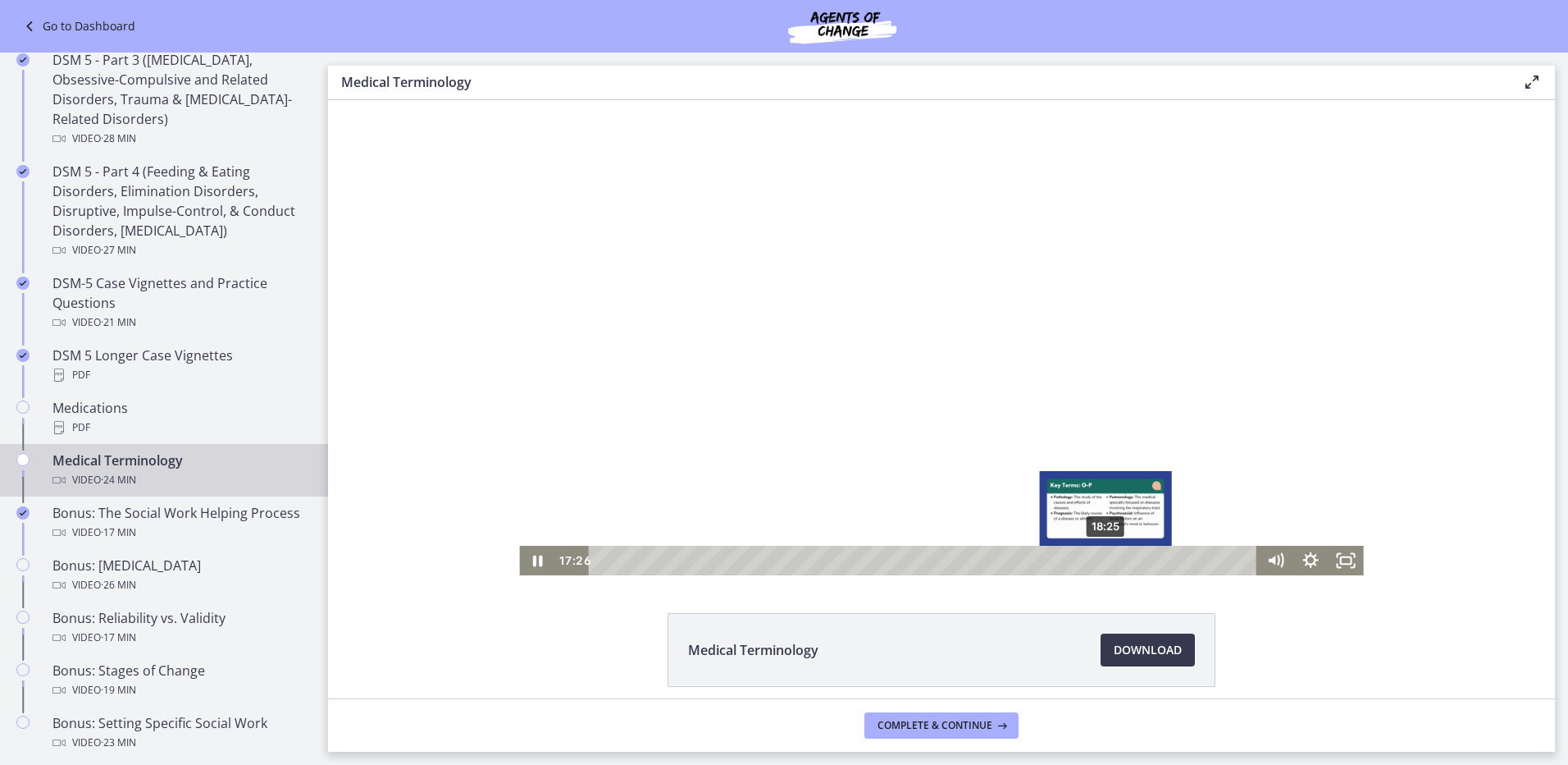
click at [1101, 557] on div "18:25" at bounding box center [924, 560] width 648 height 30
click at [1082, 563] on div "17:44" at bounding box center [924, 560] width 648 height 30
click at [1086, 563] on div "17:53" at bounding box center [924, 560] width 648 height 30
click at [1108, 556] on div "18:41" at bounding box center [924, 560] width 648 height 30
click at [1138, 556] on div "19:46" at bounding box center [924, 560] width 648 height 30
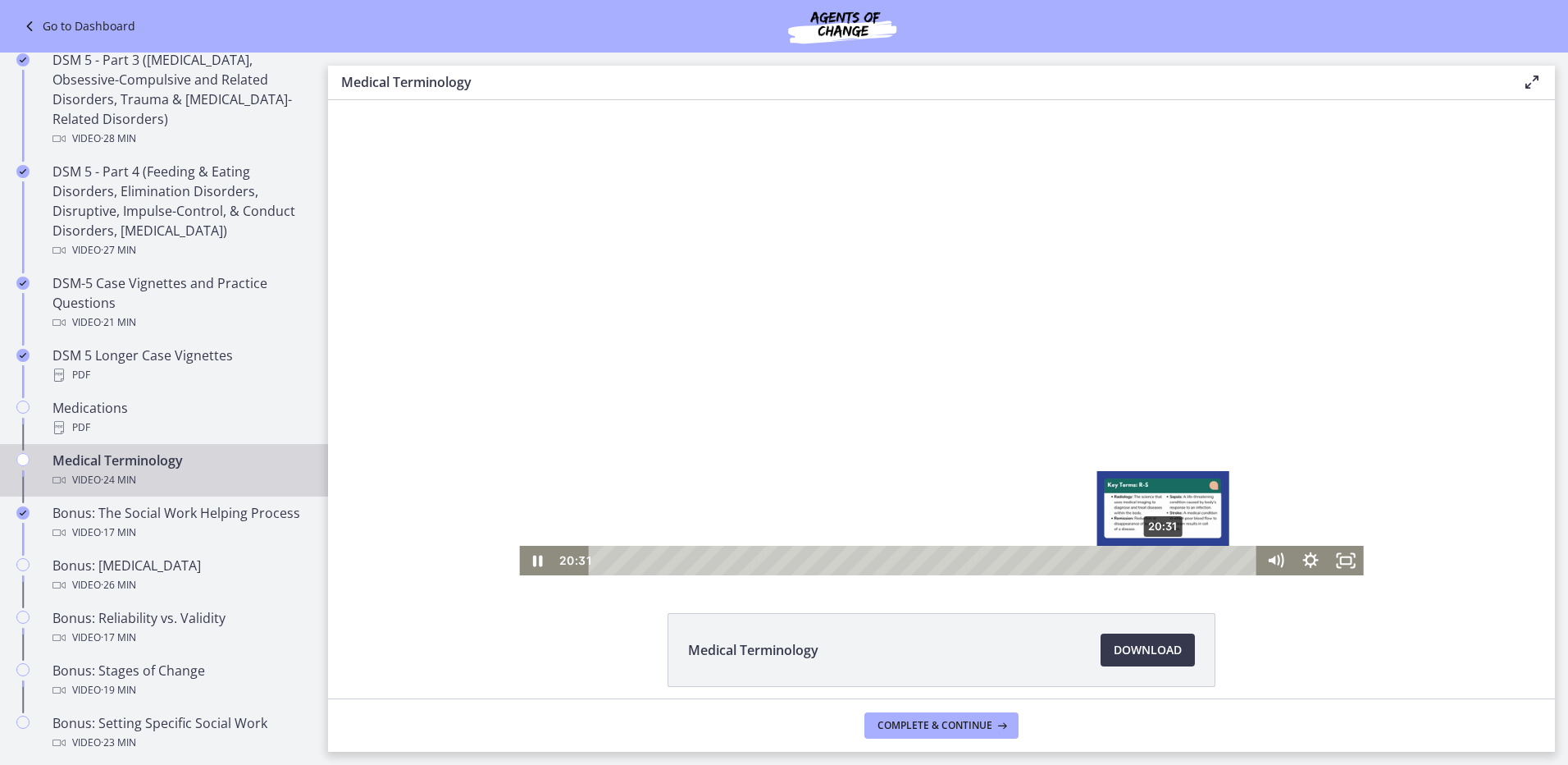
click at [1158, 556] on div "20:31" at bounding box center [924, 560] width 648 height 30
click at [1169, 555] on div "20:56" at bounding box center [924, 560] width 648 height 30
click at [1189, 559] on div "21:39" at bounding box center [924, 560] width 648 height 30
click at [1202, 559] on div "22:06" at bounding box center [924, 560] width 648 height 30
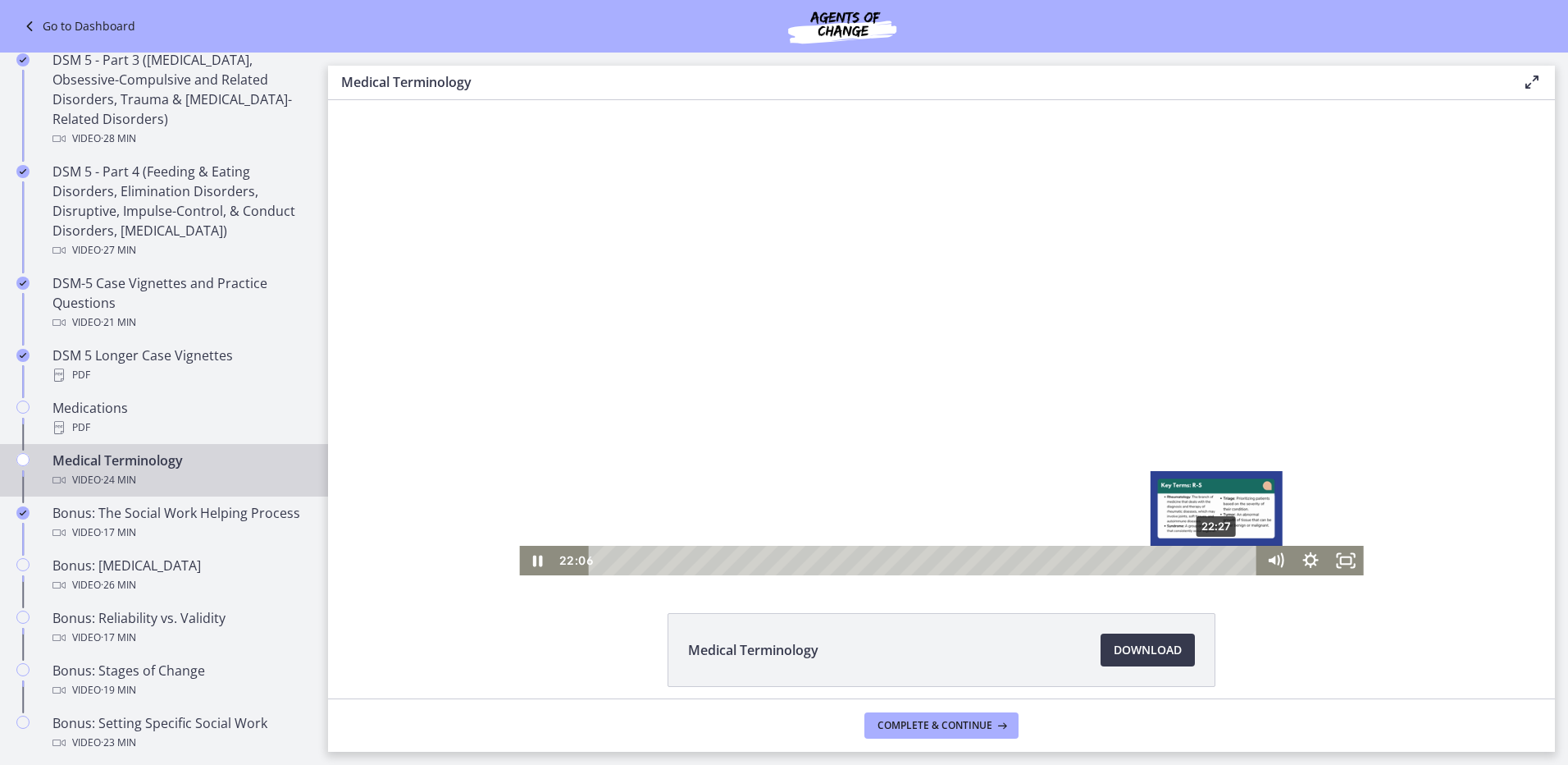
click at [1211, 556] on div "22:27" at bounding box center [924, 560] width 648 height 30
click at [1221, 555] on div "22:47" at bounding box center [924, 560] width 648 height 30
click at [1235, 556] on div "23:19" at bounding box center [924, 560] width 648 height 30
click at [1242, 557] on div "23:34" at bounding box center [924, 560] width 648 height 30
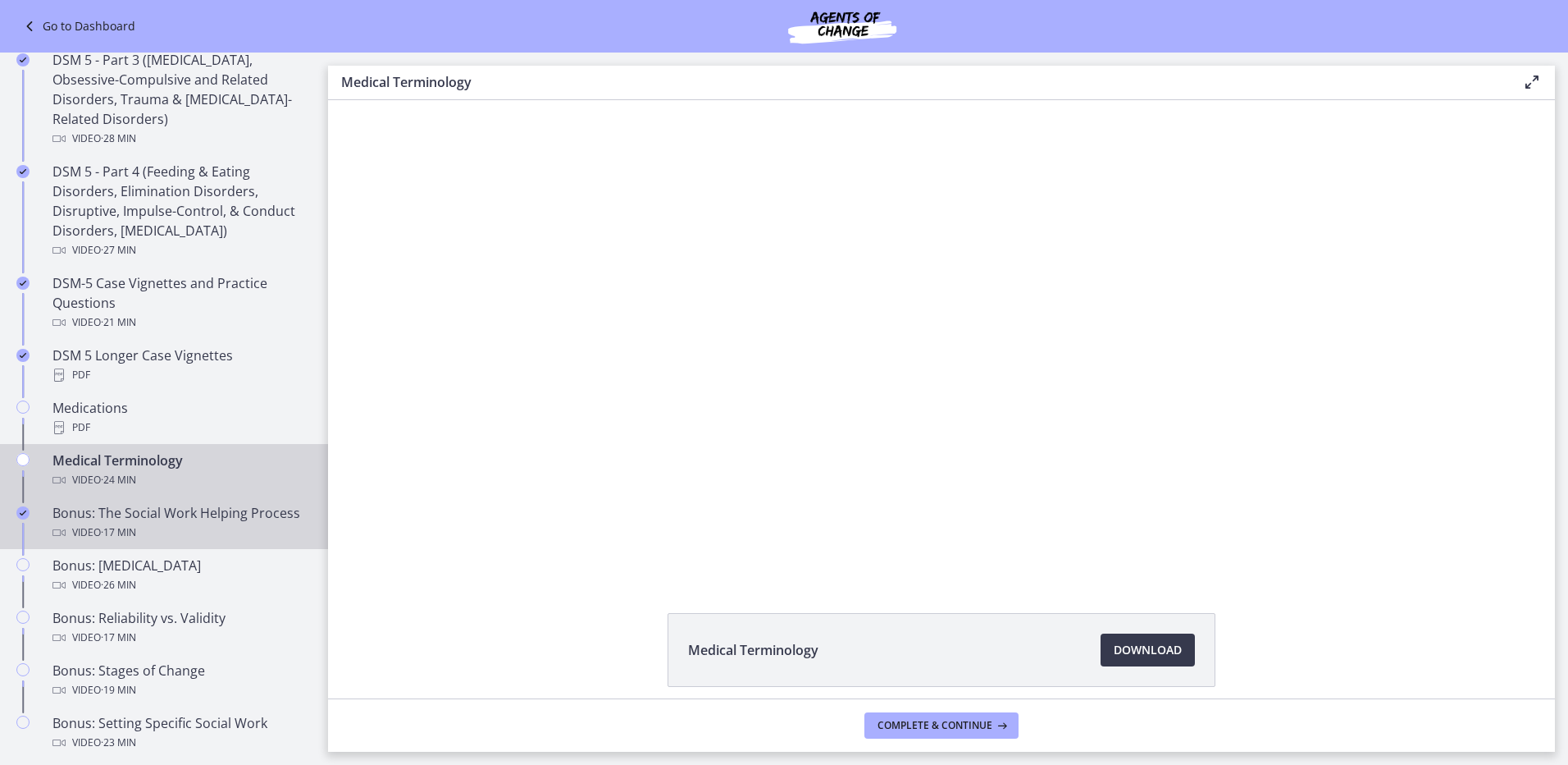
click at [185, 526] on div "Video · 17 min" at bounding box center [180, 532] width 256 height 20
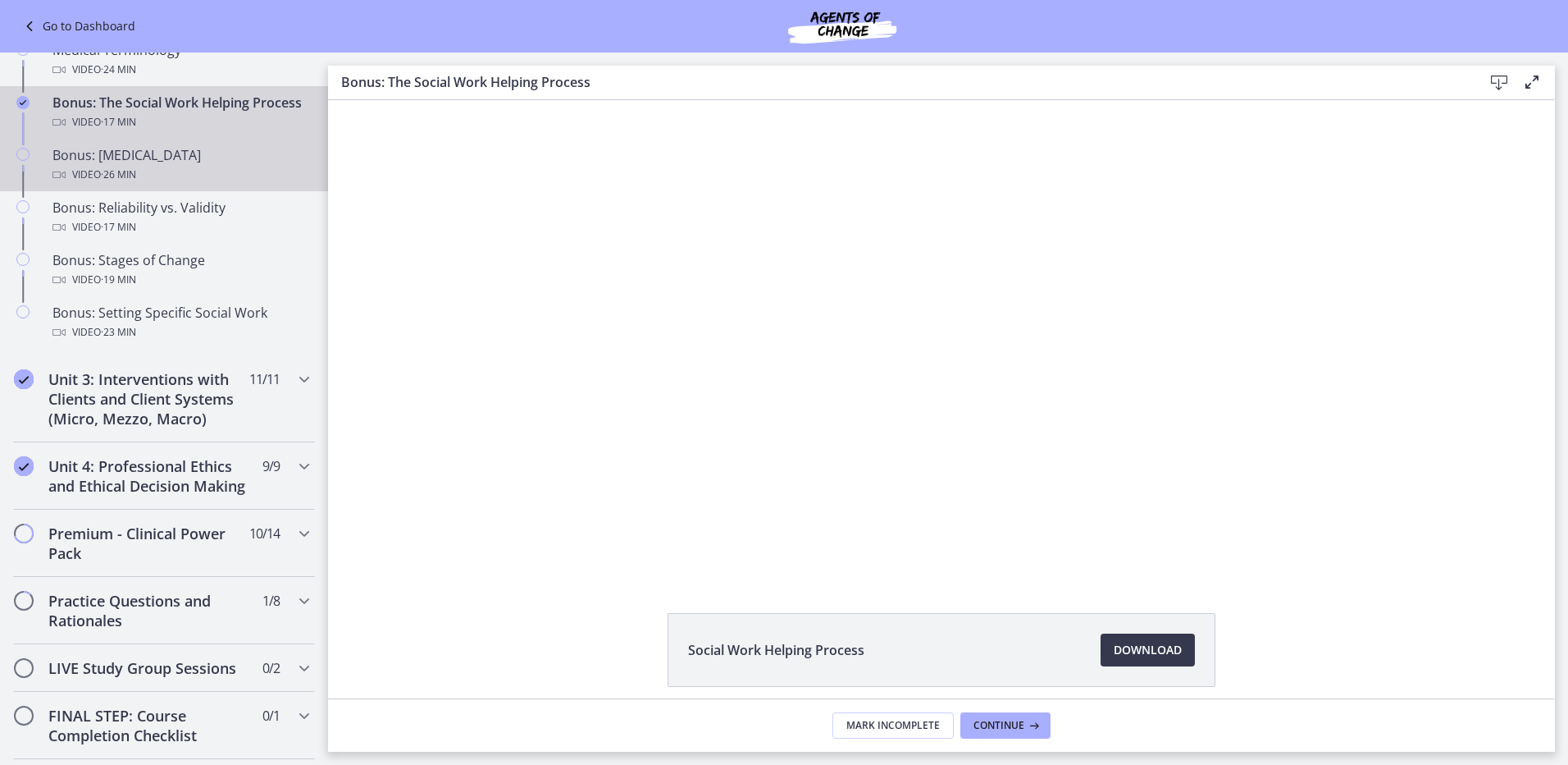
scroll to position [1148, 0]
